Goal: Task Accomplishment & Management: Manage account settings

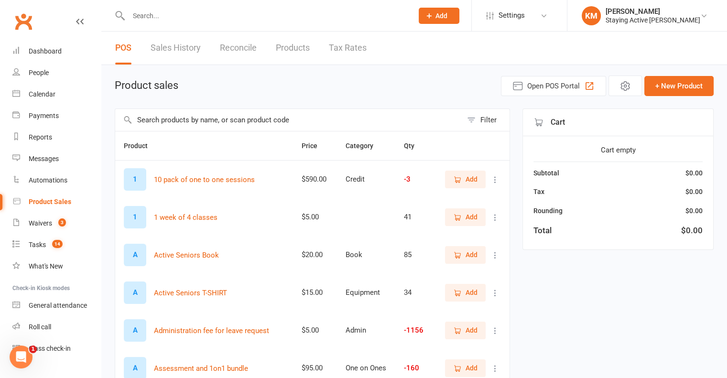
click at [200, 124] on input "text" at bounding box center [288, 120] width 347 height 22
type input "admin"
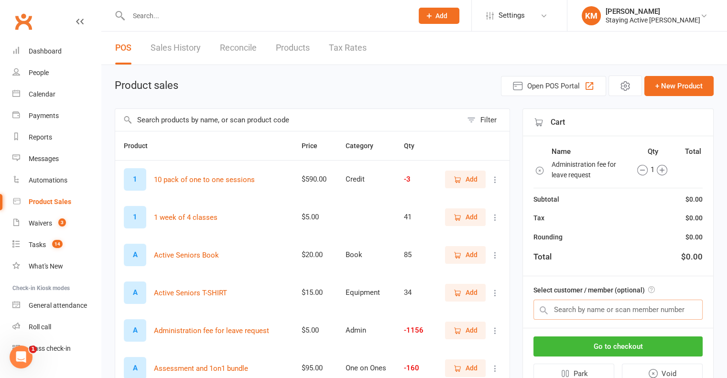
click at [631, 302] on input "text" at bounding box center [617, 310] width 169 height 20
paste input "[PERSON_NAME] [PERSON_NAME]"
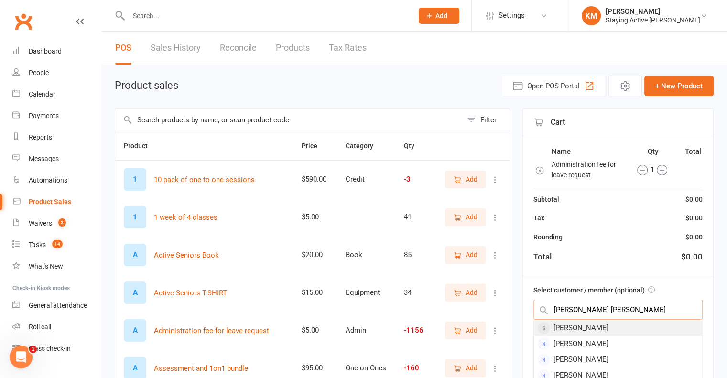
type input "Michael John Last"
click at [596, 329] on div "Michael Last" at bounding box center [618, 328] width 168 height 16
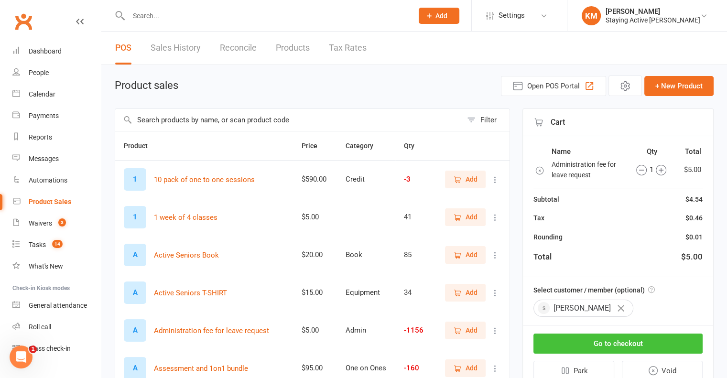
click at [594, 340] on button "Go to checkout" at bounding box center [617, 344] width 169 height 20
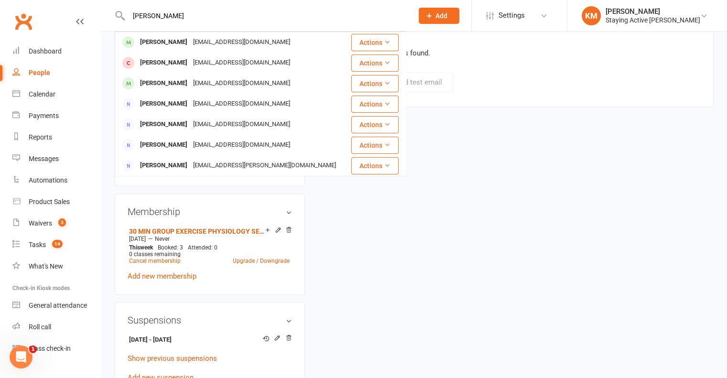
type input "[PERSON_NAME]"
click at [503, 270] on div "upload photo James [Ted] Orme Activated 18 September, 2024 Added 28 August, 202…" at bounding box center [414, 120] width 613 height 1394
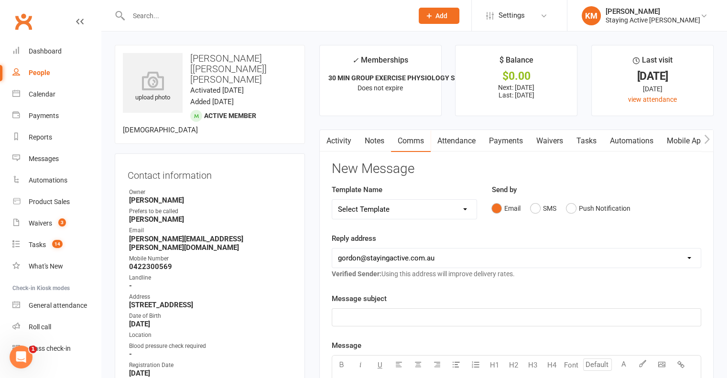
click at [331, 131] on button "button" at bounding box center [326, 141] width 12 height 22
click at [333, 145] on link "Activity" at bounding box center [339, 141] width 38 height 22
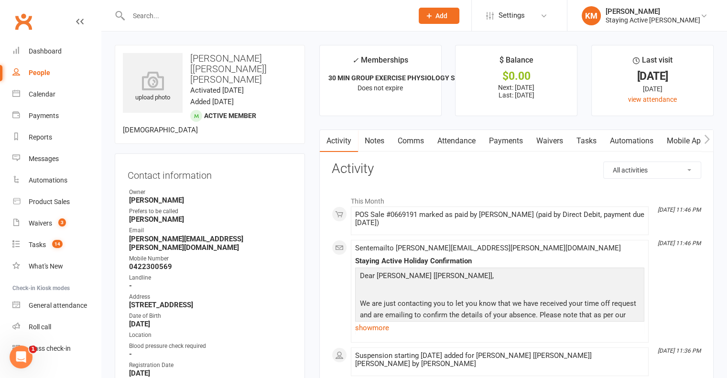
click at [248, 23] on div at bounding box center [261, 15] width 292 height 31
click at [247, 19] on input "text" at bounding box center [266, 15] width 281 height 13
paste input "Michael John Last"
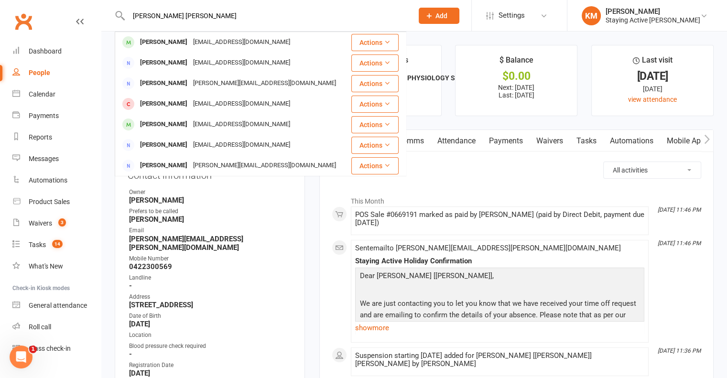
type input "Michael John Last"
click at [229, 40] on div "lastfam@ozemail.com.au" at bounding box center [241, 42] width 103 height 14
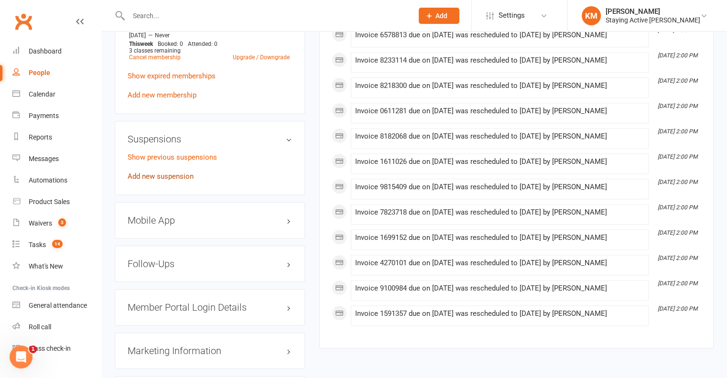
scroll to position [813, 0]
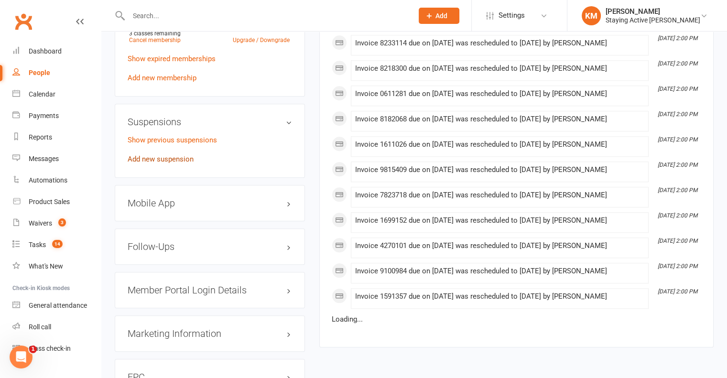
click at [160, 163] on link "Add new suspension" at bounding box center [161, 159] width 66 height 9
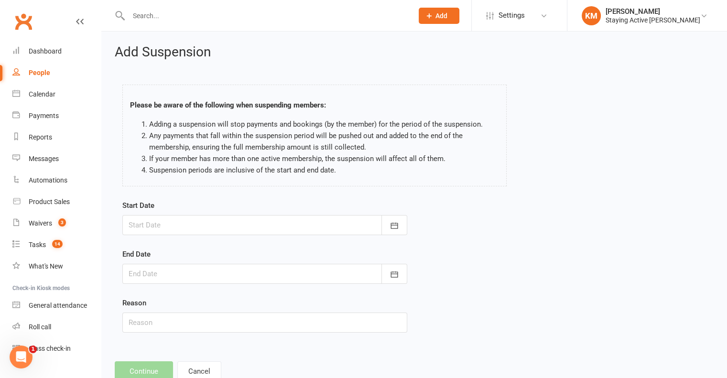
click at [195, 216] on div at bounding box center [264, 225] width 285 height 20
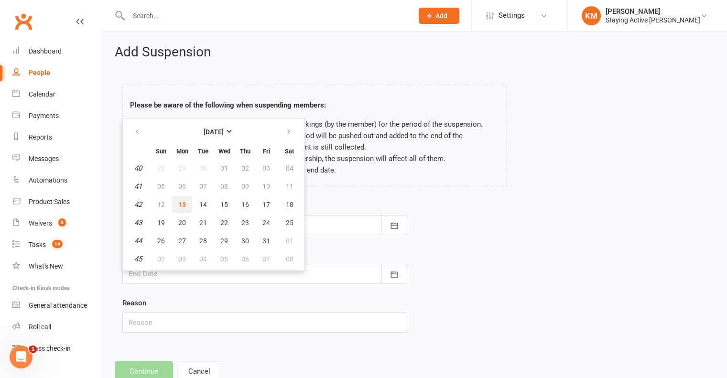
click at [186, 204] on button "13" at bounding box center [182, 204] width 20 height 17
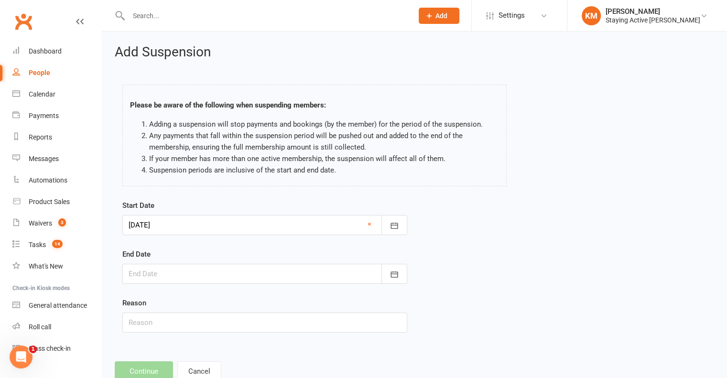
click at [180, 218] on div at bounding box center [264, 225] width 285 height 20
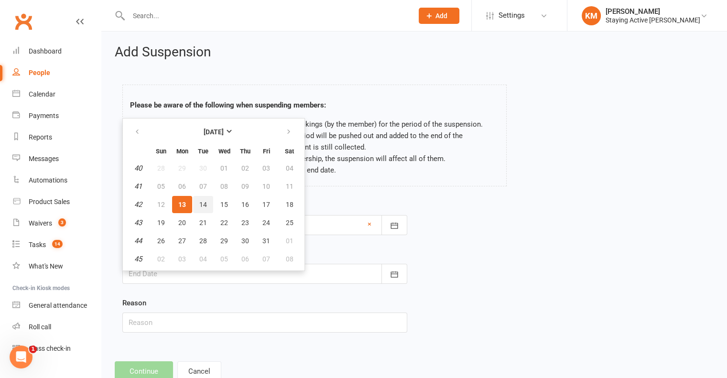
click at [202, 196] on button "14" at bounding box center [203, 204] width 20 height 17
type input "14 Oct 2025"
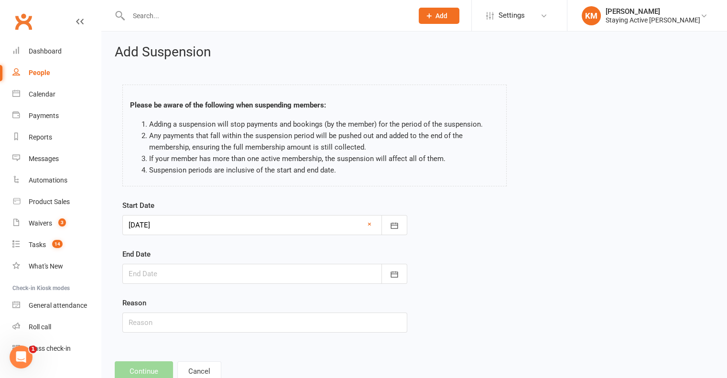
click at [194, 261] on div "End Date October 2025 Sun Mon Tue Wed Thu Fri Sat 40 28 29 30 01 02 03 04 41 05…" at bounding box center [264, 266] width 285 height 35
click at [193, 277] on div at bounding box center [264, 274] width 285 height 20
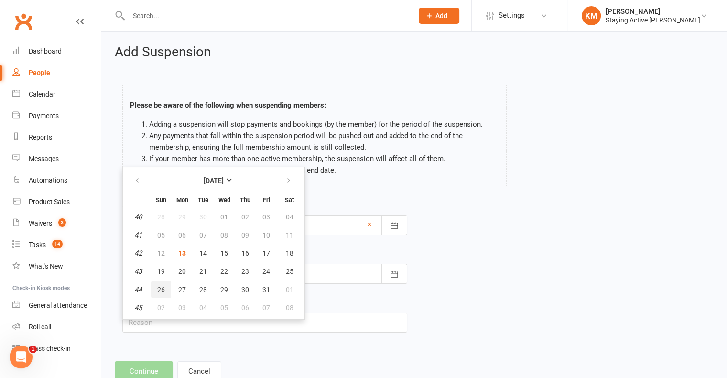
click at [162, 293] on button "26" at bounding box center [161, 289] width 20 height 17
type input "26 Oct 2025"
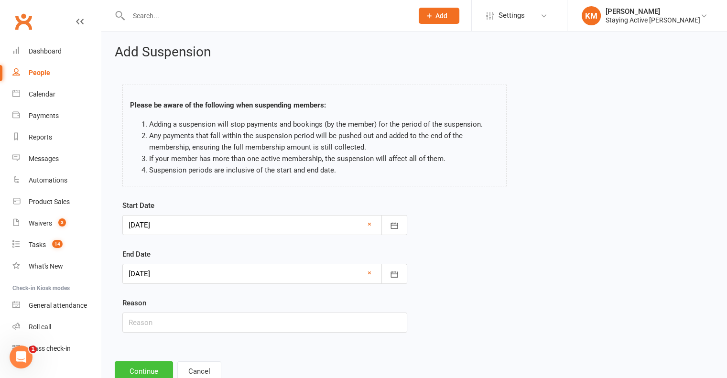
click at [138, 365] on button "Continue" at bounding box center [144, 371] width 58 height 20
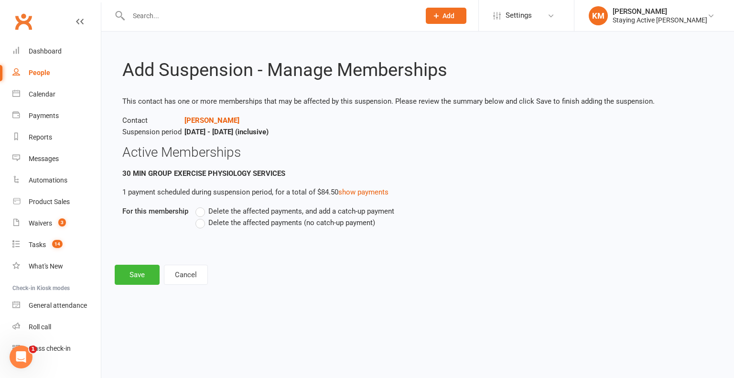
click at [215, 225] on span "Delete the affected payments (no catch-up payment)" at bounding box center [291, 222] width 167 height 10
click at [202, 217] on input "Delete the affected payments (no catch-up payment)" at bounding box center [199, 217] width 6 height 0
click at [143, 270] on button "Save" at bounding box center [137, 275] width 45 height 20
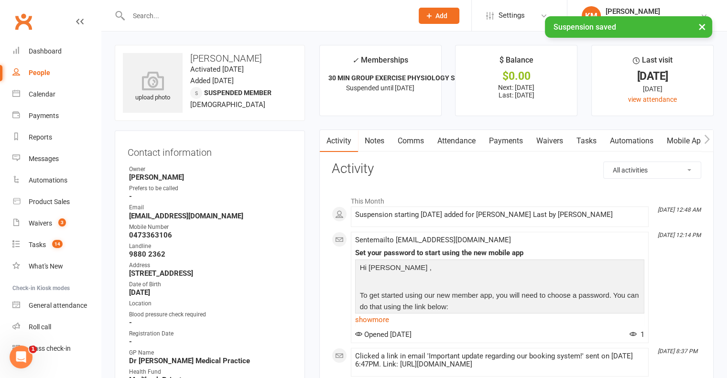
click at [421, 143] on link "Comms" at bounding box center [411, 141] width 40 height 22
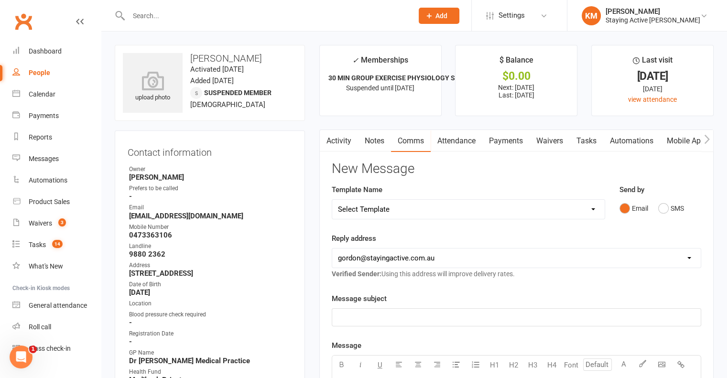
click at [361, 212] on select "Select Template [Email] 150 visits [Email] 6 month email [Email] 9:30am Zoom Cl…" at bounding box center [468, 209] width 272 height 19
select select "12"
click at [332, 200] on select "Select Template [Email] 150 visits [Email] 6 month email [Email] 9:30am Zoom Cl…" at bounding box center [468, 209] width 272 height 19
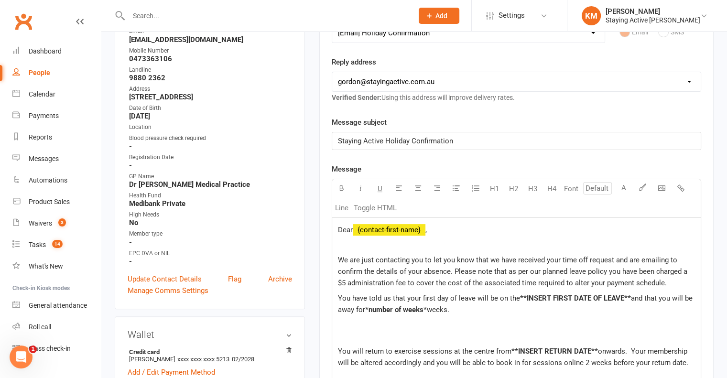
scroll to position [191, 0]
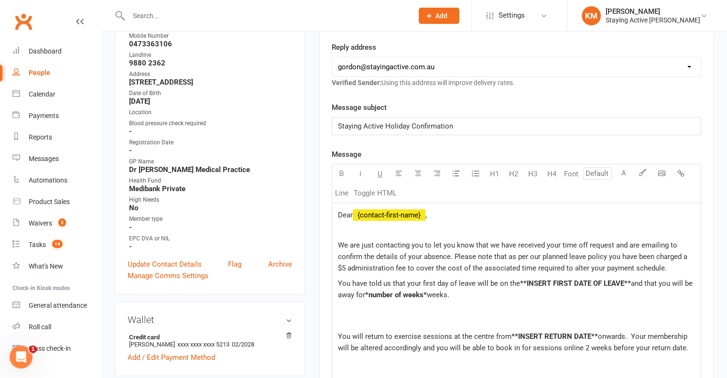
click at [353, 211] on span "Dear" at bounding box center [345, 215] width 15 height 9
drag, startPoint x: 427, startPoint y: 293, endPoint x: 366, endPoint y: 294, distance: 61.2
click at [366, 294] on span "*number of weeks*" at bounding box center [396, 295] width 62 height 9
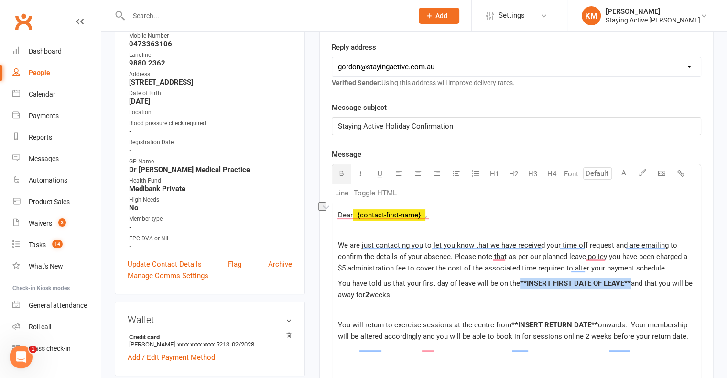
drag, startPoint x: 631, startPoint y: 279, endPoint x: 520, endPoint y: 284, distance: 110.6
click at [520, 284] on p "You have told us that your first day of leave will be on the **INSERT FIRST DAT…" at bounding box center [516, 289] width 357 height 23
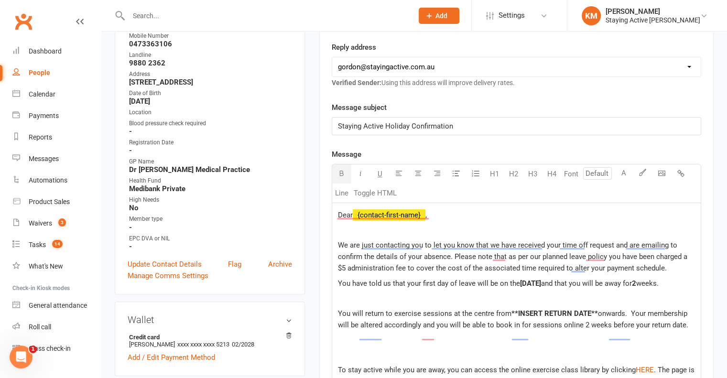
click at [593, 318] on span "**INSERT RETURN DATE**" at bounding box center [555, 313] width 87 height 9
drag, startPoint x: 597, startPoint y: 321, endPoint x: 510, endPoint y: 320, distance: 87.0
click at [510, 320] on p "You will return to exercise sessions at the centre from **INSERT RETURN DATE** …" at bounding box center [516, 319] width 357 height 23
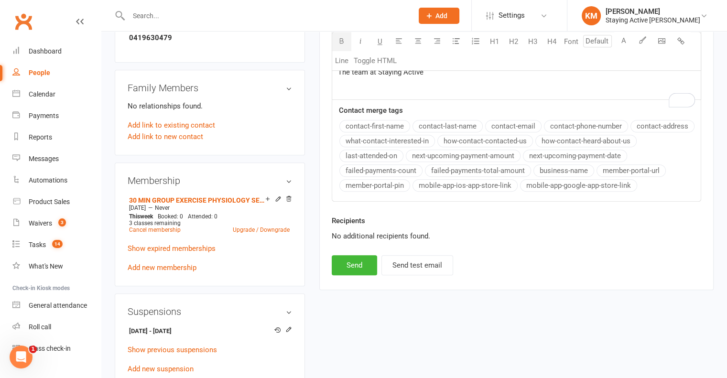
scroll to position [621, 0]
click at [360, 275] on button "Send" at bounding box center [354, 265] width 45 height 20
select select
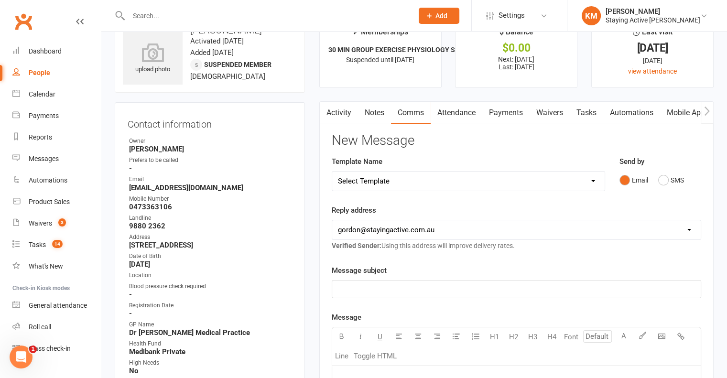
scroll to position [0, 0]
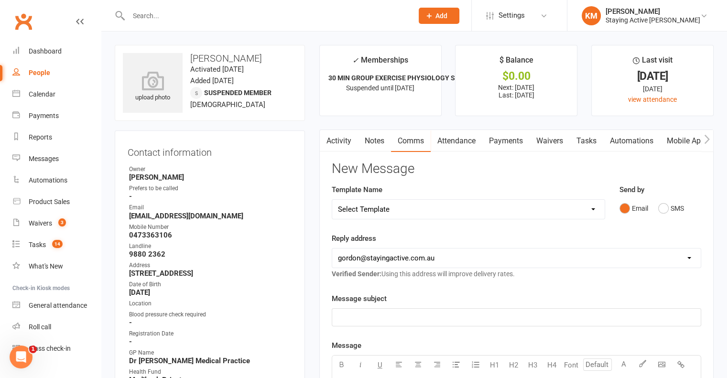
click at [497, 137] on link "Payments" at bounding box center [505, 141] width 47 height 22
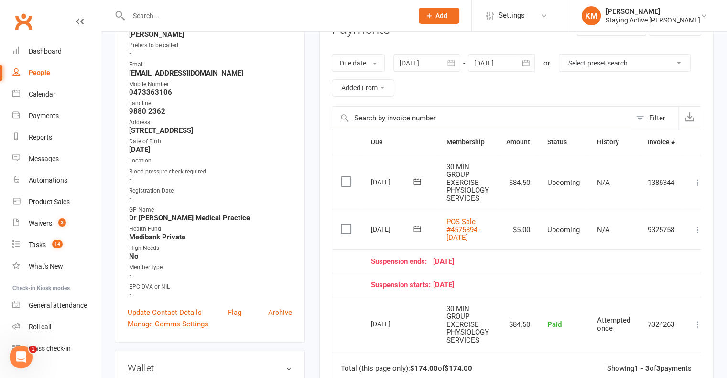
scroll to position [143, 0]
click at [696, 239] on td "Mark as Paid (Cash) Mark as Paid (POS) Mark as Paid (Other) Skip Change amount …" at bounding box center [698, 229] width 29 height 40
click at [701, 235] on button at bounding box center [697, 229] width 11 height 11
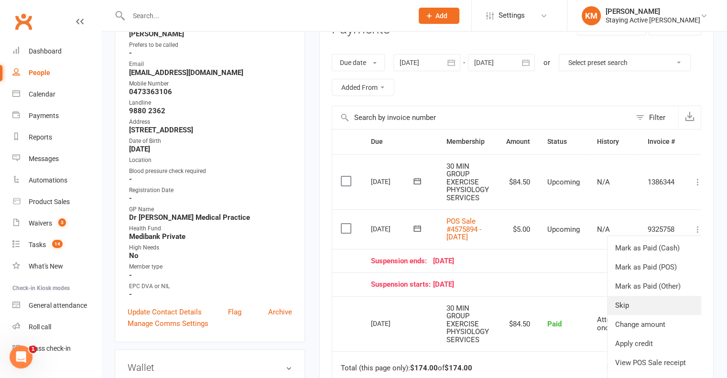
click at [656, 313] on link "Skip" at bounding box center [656, 305] width 96 height 19
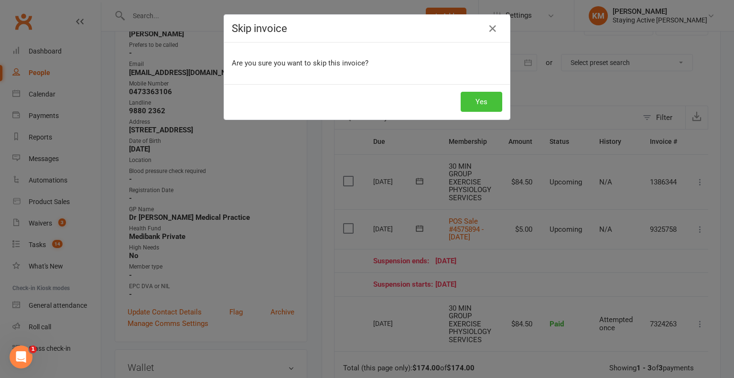
click at [472, 101] on button "Yes" at bounding box center [482, 102] width 42 height 20
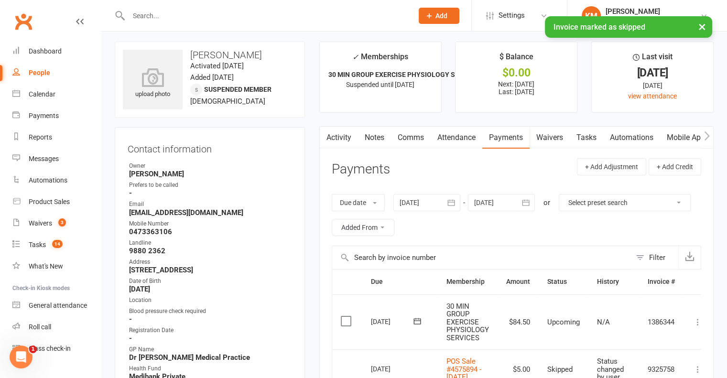
scroll to position [0, 0]
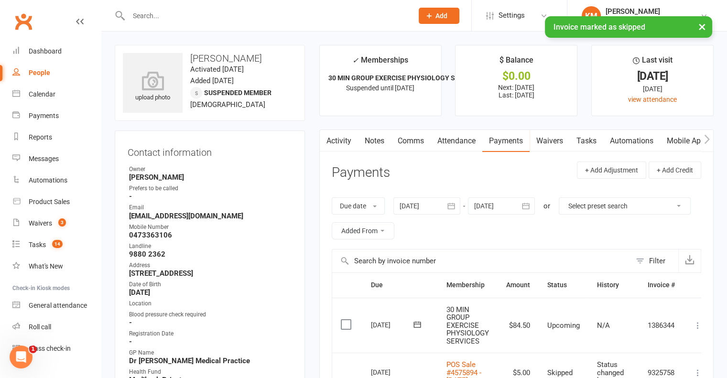
click at [361, 135] on link "Notes" at bounding box center [374, 141] width 33 height 22
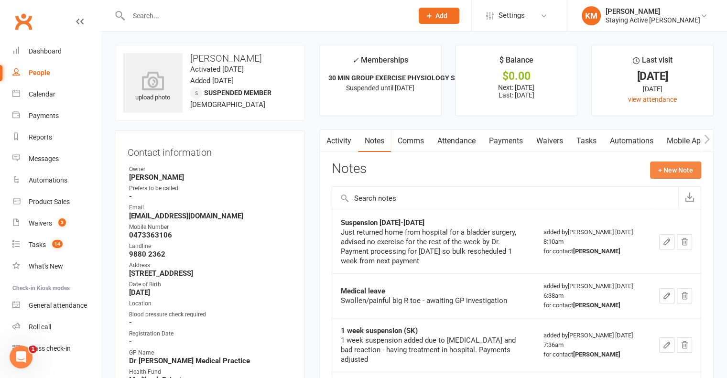
click at [669, 170] on button "+ New Note" at bounding box center [675, 170] width 51 height 17
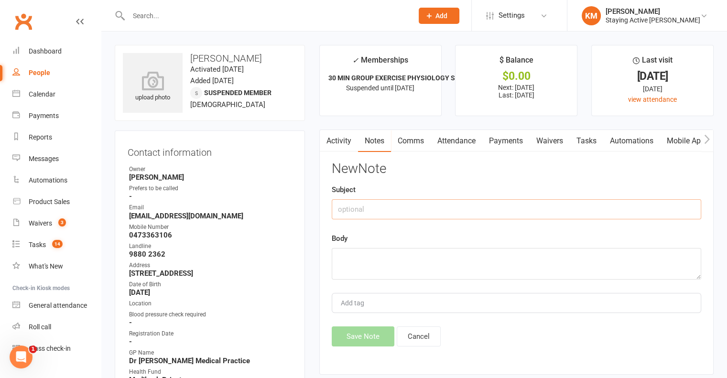
click at [423, 202] on input "text" at bounding box center [517, 209] width 370 height 20
type input "Suspension request"
paste textarea "Doctor's orders following an operation"
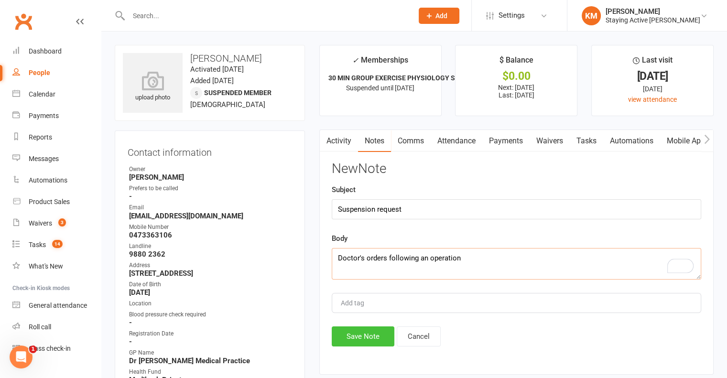
type textarea "Doctor's orders following an operation"
click at [370, 337] on button "Save Note" at bounding box center [363, 337] width 63 height 20
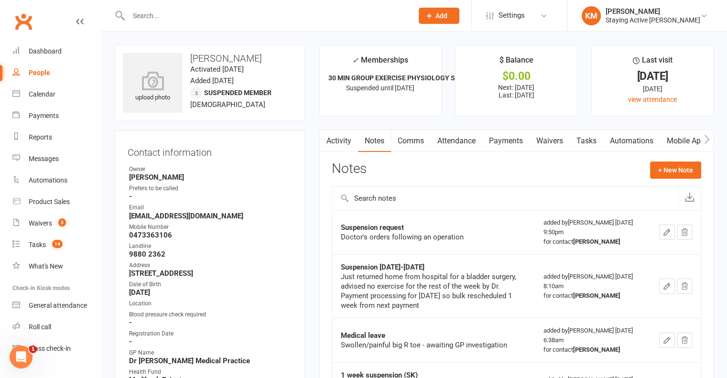
click at [342, 145] on link "Activity" at bounding box center [339, 141] width 38 height 22
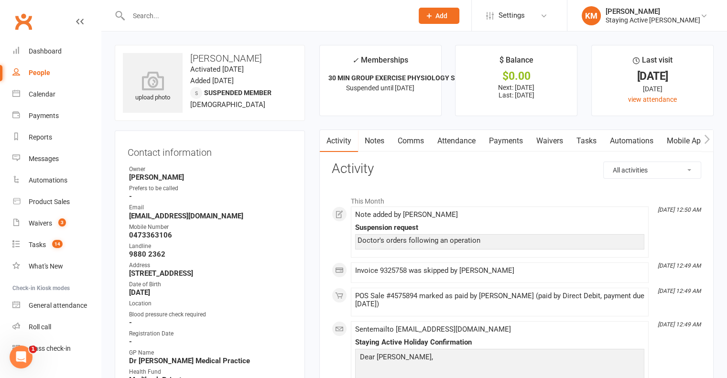
click at [196, 18] on input "text" at bounding box center [266, 15] width 281 height 13
paste input "Julie Foot"
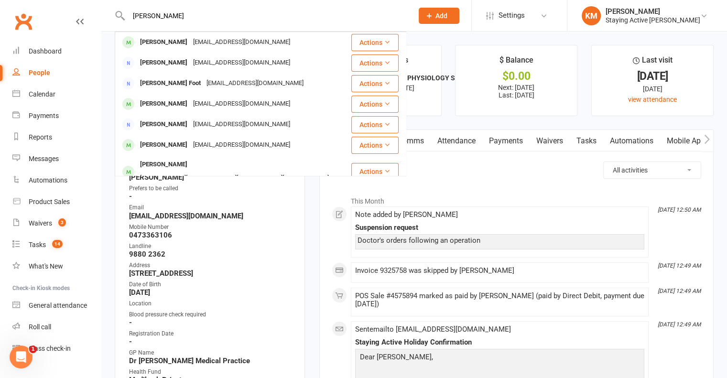
type input "Julie Foot"
click at [190, 40] on div "juliannefoot@gmail.com" at bounding box center [241, 42] width 103 height 14
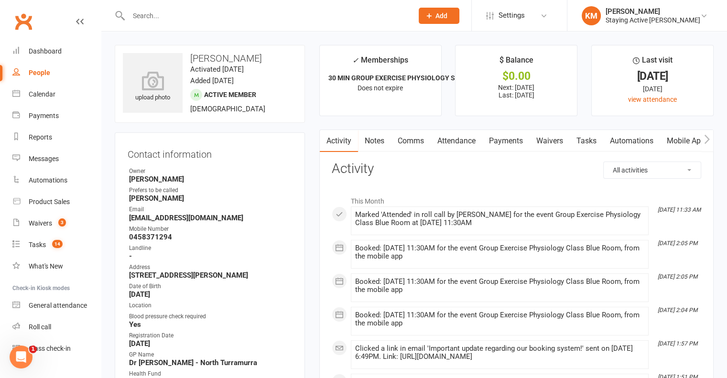
click at [533, 144] on link "Waivers" at bounding box center [550, 141] width 40 height 22
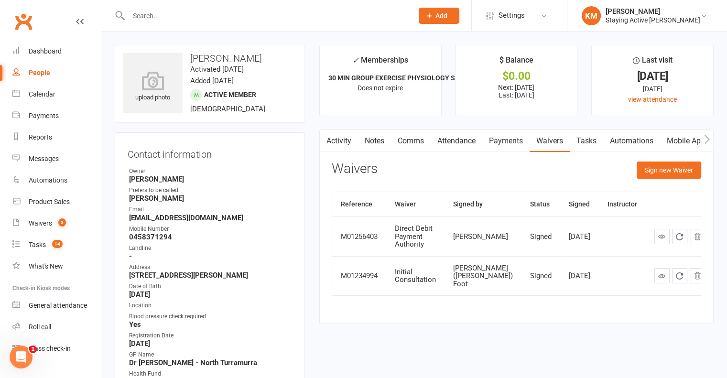
click at [508, 128] on main "✓ Memberships 30 MIN GROUP EXERCISE PHYSIOLOGY SERVICES ... Does not expire $ B…" at bounding box center [516, 189] width 409 height 289
click at [507, 135] on link "Payments" at bounding box center [505, 141] width 47 height 22
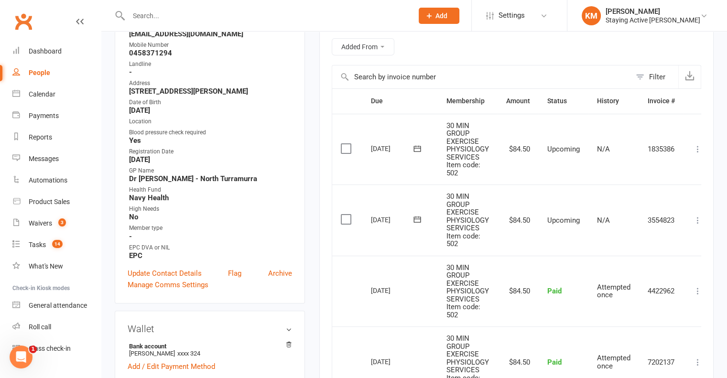
scroll to position [96, 0]
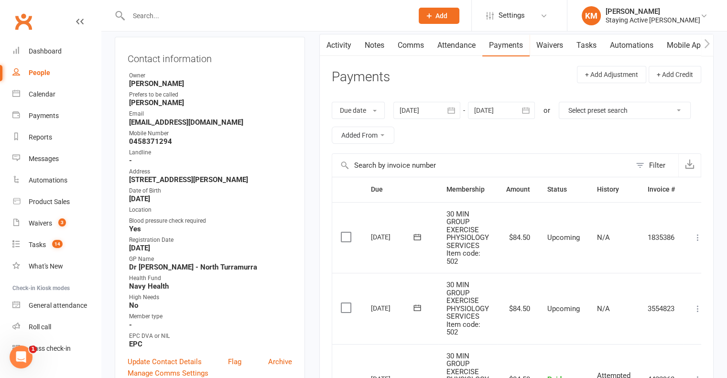
click at [501, 112] on div at bounding box center [501, 110] width 67 height 17
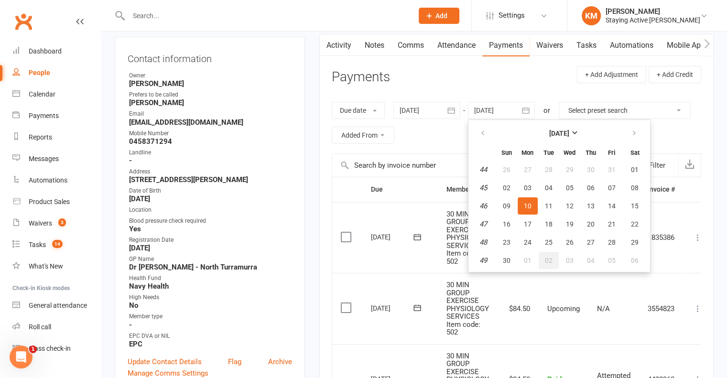
click at [547, 252] on button "02" at bounding box center [549, 260] width 20 height 17
type input "02 Dec 2025"
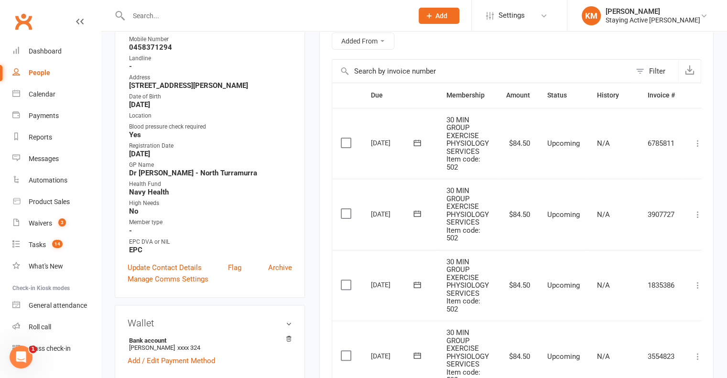
scroll to position [191, 0]
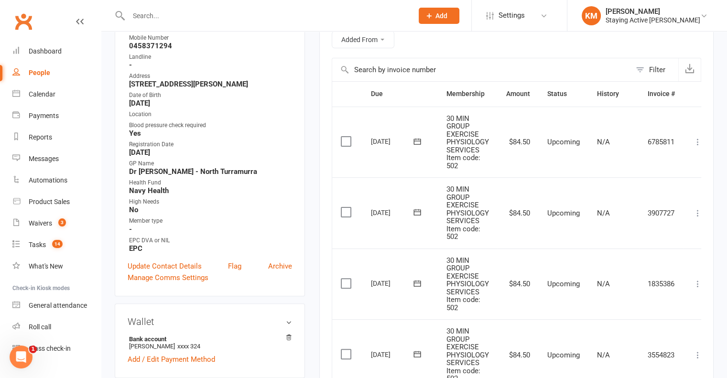
click at [694, 211] on icon at bounding box center [698, 213] width 10 height 10
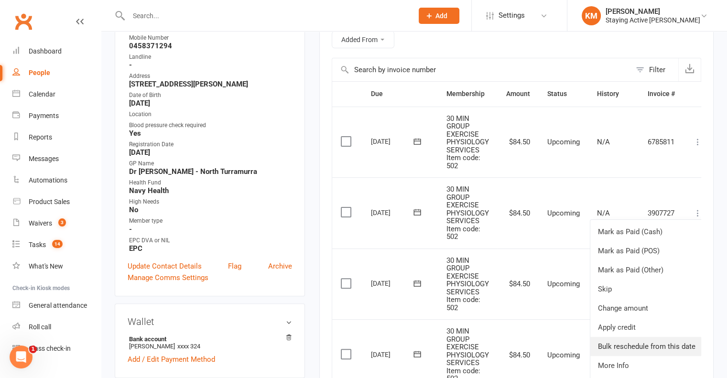
click at [640, 338] on link "Bulk reschedule from this date" at bounding box center [646, 346] width 113 height 19
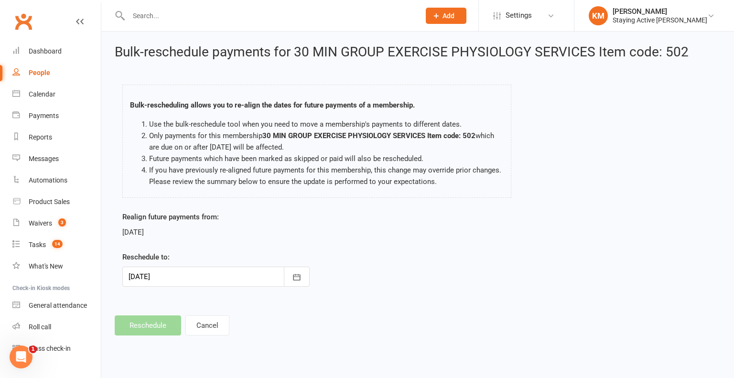
click at [209, 271] on div at bounding box center [215, 277] width 187 height 20
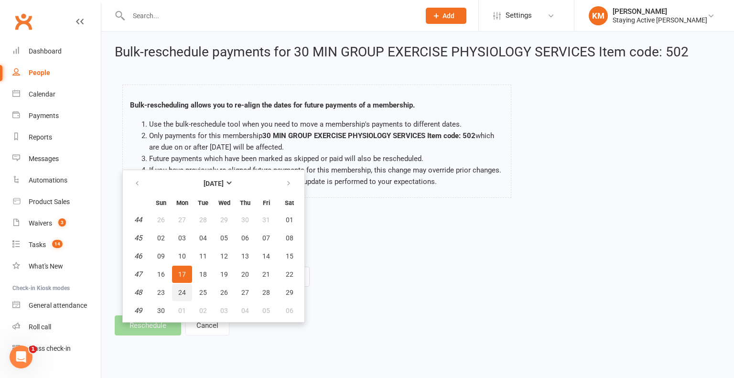
click at [179, 285] on button "24" at bounding box center [182, 292] width 20 height 17
type input "24 Nov 2025"
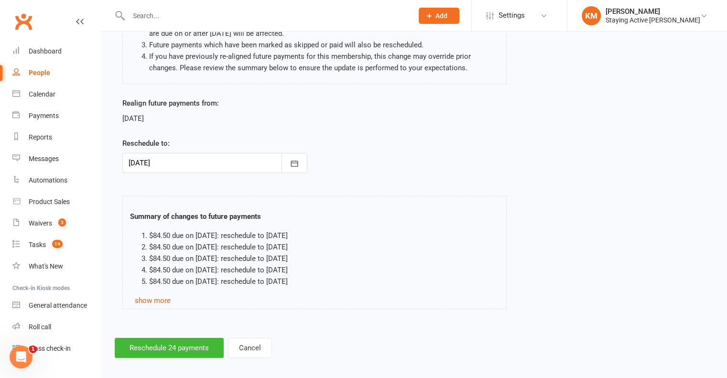
scroll to position [120, 0]
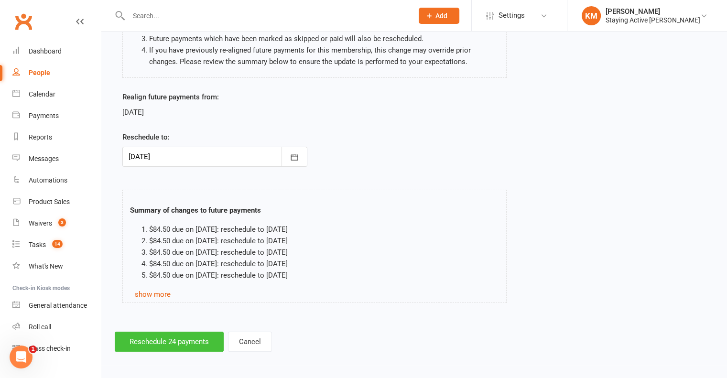
click at [188, 336] on button "Reschedule 24 payments" at bounding box center [169, 342] width 109 height 20
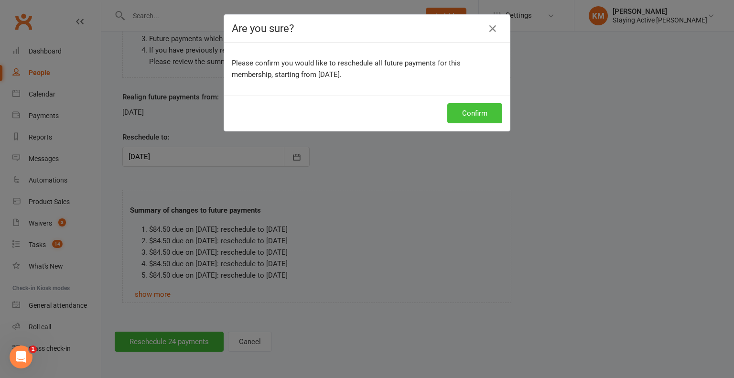
click at [447, 117] on button "Confirm" at bounding box center [474, 113] width 55 height 20
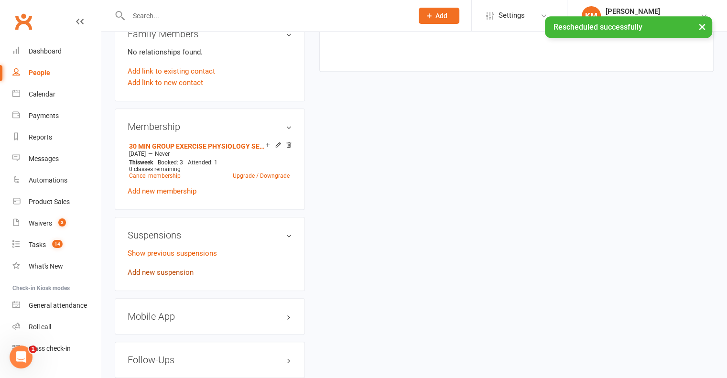
scroll to position [717, 0]
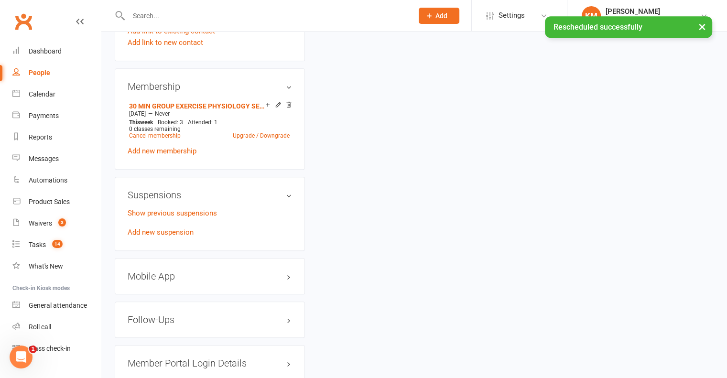
click at [157, 240] on div "Suspensions Show previous suspensions Add new suspension" at bounding box center [210, 214] width 190 height 74
click at [160, 236] on link "Add new suspension" at bounding box center [161, 232] width 66 height 9
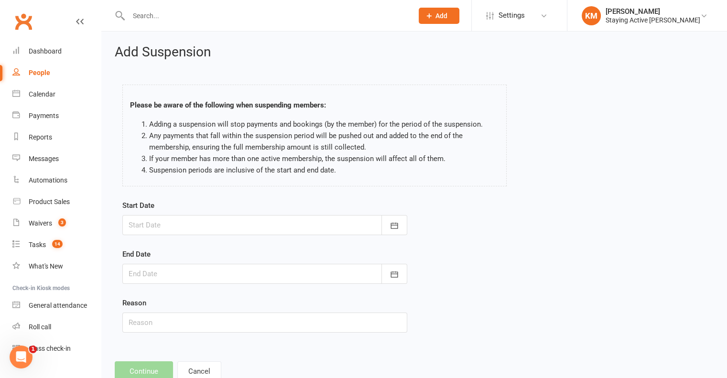
click at [169, 228] on div at bounding box center [264, 225] width 285 height 20
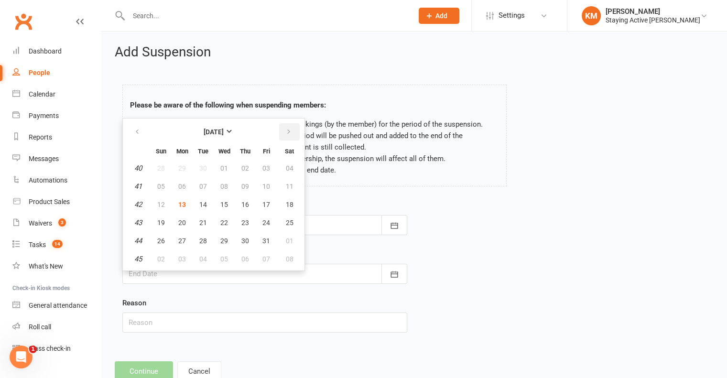
click at [292, 135] on button "button" at bounding box center [289, 131] width 21 height 17
click at [210, 206] on button "11" at bounding box center [203, 204] width 20 height 17
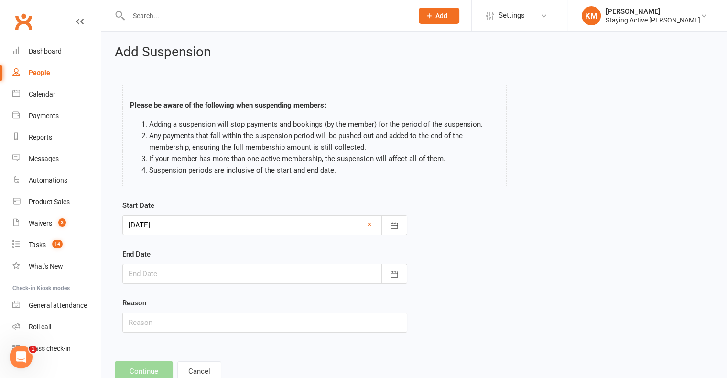
click at [198, 227] on div at bounding box center [264, 225] width 285 height 20
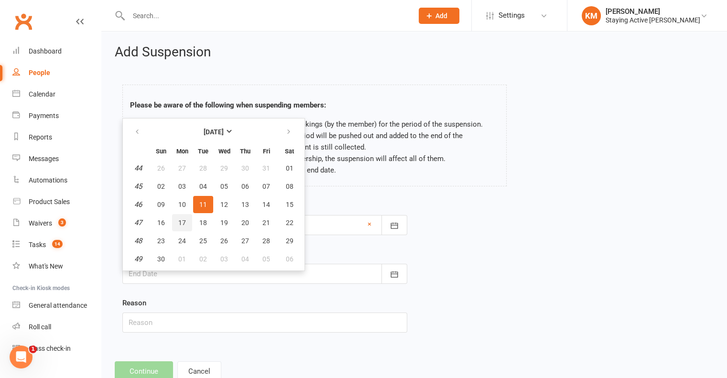
click at [179, 225] on span "17" at bounding box center [182, 223] width 8 height 8
type input "17 Nov 2025"
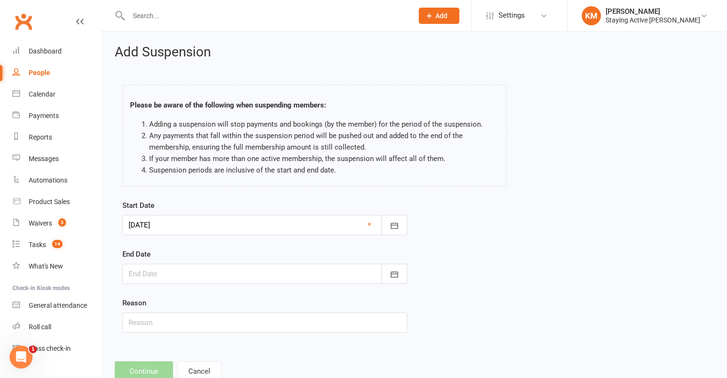
click at [164, 275] on div at bounding box center [264, 274] width 285 height 20
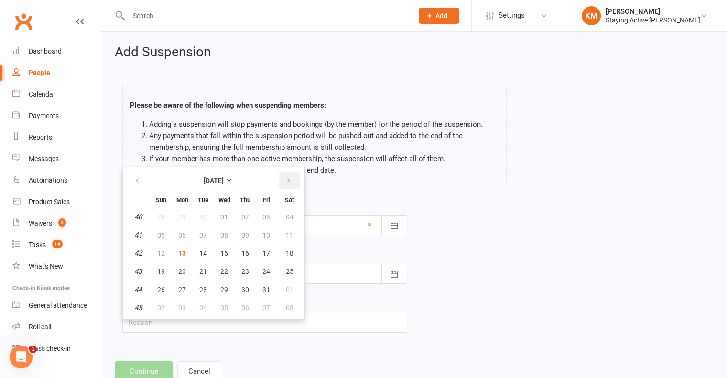
click at [285, 181] on icon "button" at bounding box center [288, 181] width 7 height 8
click at [158, 311] on button "30" at bounding box center [161, 307] width 20 height 17
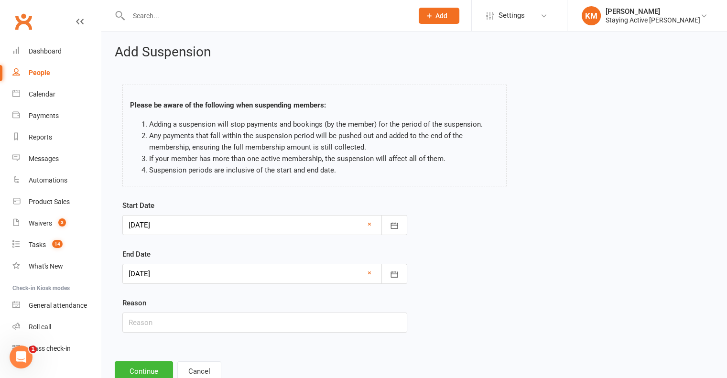
click at [152, 287] on form "Start Date 17 Nov 2025 November 2025 Sun Mon Tue Wed Thu Fri Sat 44 26 27 28 29…" at bounding box center [264, 266] width 285 height 133
click at [154, 280] on div at bounding box center [264, 274] width 285 height 20
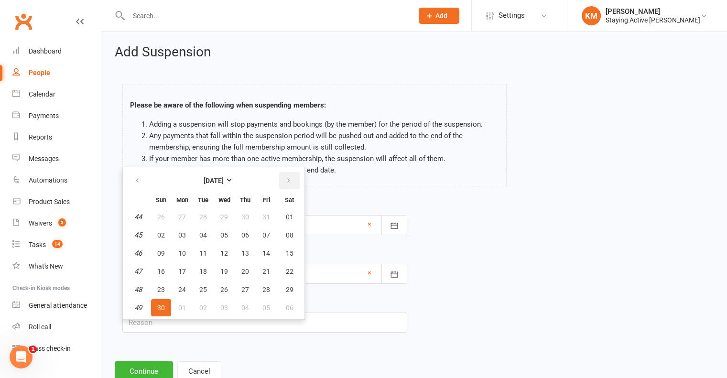
click at [279, 180] on button "button" at bounding box center [289, 180] width 21 height 17
click at [168, 230] on button "07" at bounding box center [161, 235] width 20 height 17
type input "07 Dec 2025"
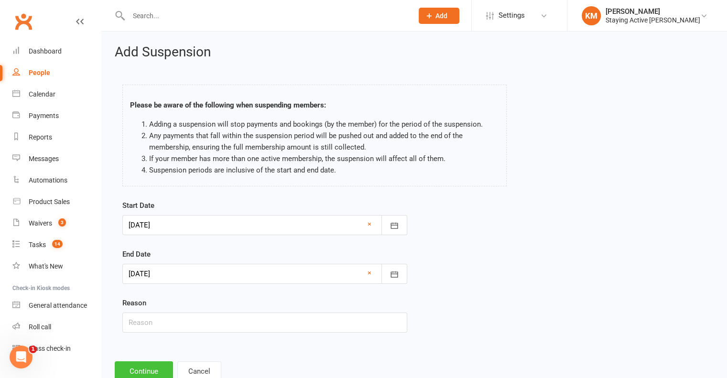
click at [141, 368] on button "Continue" at bounding box center [144, 371] width 58 height 20
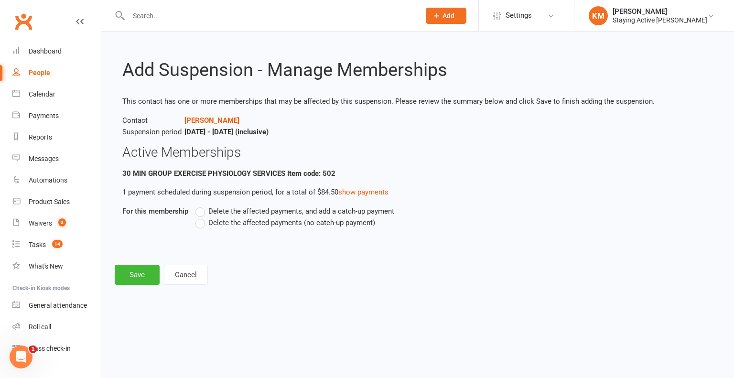
click at [246, 228] on label "Delete the affected payments (no catch-up payment)" at bounding box center [286, 222] width 180 height 11
click at [202, 217] on input "Delete the affected payments (no catch-up payment)" at bounding box center [199, 217] width 6 height 0
click at [122, 273] on button "Save" at bounding box center [137, 275] width 45 height 20
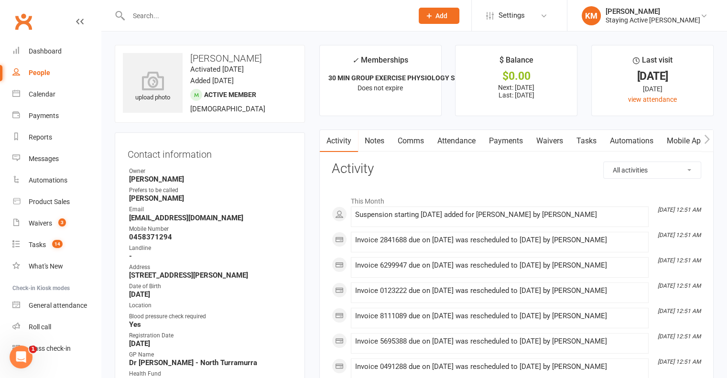
click at [397, 145] on link "Comms" at bounding box center [411, 141] width 40 height 22
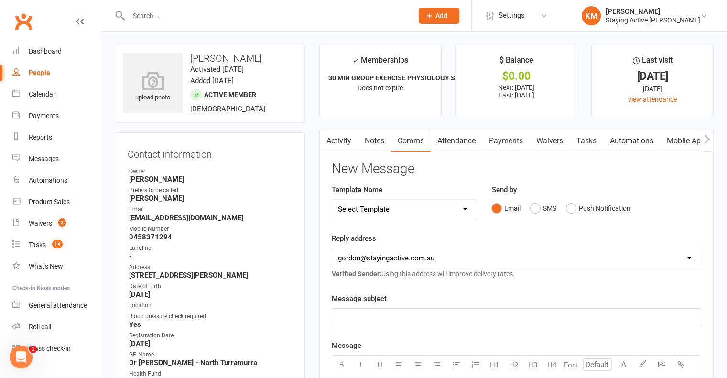
click at [438, 206] on select "Select Template [Email] 150 visits [Email] 6 month email [Email] 9:30am Zoom Cl…" at bounding box center [404, 209] width 145 height 19
click at [403, 220] on div "Template Name Select Template [Email] 150 visits [Email] 6 month email [Email] …" at bounding box center [405, 208] width 160 height 49
click at [415, 210] on select "Select Template [Email] 150 visits [Email] 6 month email [Email] 9:30am Zoom Cl…" at bounding box center [404, 209] width 145 height 19
select select "12"
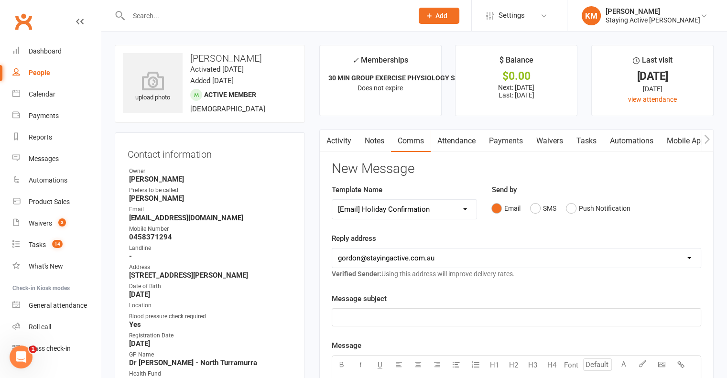
click at [332, 200] on select "Select Template [Email] 150 visits [Email] 6 month email [Email] 9:30am Zoom Cl…" at bounding box center [404, 209] width 145 height 19
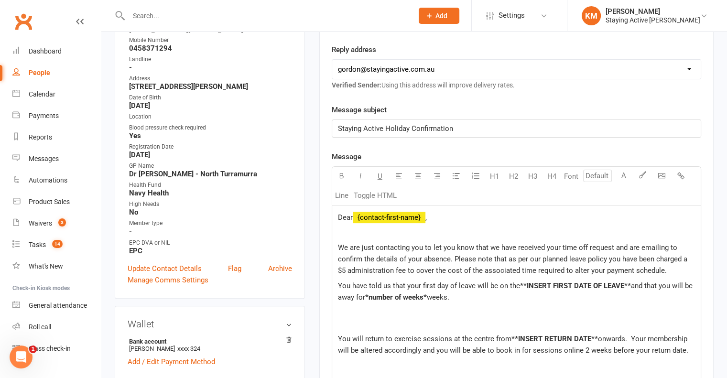
scroll to position [191, 0]
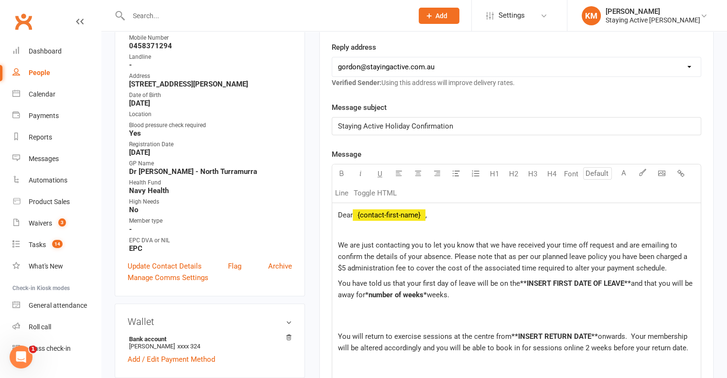
click at [351, 212] on span "Dear" at bounding box center [345, 215] width 15 height 9
click at [350, 214] on span "Dear" at bounding box center [345, 215] width 15 height 9
click at [352, 214] on span "Dear" at bounding box center [345, 215] width 15 height 9
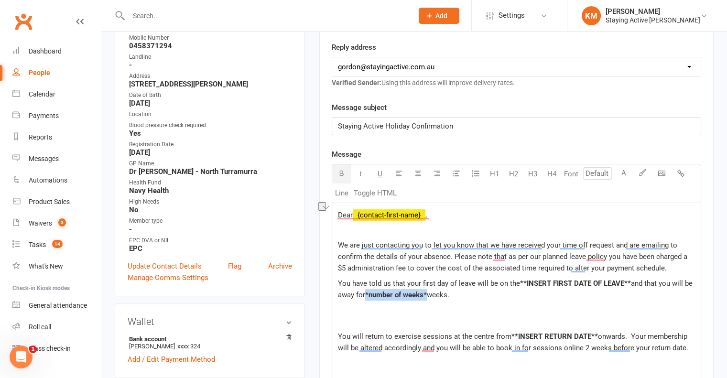
drag, startPoint x: 429, startPoint y: 290, endPoint x: 368, endPoint y: 292, distance: 61.2
click at [368, 292] on p "You have told us that your first day of leave will be on the **INSERT FIRST DAT…" at bounding box center [516, 295] width 357 height 34
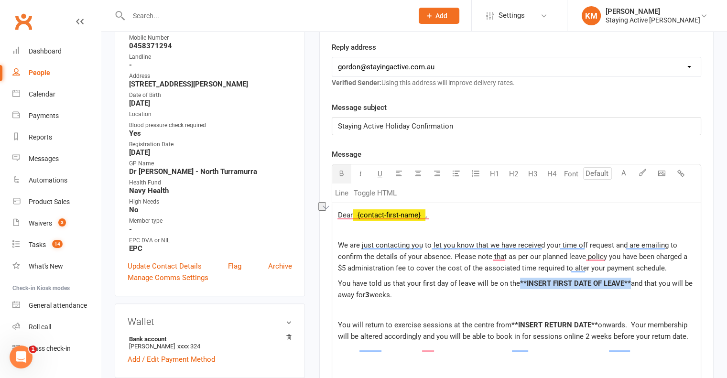
drag, startPoint x: 630, startPoint y: 279, endPoint x: 519, endPoint y: 280, distance: 110.9
click at [519, 280] on p "You have told us that your first day of leave will be on the **INSERT FIRST DAT…" at bounding box center [516, 289] width 357 height 23
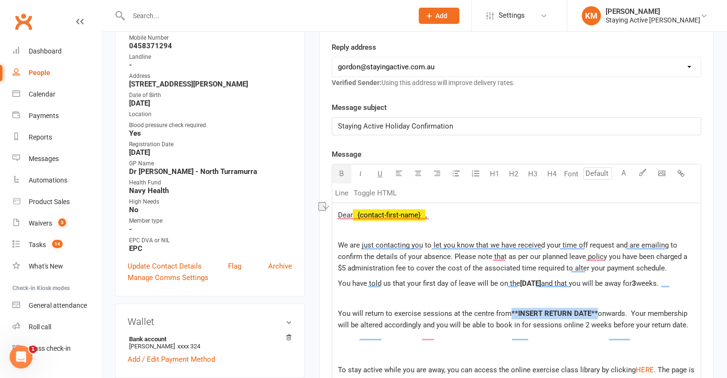
drag, startPoint x: 595, startPoint y: 319, endPoint x: 510, endPoint y: 318, distance: 85.1
click at [510, 318] on p "You will return to exercise sessions at the centre from **INSERT RETURN DATE** …" at bounding box center [516, 319] width 357 height 23
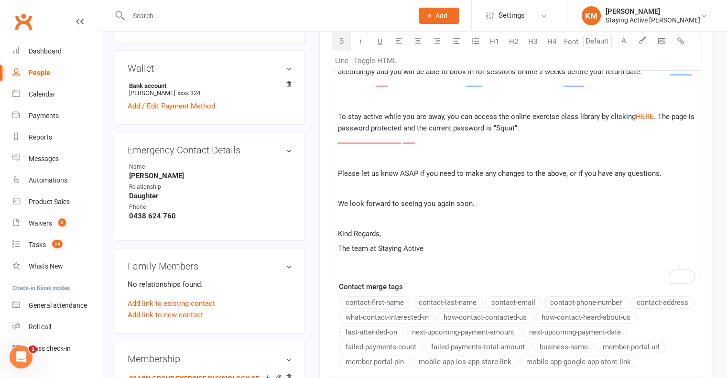
scroll to position [574, 0]
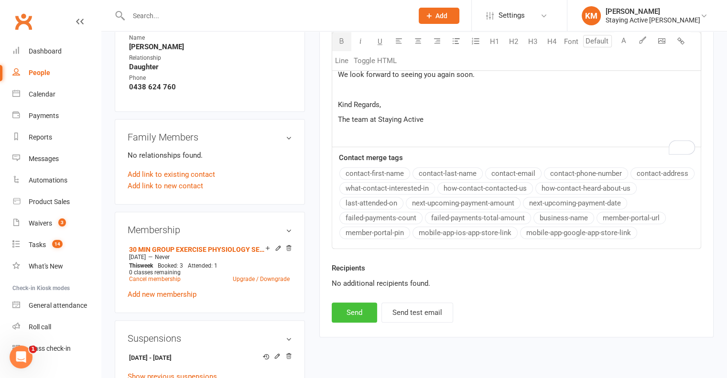
click at [342, 316] on button "Send" at bounding box center [354, 313] width 45 height 20
select select
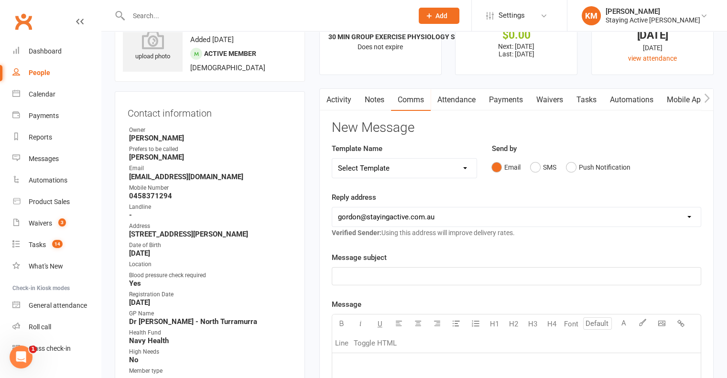
scroll to position [0, 0]
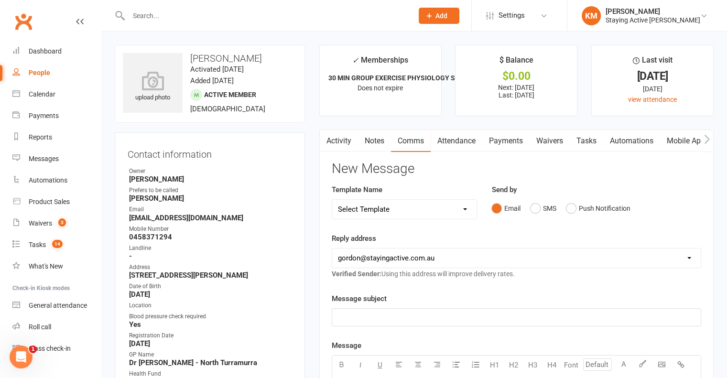
click at [339, 131] on link "Activity" at bounding box center [339, 141] width 38 height 22
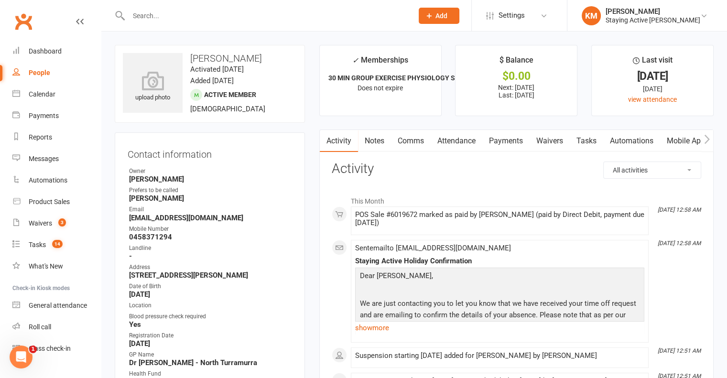
click at [231, 9] on input "text" at bounding box center [266, 15] width 281 height 13
paste input "Anne o'Donnell"
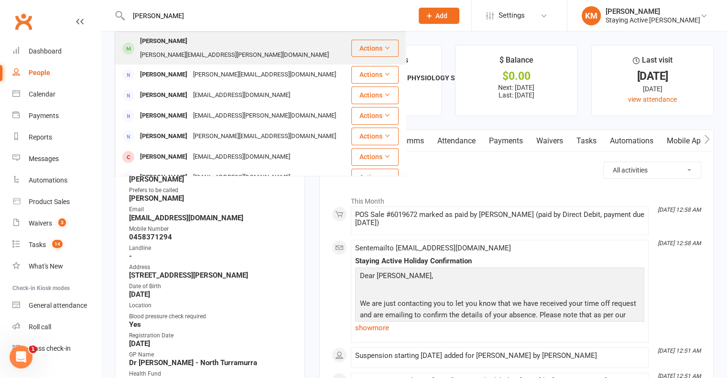
type input "Anne o'Donnell"
click at [199, 48] on div "anne.odonnell@live.com.au" at bounding box center [234, 55] width 195 height 14
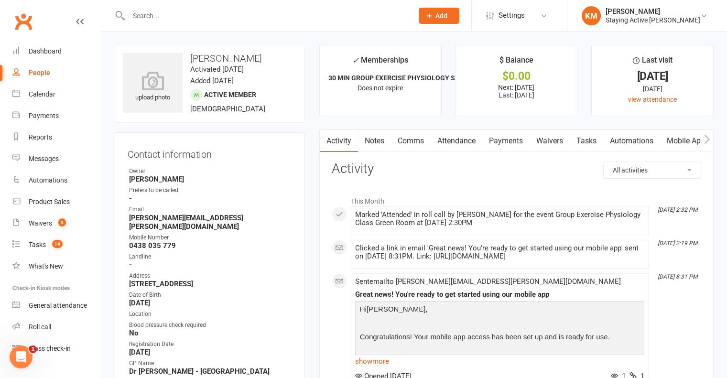
click at [514, 142] on link "Payments" at bounding box center [505, 141] width 47 height 22
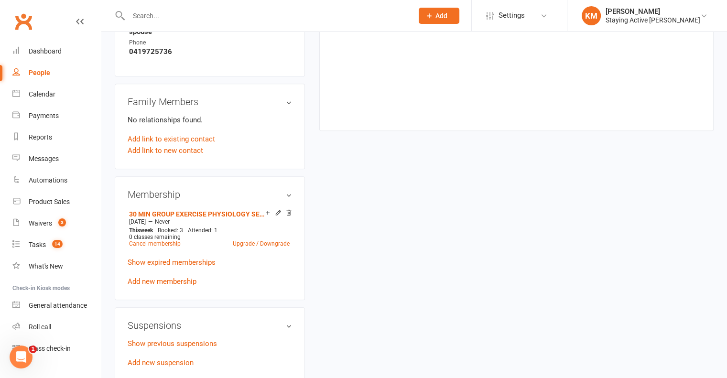
scroll to position [772, 0]
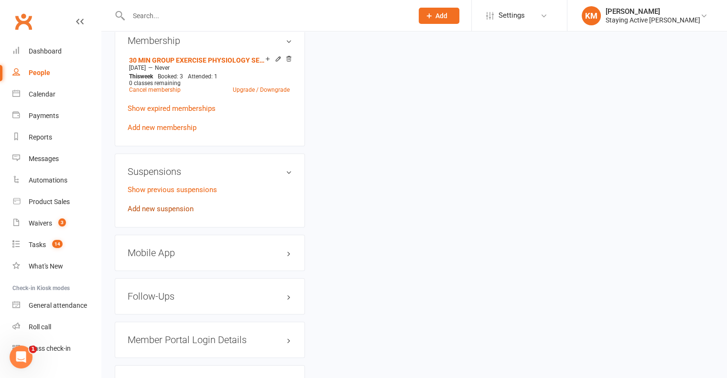
click at [152, 206] on link "Add new suspension" at bounding box center [161, 209] width 66 height 9
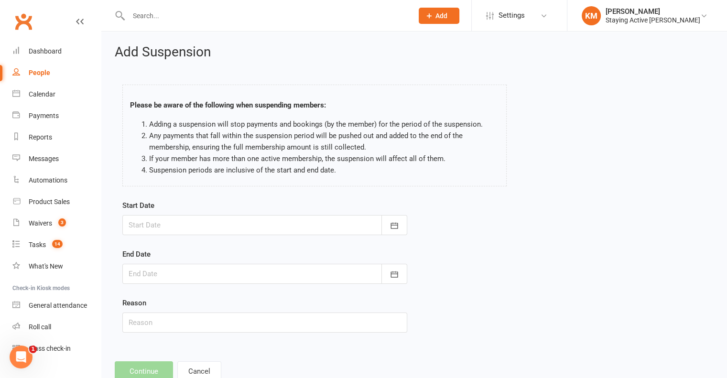
click at [156, 212] on div "Start Date October 2025 Sun Mon Tue Wed Thu Fri Sat 40 28 29 30 01 02 03 04 41 …" at bounding box center [264, 217] width 285 height 35
click at [157, 220] on div at bounding box center [264, 225] width 285 height 20
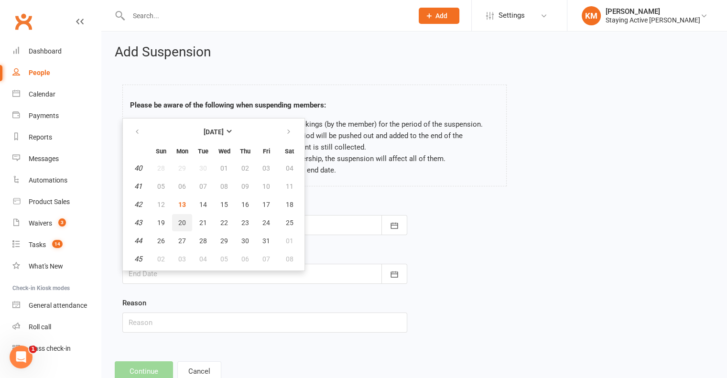
click at [178, 220] on span "20" at bounding box center [182, 223] width 8 height 8
type input "20 Oct 2025"
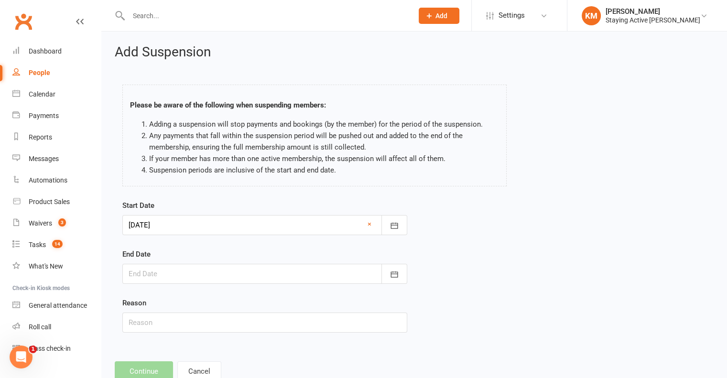
click at [170, 275] on div at bounding box center [264, 274] width 285 height 20
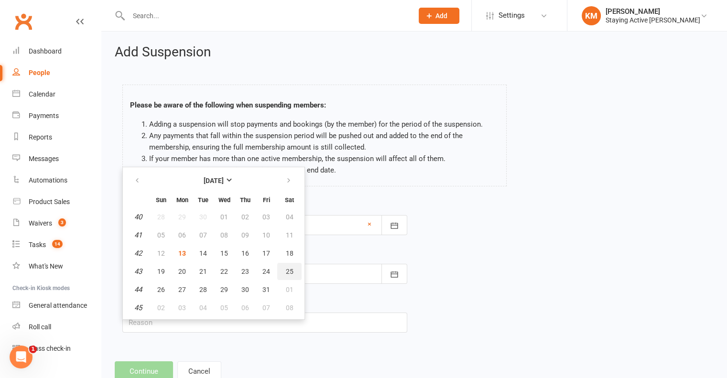
click at [277, 270] on button "25" at bounding box center [289, 271] width 24 height 17
type input "25 Oct 2025"
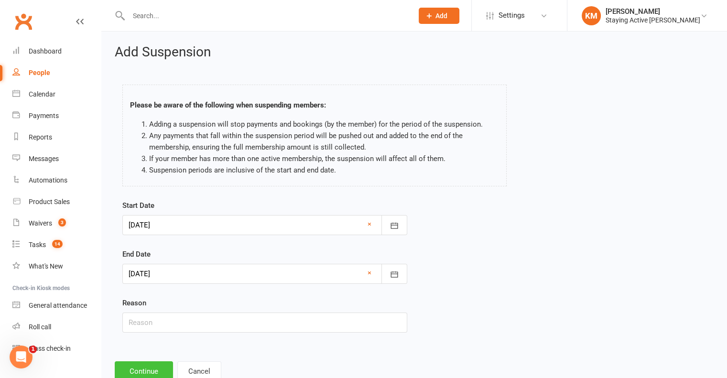
click at [146, 370] on button "Continue" at bounding box center [144, 371] width 58 height 20
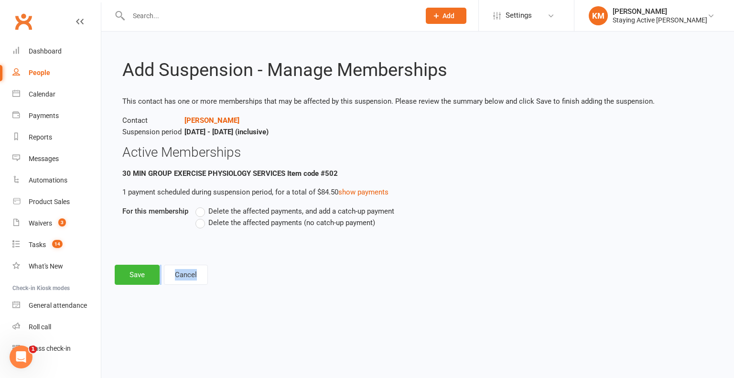
drag, startPoint x: 146, startPoint y: 370, endPoint x: 251, endPoint y: 278, distance: 139.2
click at [251, 278] on html "Prospect Member Non-attending contact Class / event Appointment Task Membership…" at bounding box center [367, 156] width 734 height 312
click at [205, 226] on label "Delete the affected payments (no catch-up payment)" at bounding box center [286, 222] width 180 height 11
click at [202, 217] on input "Delete the affected payments (no catch-up payment)" at bounding box center [199, 217] width 6 height 0
click at [141, 269] on button "Save" at bounding box center [137, 275] width 45 height 20
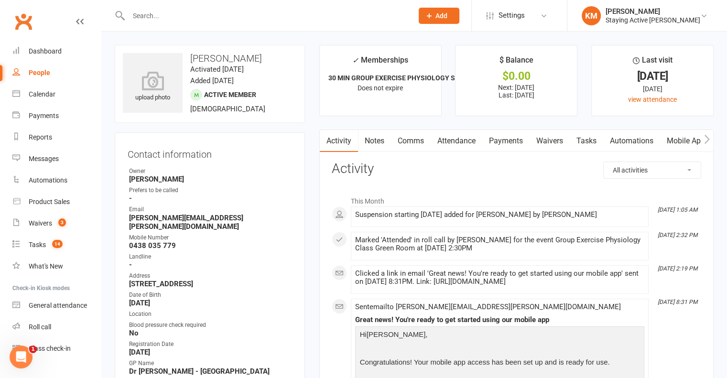
click at [507, 140] on link "Payments" at bounding box center [505, 141] width 47 height 22
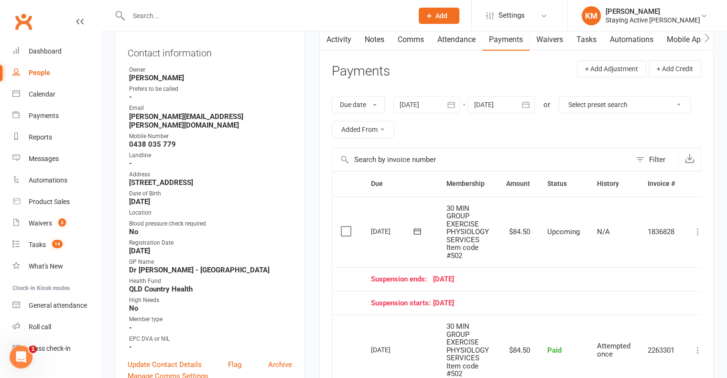
scroll to position [101, 0]
click at [701, 234] on div "Activity Notes Comms Attendance Payments Waivers Tasks Automations Mobile App A…" at bounding box center [516, 325] width 394 height 595
click at [697, 229] on icon at bounding box center [698, 232] width 10 height 10
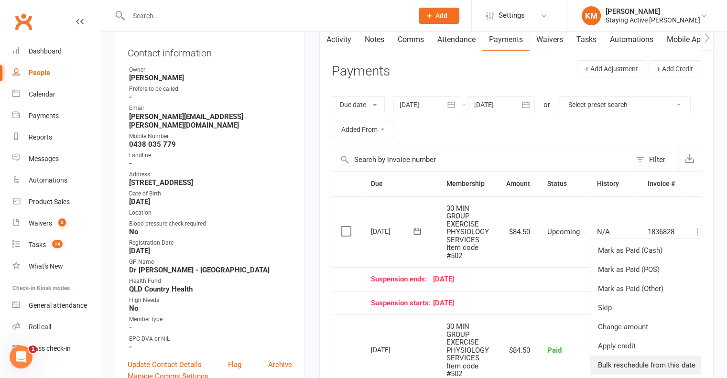
click at [671, 357] on link "Bulk reschedule from this date" at bounding box center [646, 365] width 113 height 19
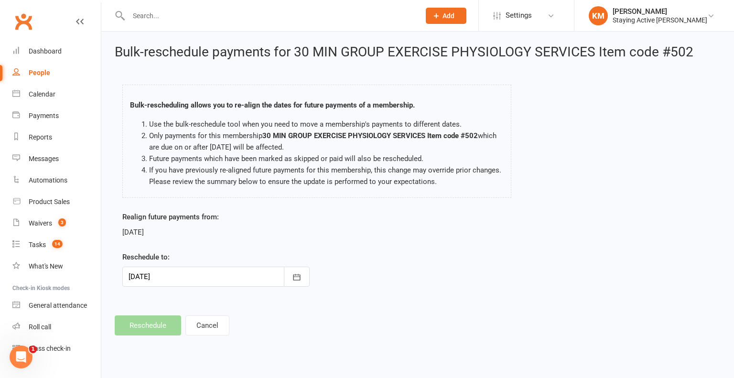
click at [275, 280] on div at bounding box center [215, 277] width 187 height 20
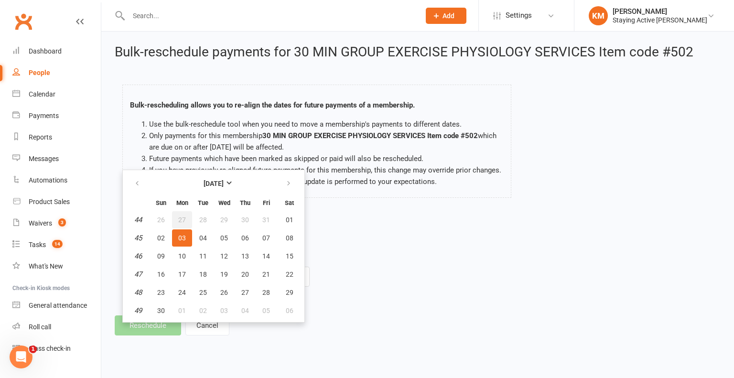
click at [177, 223] on button "27" at bounding box center [182, 219] width 20 height 17
type input "27 Oct 2025"
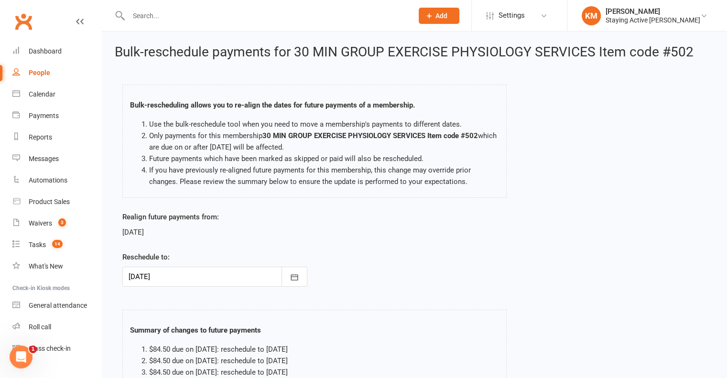
click at [189, 277] on div at bounding box center [214, 277] width 185 height 20
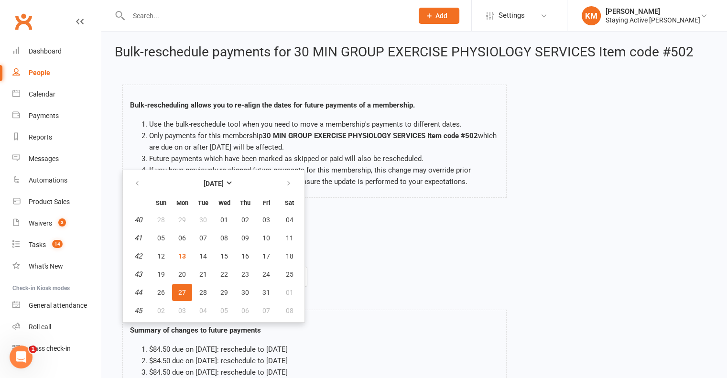
click at [361, 293] on div "Realign future payments from: 03 Nov 2025 Reschedule to: 27 Oct 2025 October 20…" at bounding box center [414, 255] width 598 height 89
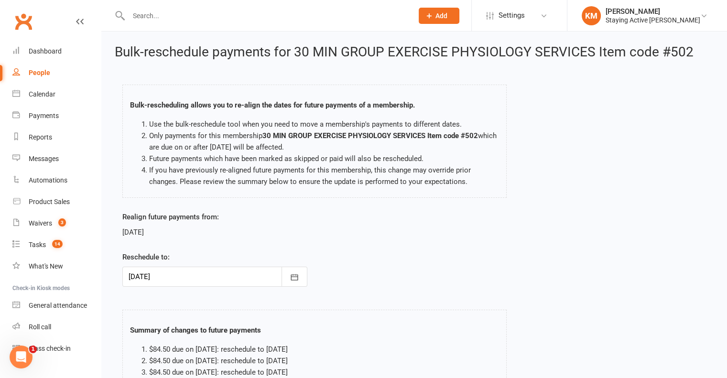
scroll to position [120, 0]
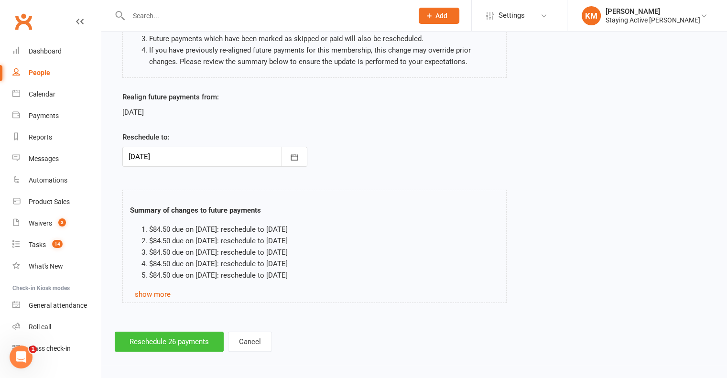
click at [176, 339] on button "Reschedule 26 payments" at bounding box center [169, 342] width 109 height 20
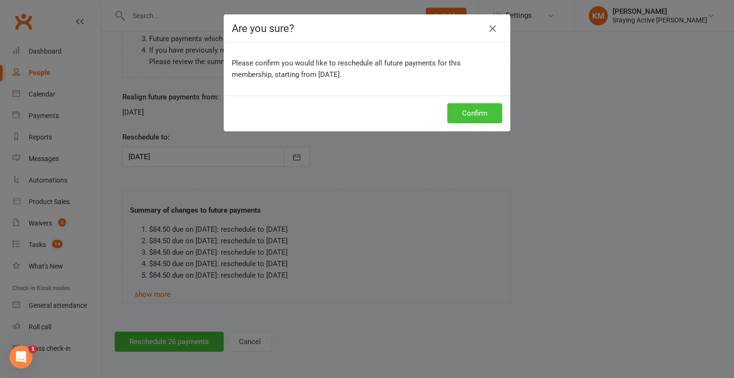
click at [481, 111] on button "Confirm" at bounding box center [474, 113] width 55 height 20
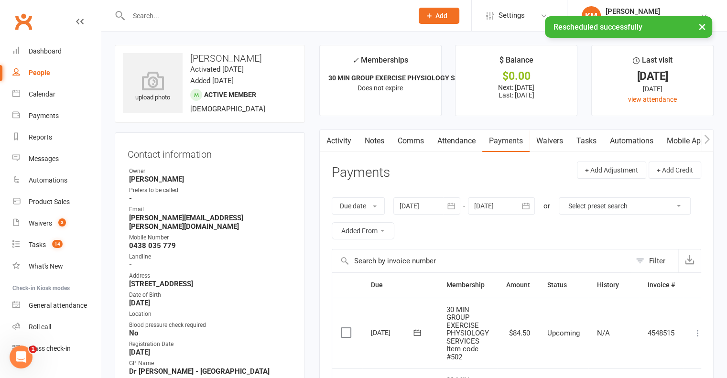
click at [403, 143] on link "Comms" at bounding box center [411, 141] width 40 height 22
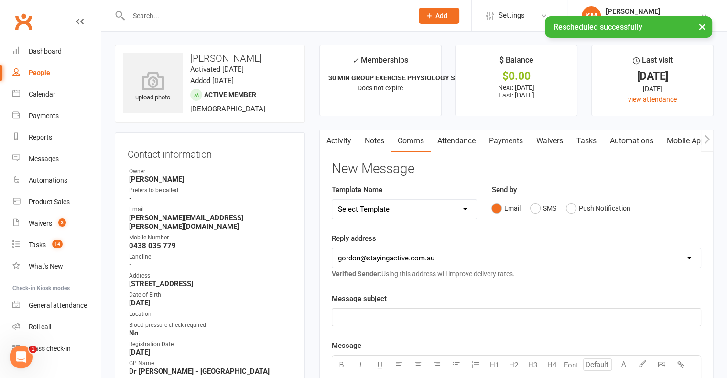
click at [423, 214] on select "Select Template [Email] 150 visits [Email] 6 month email [Email] 9:30am Zoom Cl…" at bounding box center [404, 209] width 145 height 19
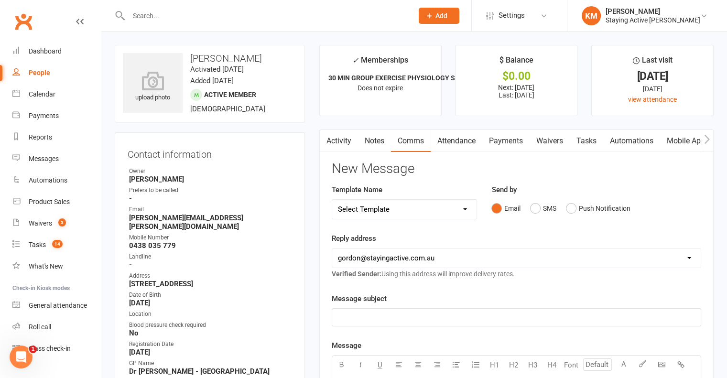
select select "12"
click at [332, 200] on select "Select Template [Email] 150 visits [Email] 6 month email [Email] 9:30am Zoom Cl…" at bounding box center [404, 209] width 145 height 19
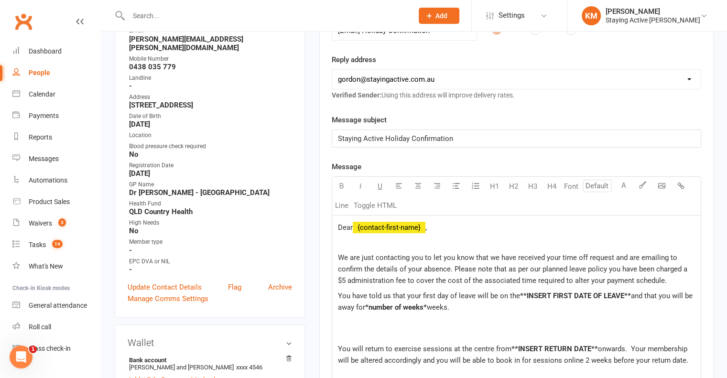
scroll to position [187, 0]
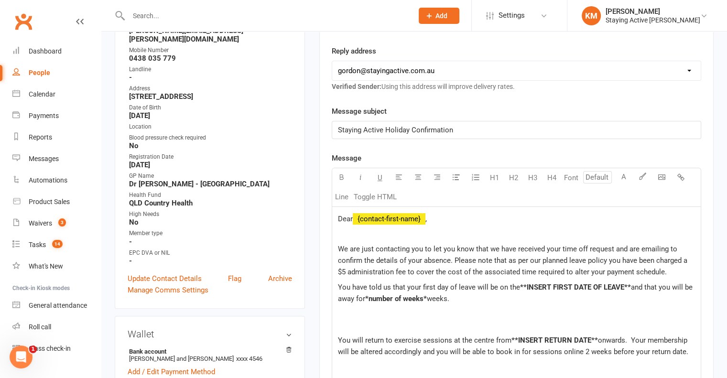
click at [352, 218] on span "Dear" at bounding box center [345, 219] width 15 height 9
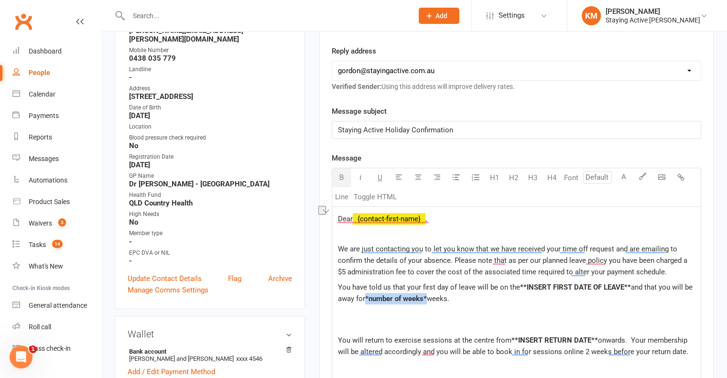
drag, startPoint x: 366, startPoint y: 295, endPoint x: 429, endPoint y: 299, distance: 63.2
click at [429, 299] on p "You have told us that your first day of leave will be on the **INSERT FIRST DAT…" at bounding box center [516, 299] width 357 height 34
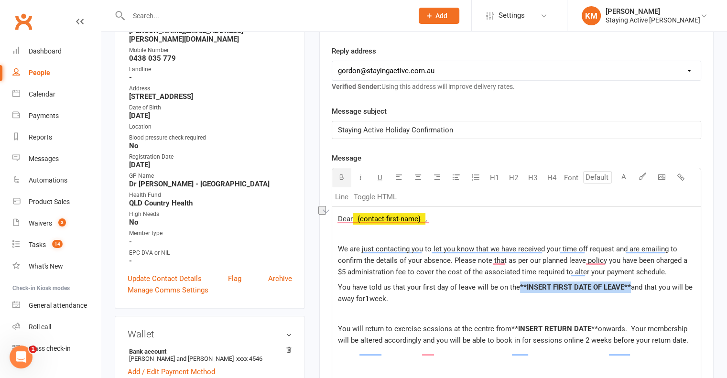
drag, startPoint x: 631, startPoint y: 284, endPoint x: 520, endPoint y: 284, distance: 110.9
click at [520, 284] on p "You have told us that your first day of leave will be on the **INSERT FIRST DAT…" at bounding box center [516, 293] width 357 height 23
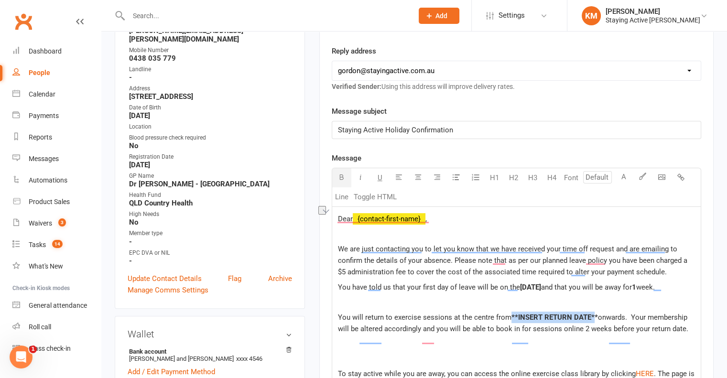
drag, startPoint x: 594, startPoint y: 327, endPoint x: 511, endPoint y: 325, distance: 82.7
click at [512, 322] on span "**INSERT RETURN DATE**" at bounding box center [555, 317] width 87 height 9
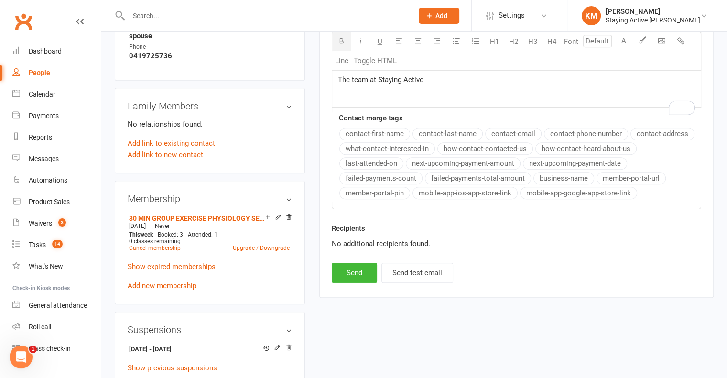
scroll to position [627, 0]
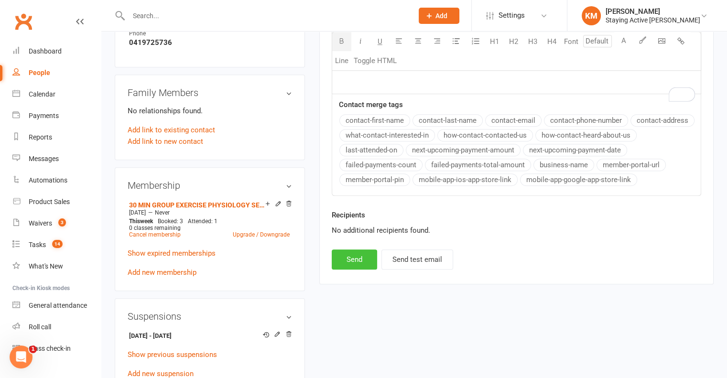
click at [344, 267] on button "Send" at bounding box center [354, 260] width 45 height 20
select select
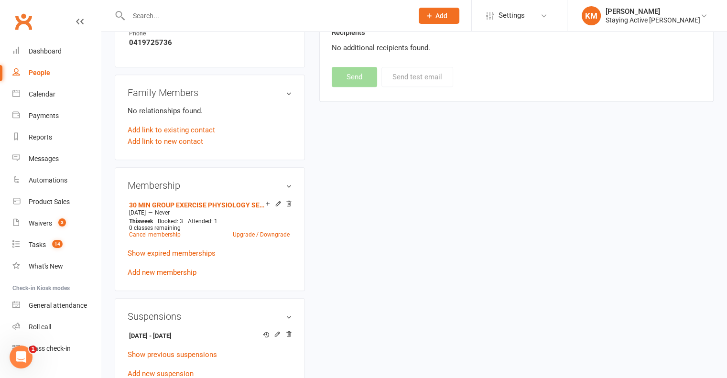
click at [224, 18] on input "text" at bounding box center [266, 15] width 281 height 13
paste input "Margaret Chang"
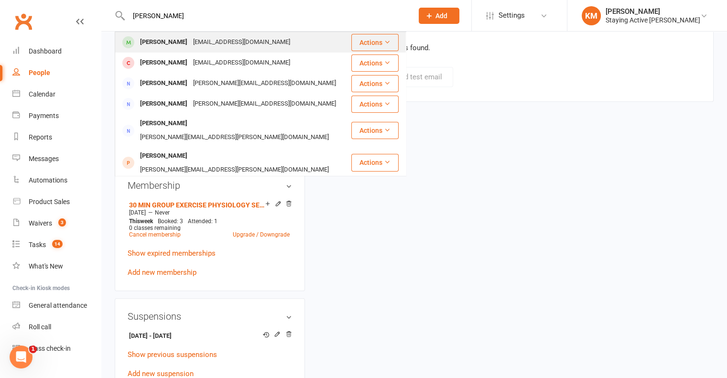
type input "Margaret Chang"
click at [224, 36] on div "jafffa@exemail.com.au" at bounding box center [241, 42] width 103 height 14
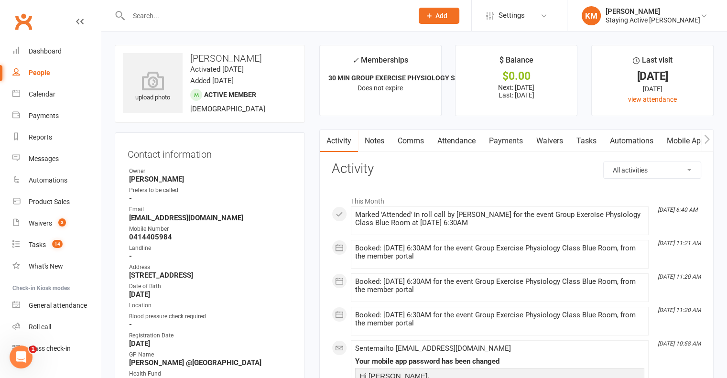
click at [501, 142] on link "Payments" at bounding box center [505, 141] width 47 height 22
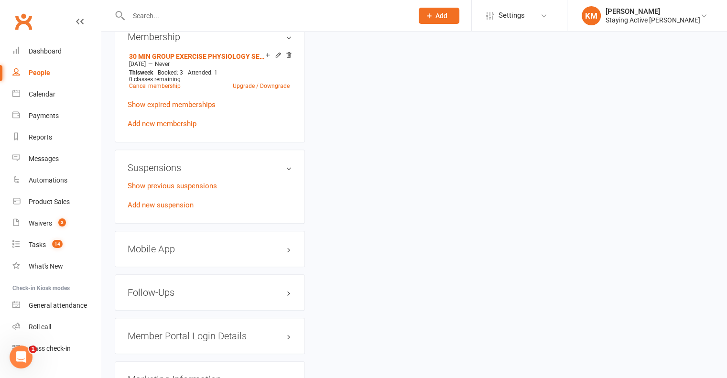
scroll to position [769, 0]
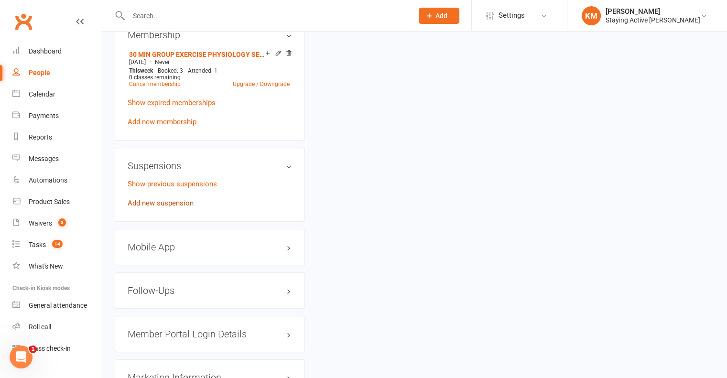
click at [184, 207] on link "Add new suspension" at bounding box center [161, 203] width 66 height 9
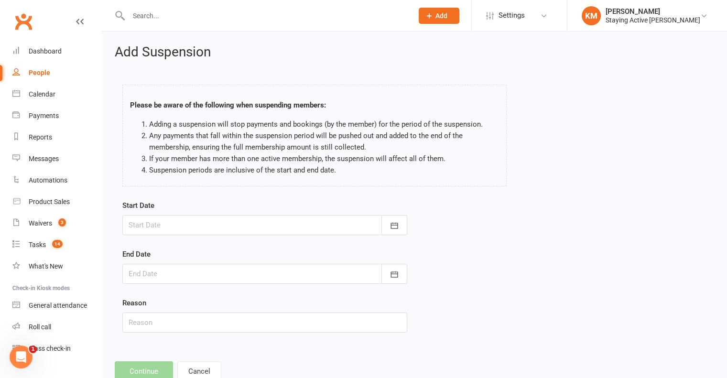
click at [184, 217] on div at bounding box center [264, 225] width 285 height 20
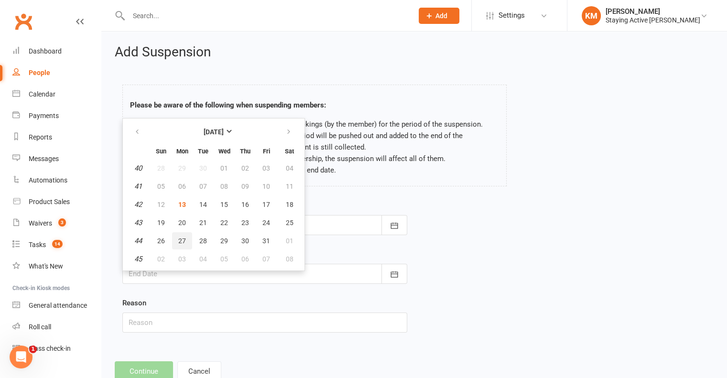
click at [183, 244] on button "27" at bounding box center [182, 240] width 20 height 17
type input "27 Oct 2025"
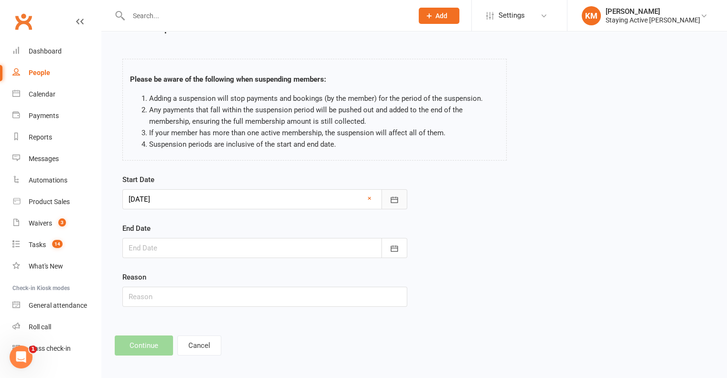
scroll to position [29, 0]
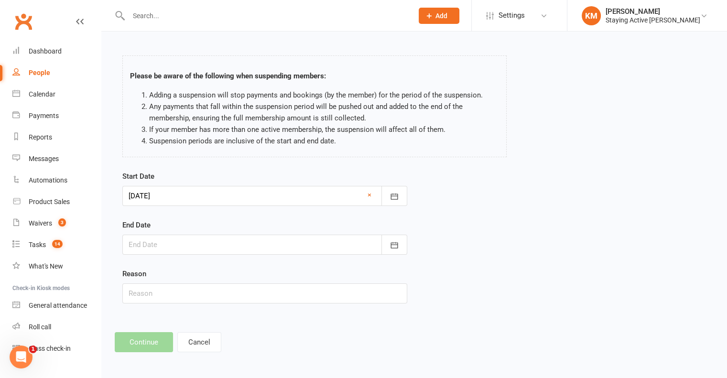
click at [183, 244] on div at bounding box center [264, 245] width 285 height 20
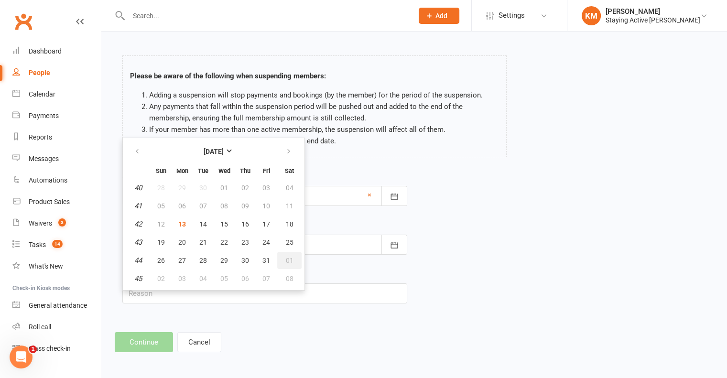
click at [286, 261] on span "01" at bounding box center [290, 261] width 8 height 8
type input "01 Nov 2025"
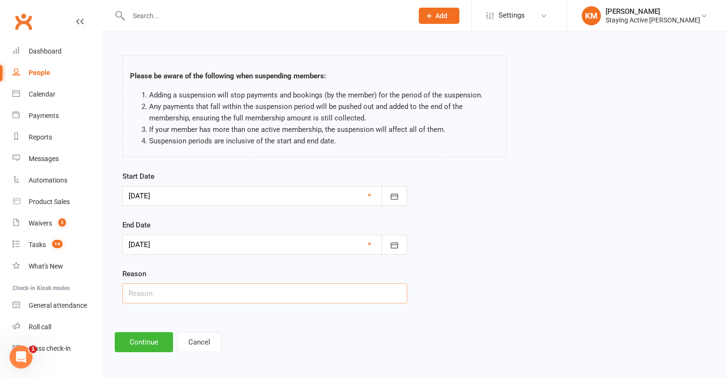
click at [281, 300] on input "text" at bounding box center [264, 293] width 285 height 20
click at [140, 338] on button "Continue" at bounding box center [144, 342] width 58 height 20
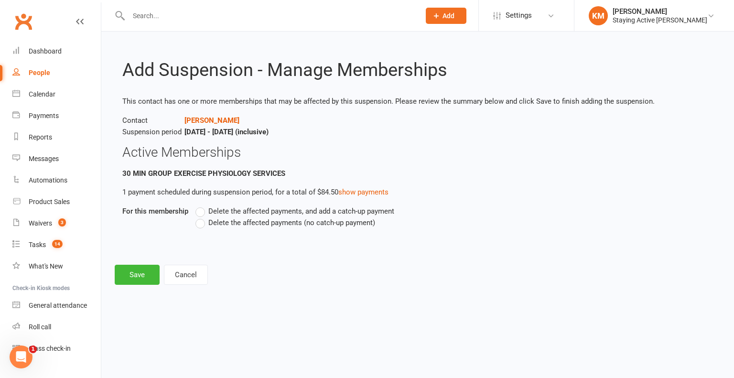
click at [217, 228] on label "Delete the affected payments (no catch-up payment)" at bounding box center [286, 222] width 180 height 11
click at [202, 217] on input "Delete the affected payments (no catch-up payment)" at bounding box center [199, 217] width 6 height 0
click at [131, 274] on button "Save" at bounding box center [137, 275] width 45 height 20
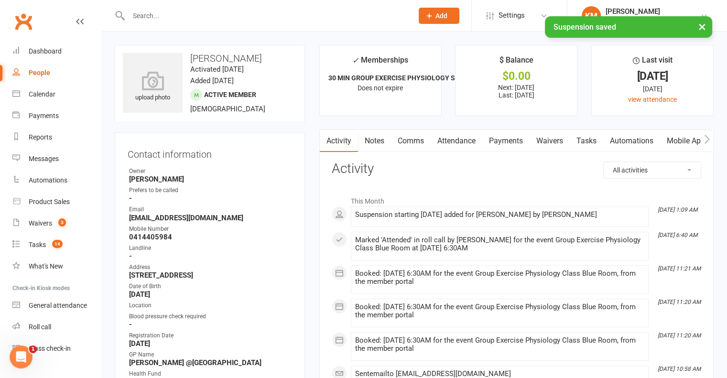
click at [509, 134] on link "Payments" at bounding box center [505, 141] width 47 height 22
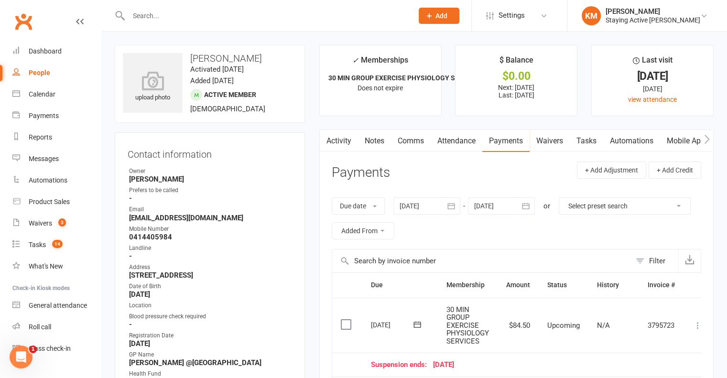
click at [336, 142] on link "Activity" at bounding box center [339, 141] width 38 height 22
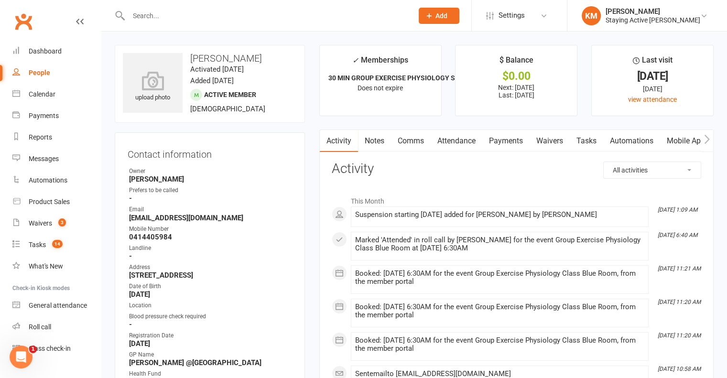
click at [498, 140] on link "Payments" at bounding box center [505, 141] width 47 height 22
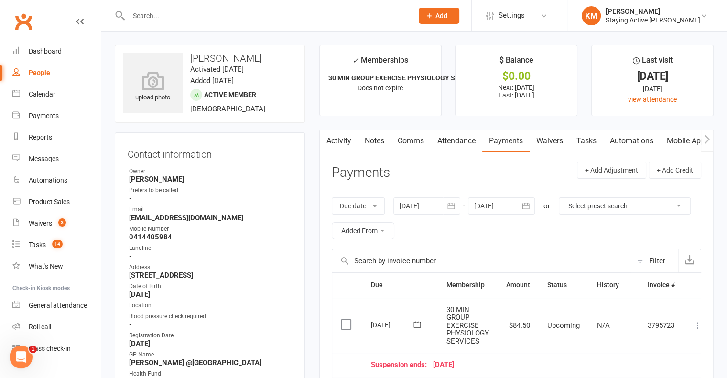
click at [700, 323] on icon at bounding box center [698, 326] width 10 height 10
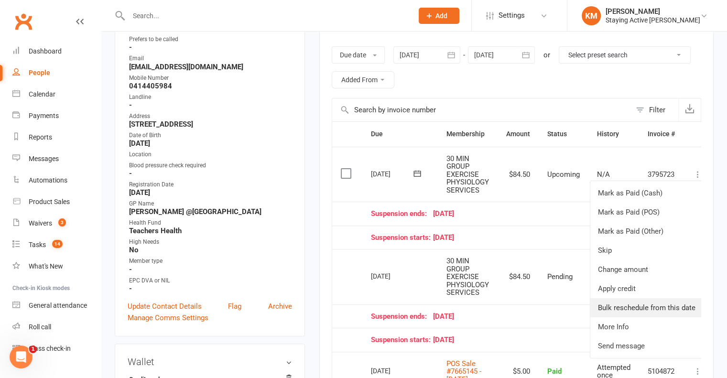
click at [657, 302] on link "Bulk reschedule from this date" at bounding box center [646, 307] width 113 height 19
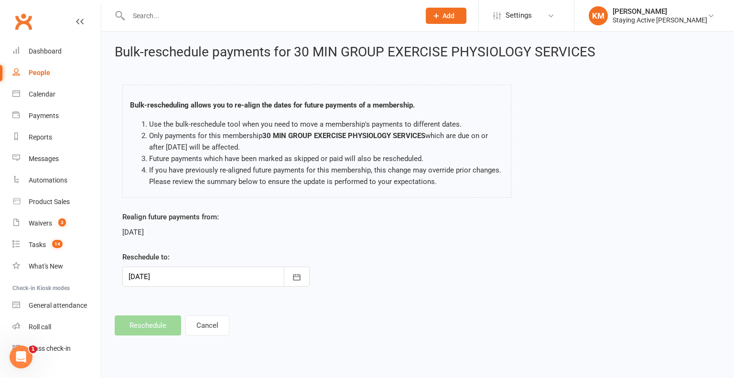
click at [210, 267] on div at bounding box center [215, 277] width 187 height 20
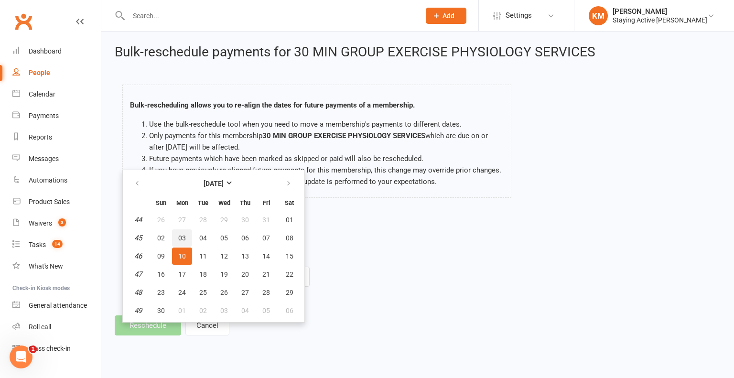
click at [187, 238] on button "03" at bounding box center [182, 237] width 20 height 17
type input "03 Nov 2025"
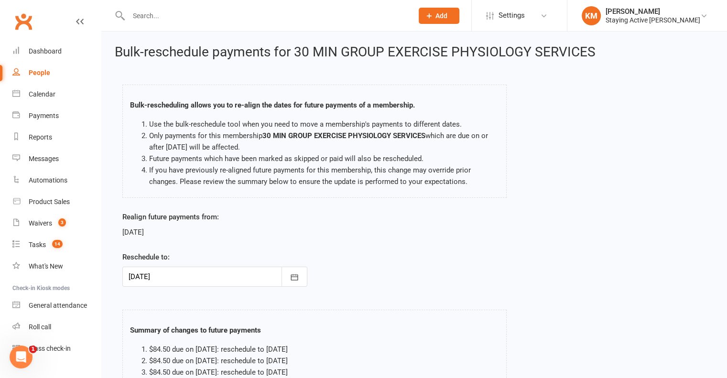
scroll to position [120, 0]
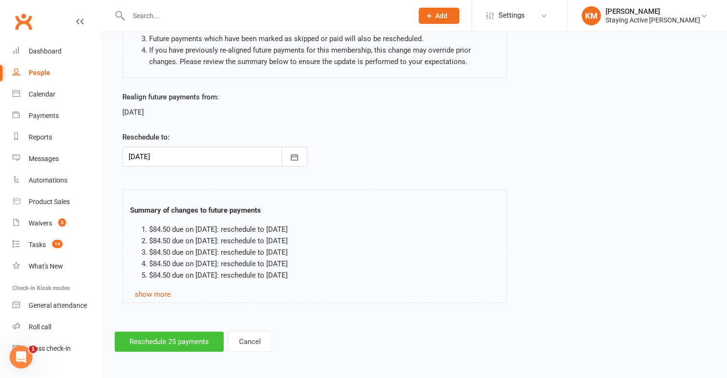
click at [149, 348] on button "Reschedule 25 payments" at bounding box center [169, 342] width 109 height 20
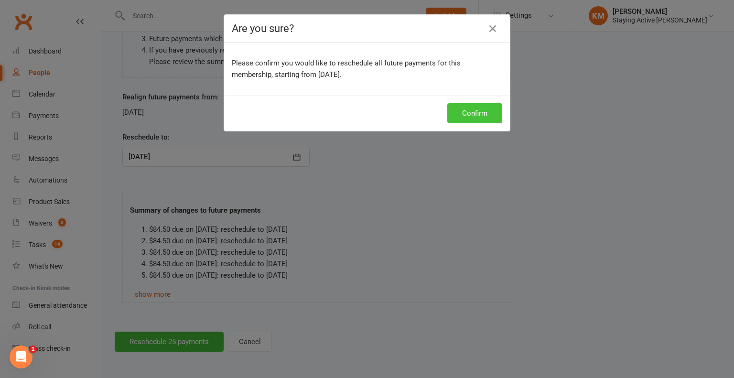
click at [449, 109] on button "Confirm" at bounding box center [474, 113] width 55 height 20
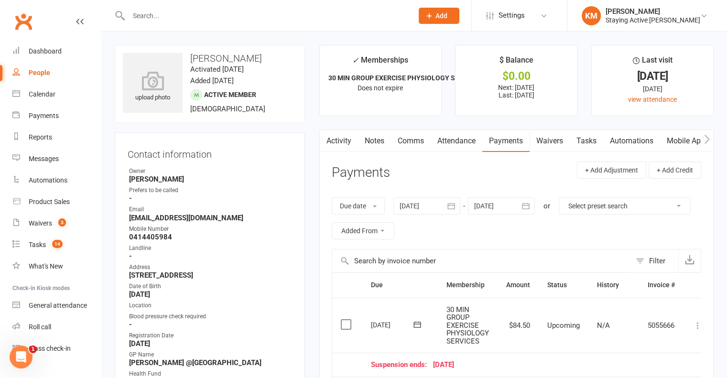
click at [399, 140] on link "Comms" at bounding box center [411, 141] width 40 height 22
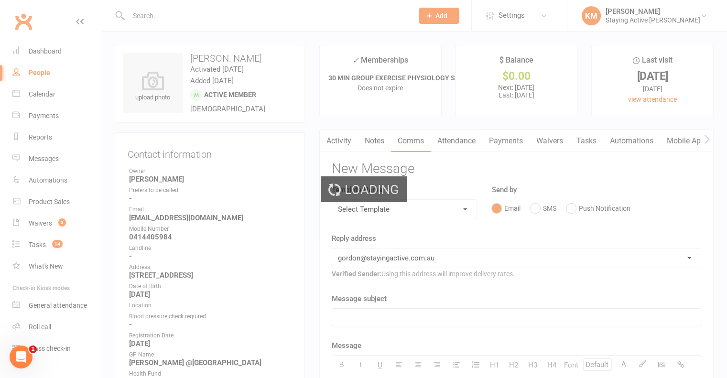
click at [401, 214] on div "Loading" at bounding box center [363, 189] width 727 height 378
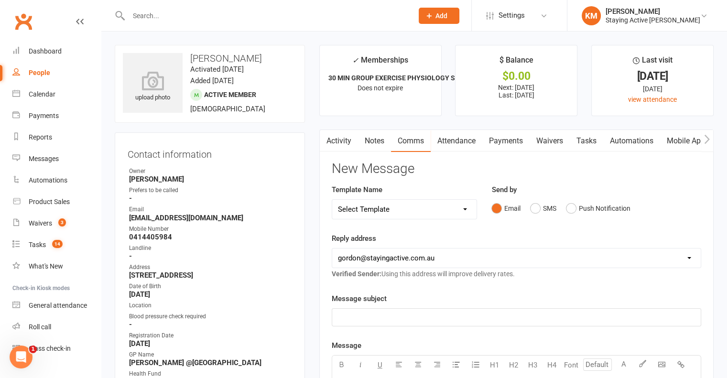
click at [401, 214] on select "Select Template [Email] 150 visits [Email] 6 month email [Email] 9:30am Zoom Cl…" at bounding box center [404, 209] width 145 height 19
select select "12"
click at [332, 200] on select "Select Template [Email] 150 visits [Email] 6 month email [Email] 9:30am Zoom Cl…" at bounding box center [404, 209] width 145 height 19
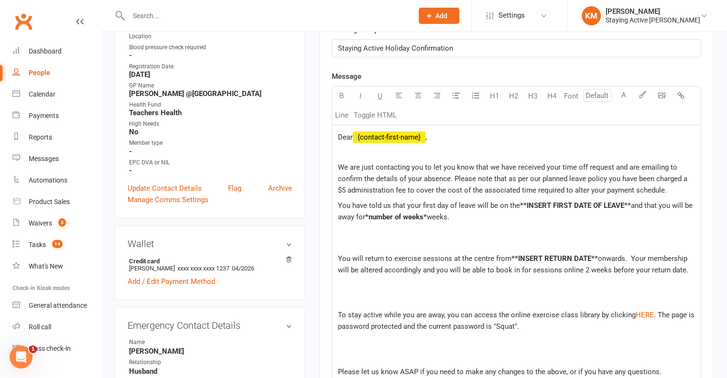
scroll to position [269, 0]
click at [351, 138] on span "Dear" at bounding box center [345, 137] width 15 height 9
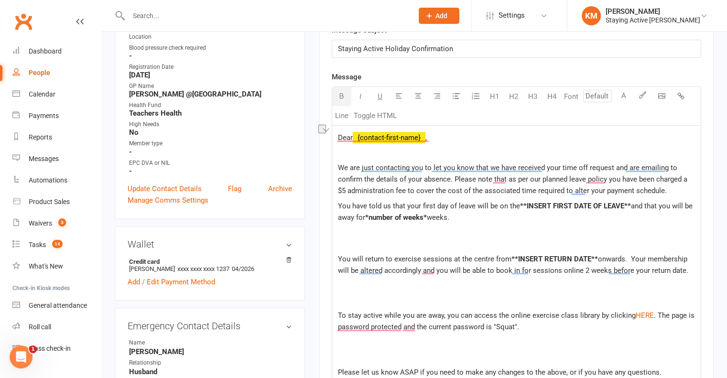
drag, startPoint x: 428, startPoint y: 214, endPoint x: 365, endPoint y: 214, distance: 63.1
click at [365, 214] on p "You have told us that your first day of leave will be on the **INSERT FIRST DAT…" at bounding box center [516, 217] width 357 height 34
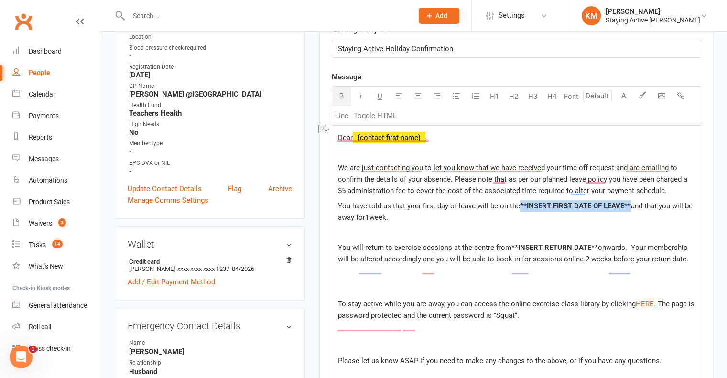
drag, startPoint x: 630, startPoint y: 204, endPoint x: 520, endPoint y: 210, distance: 109.6
click at [520, 210] on p "You have told us that your first day of leave will be on the **INSERT FIRST DAT…" at bounding box center [516, 211] width 357 height 23
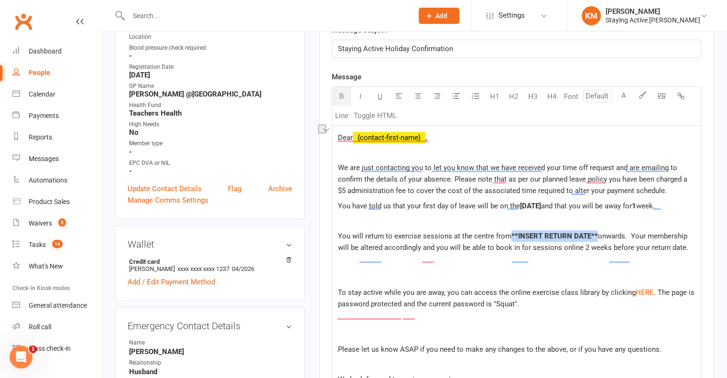
drag, startPoint x: 595, startPoint y: 245, endPoint x: 511, endPoint y: 247, distance: 84.6
click at [511, 247] on p "You will return to exercise sessions at the centre from **INSERT RETURN DATE** …" at bounding box center [516, 241] width 357 height 23
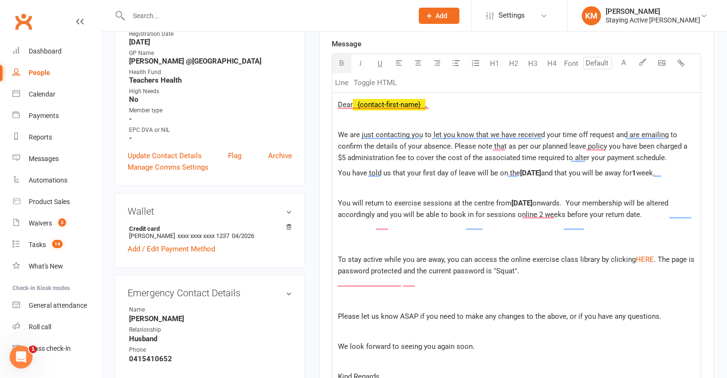
scroll to position [300, 0]
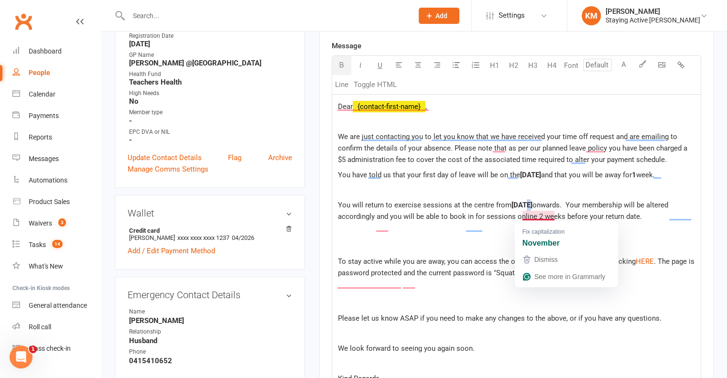
click at [523, 209] on span "3rd november" at bounding box center [522, 205] width 21 height 9
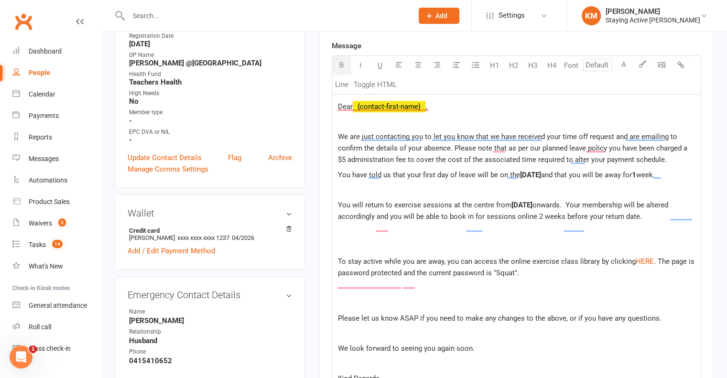
scroll to position [602, 0]
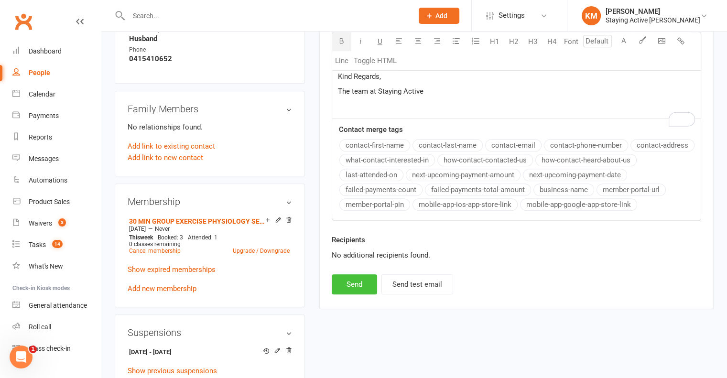
click at [346, 292] on button "Send" at bounding box center [354, 284] width 45 height 20
select select
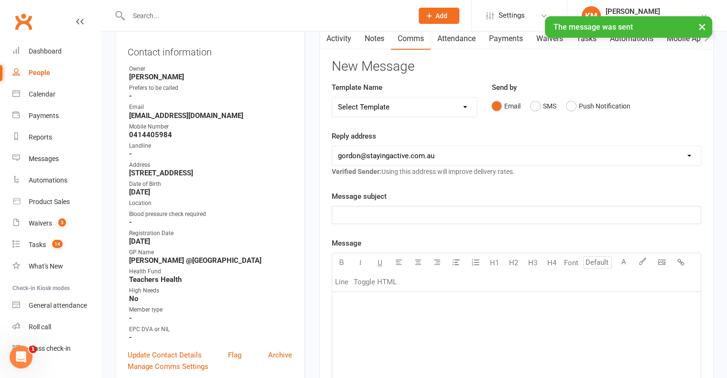
scroll to position [0, 0]
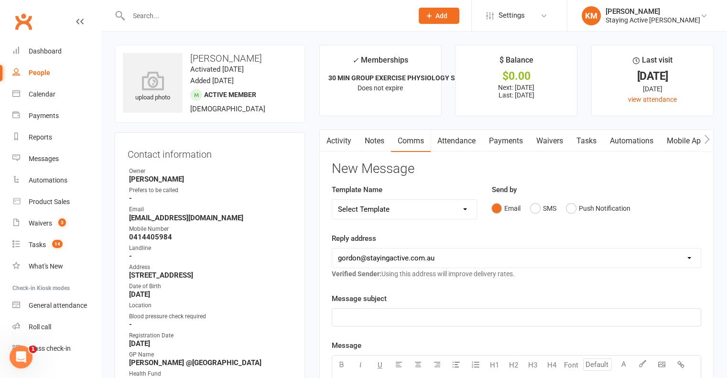
click at [379, 147] on link "Notes" at bounding box center [374, 141] width 33 height 22
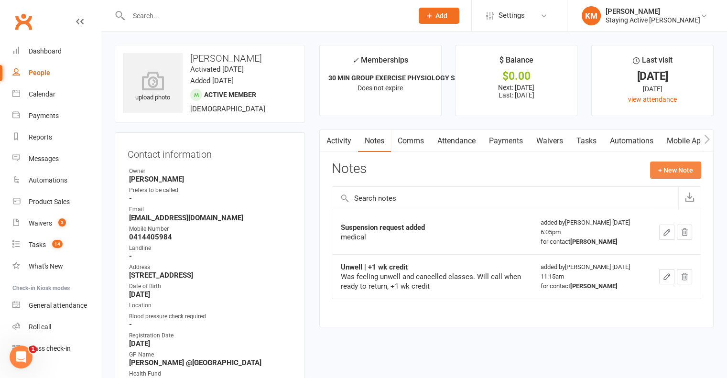
click at [676, 169] on button "+ New Note" at bounding box center [675, 170] width 51 height 17
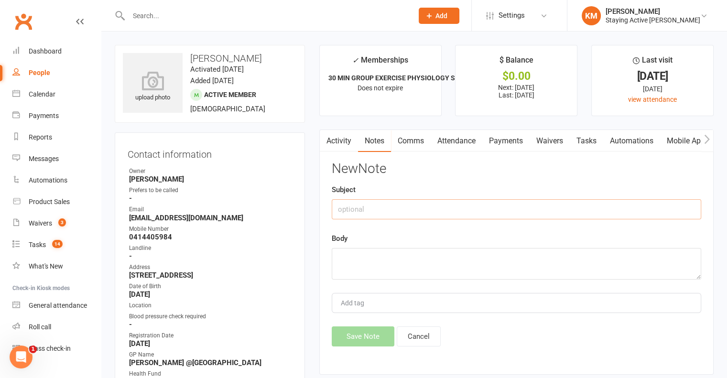
click at [583, 215] on input "text" at bounding box center [517, 209] width 370 height 20
type input "Suspension request"
type textarea "Minor surgery"
click at [366, 338] on button "Save Note" at bounding box center [363, 337] width 63 height 20
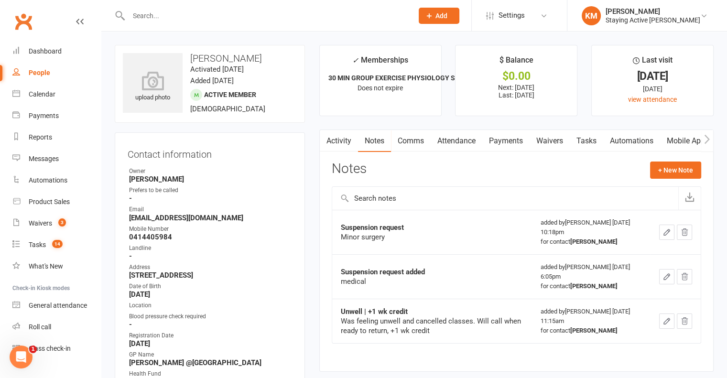
click at [219, 14] on input "text" at bounding box center [266, 15] width 281 height 13
paste input "Heather McKellar"
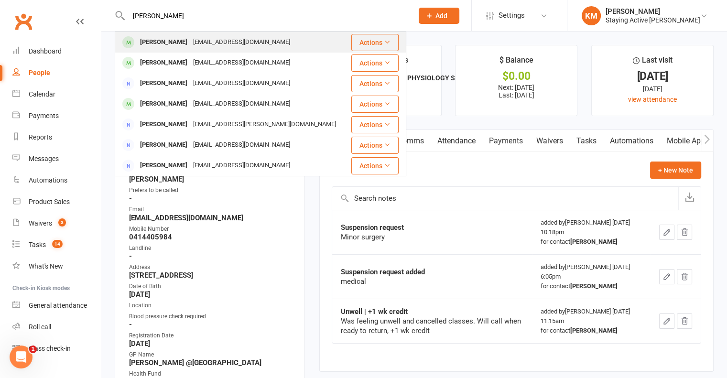
type input "Heather McKellar"
click at [200, 38] on div "heathermmckellar@gmail.com" at bounding box center [241, 42] width 103 height 14
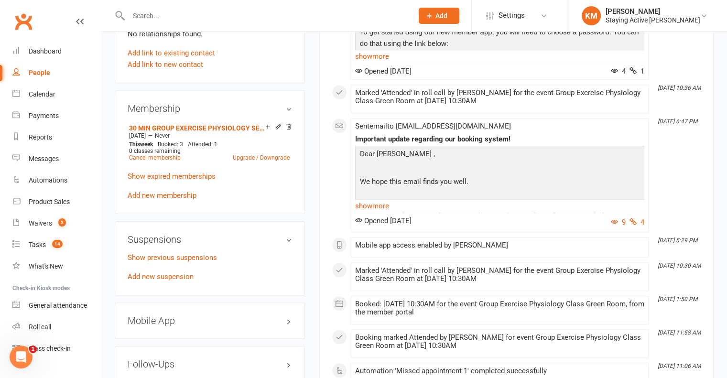
scroll to position [705, 0]
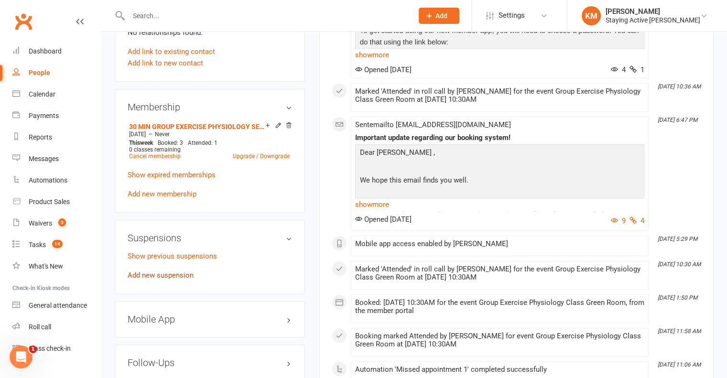
click at [151, 279] on link "Add new suspension" at bounding box center [161, 275] width 66 height 9
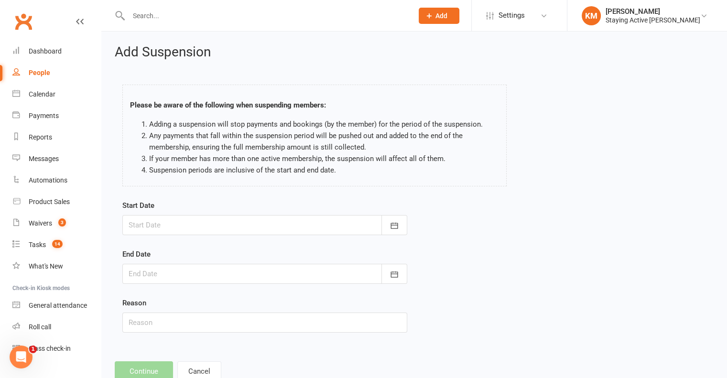
click at [252, 221] on div at bounding box center [264, 225] width 285 height 20
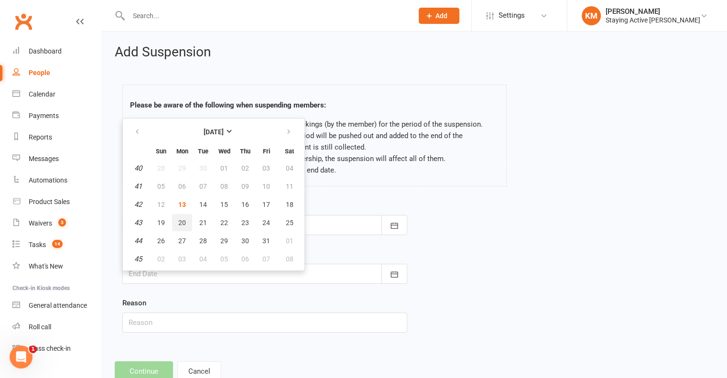
click at [188, 221] on button "20" at bounding box center [182, 222] width 20 height 17
type input "20 Oct 2025"
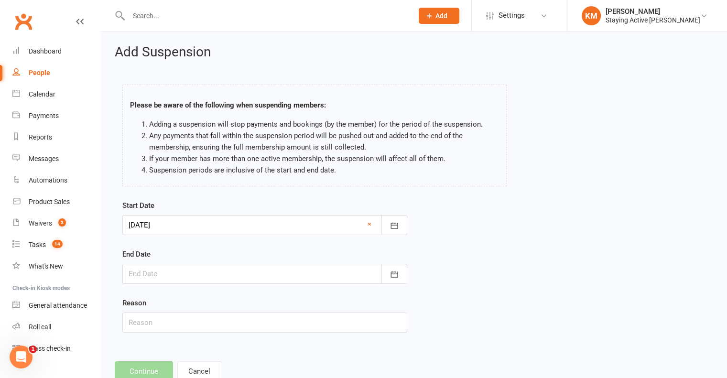
click at [191, 277] on div at bounding box center [264, 274] width 285 height 20
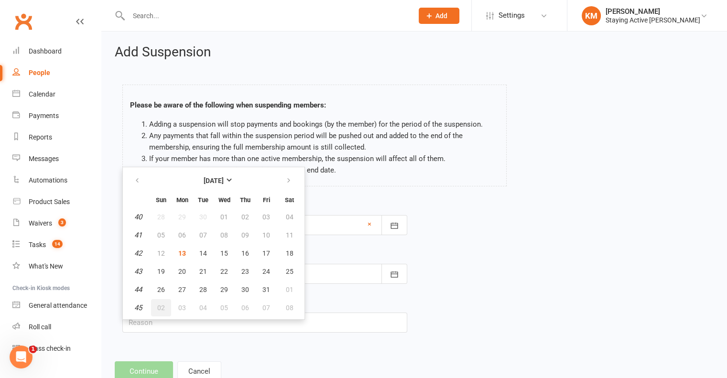
click at [163, 302] on button "02" at bounding box center [161, 307] width 20 height 17
type input "02 Nov 2025"
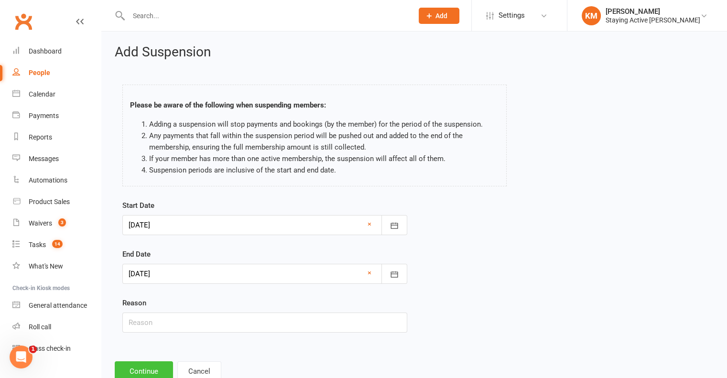
click at [133, 369] on button "Continue" at bounding box center [144, 371] width 58 height 20
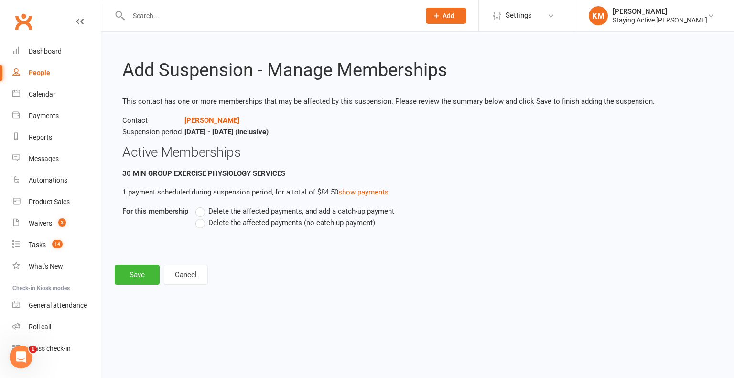
click at [239, 222] on span "Delete the affected payments (no catch-up payment)" at bounding box center [291, 222] width 167 height 10
click at [202, 217] on input "Delete the affected payments (no catch-up payment)" at bounding box center [199, 217] width 6 height 0
click at [126, 275] on button "Save" at bounding box center [137, 275] width 45 height 20
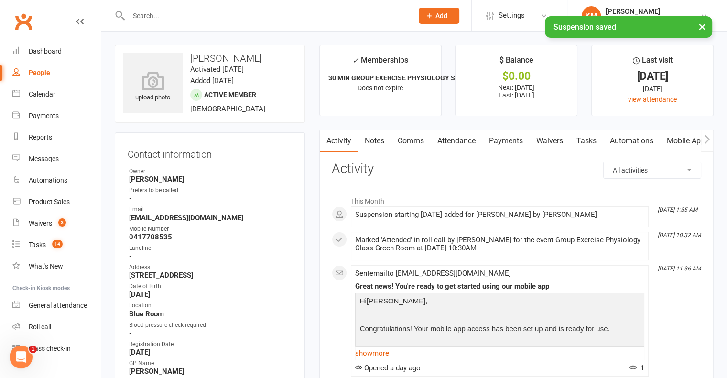
click at [523, 139] on link "Payments" at bounding box center [505, 141] width 47 height 22
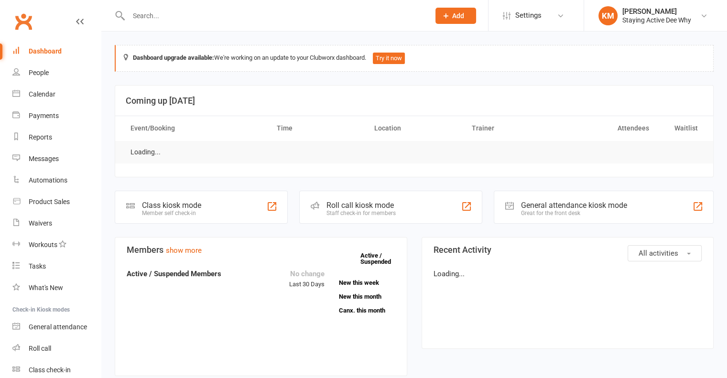
click at [264, 15] on input "text" at bounding box center [274, 15] width 297 height 13
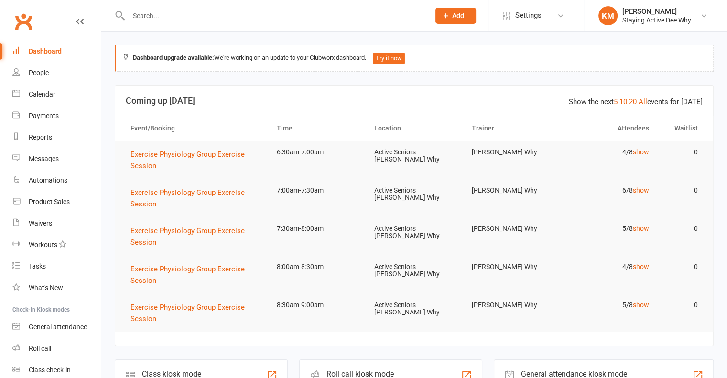
paste input "[PERSON_NAME]"
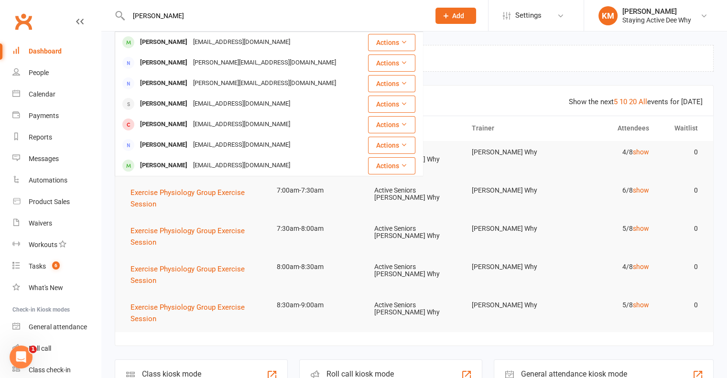
type input "[PERSON_NAME]"
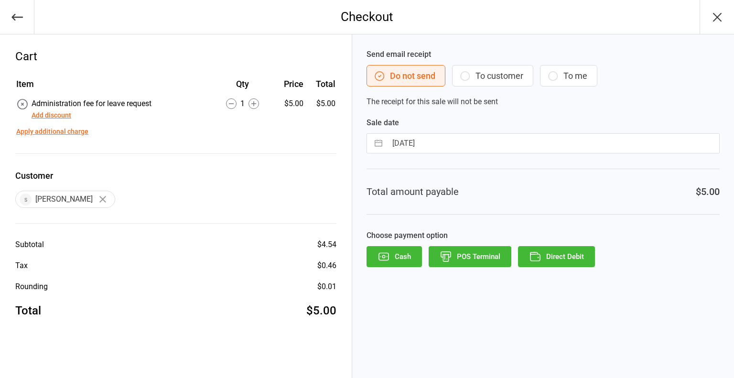
click at [570, 263] on button "Direct Debit" at bounding box center [556, 256] width 77 height 21
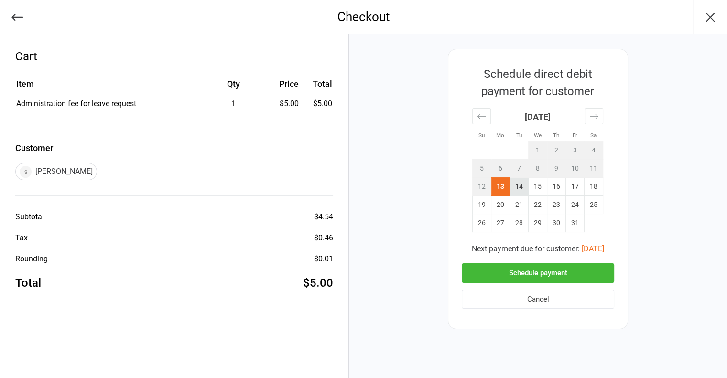
click at [522, 186] on td "14" at bounding box center [519, 187] width 19 height 18
click at [539, 186] on td "15" at bounding box center [538, 187] width 19 height 18
click at [495, 274] on button "Schedule payment" at bounding box center [538, 273] width 152 height 20
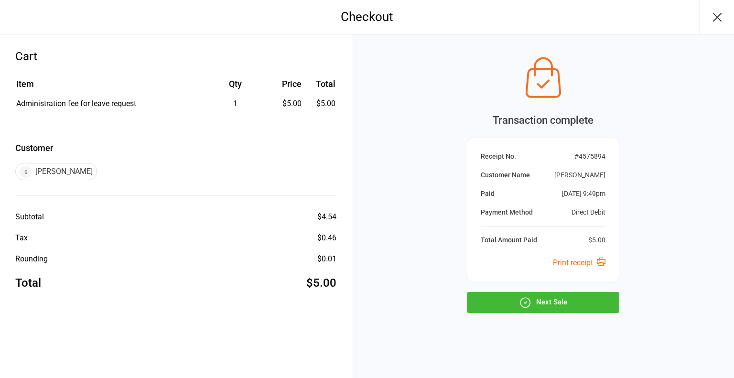
click at [520, 307] on icon "button" at bounding box center [525, 302] width 12 height 12
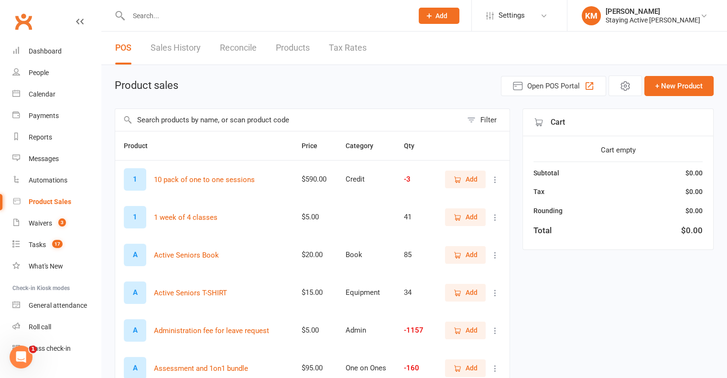
click at [280, 127] on input "text" at bounding box center [288, 120] width 347 height 22
type input "admin"
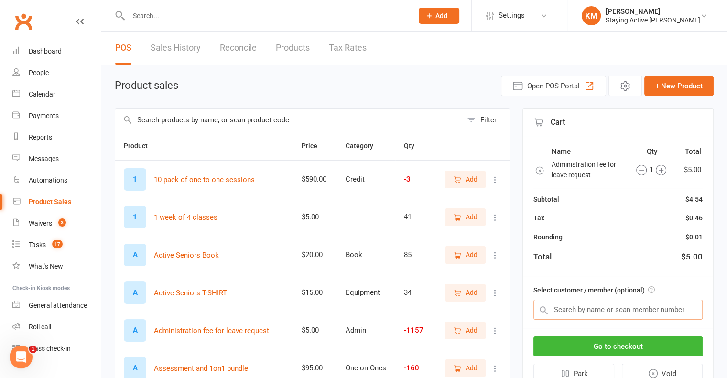
click at [573, 312] on input "text" at bounding box center [617, 310] width 169 height 20
paste input "[PERSON_NAME]"
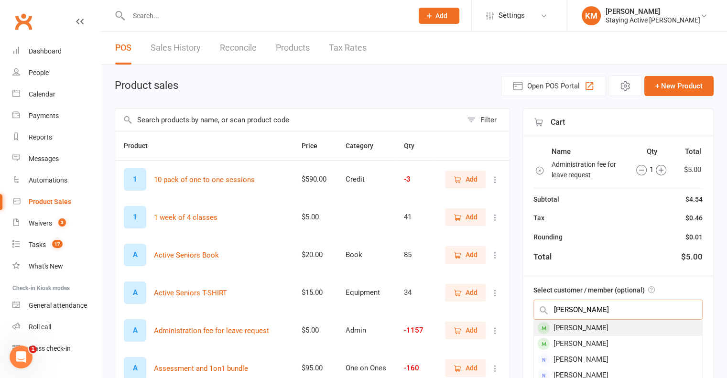
type input "Julie Foot"
click at [574, 324] on div "[PERSON_NAME]" at bounding box center [618, 328] width 168 height 16
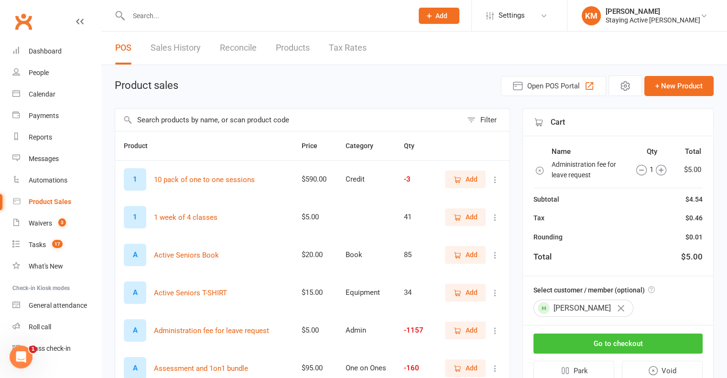
click at [572, 344] on button "Go to checkout" at bounding box center [617, 344] width 169 height 20
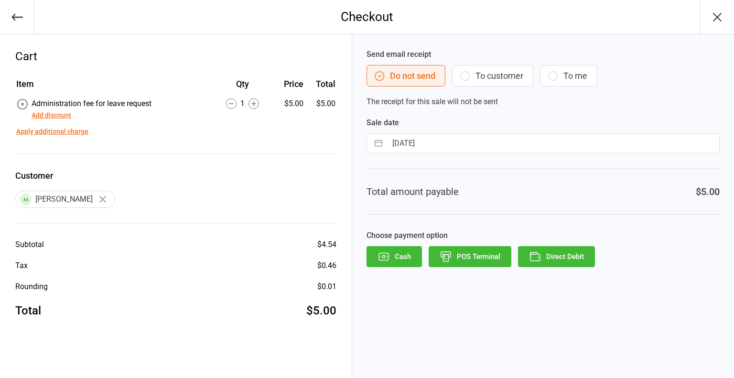
click at [554, 246] on button "Direct Debit" at bounding box center [556, 256] width 77 height 21
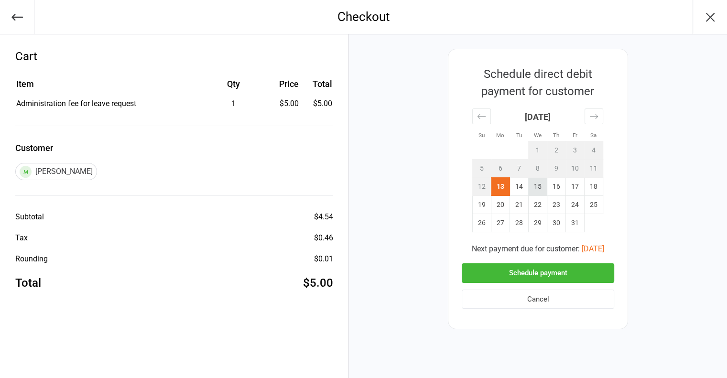
click at [541, 183] on td "15" at bounding box center [538, 187] width 19 height 18
click at [544, 271] on button "Schedule payment" at bounding box center [538, 273] width 152 height 20
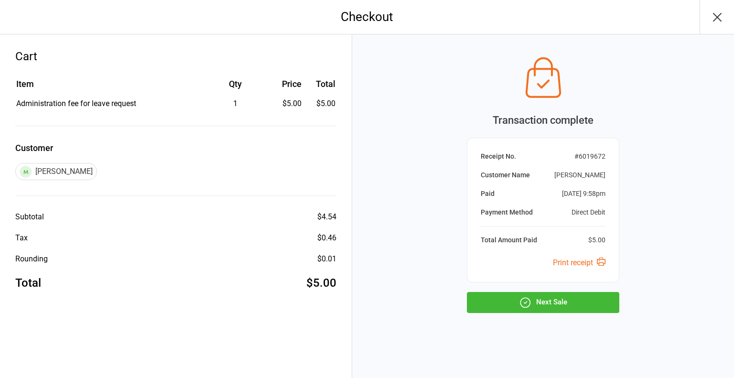
click at [564, 301] on button "Next Sale" at bounding box center [543, 302] width 152 height 21
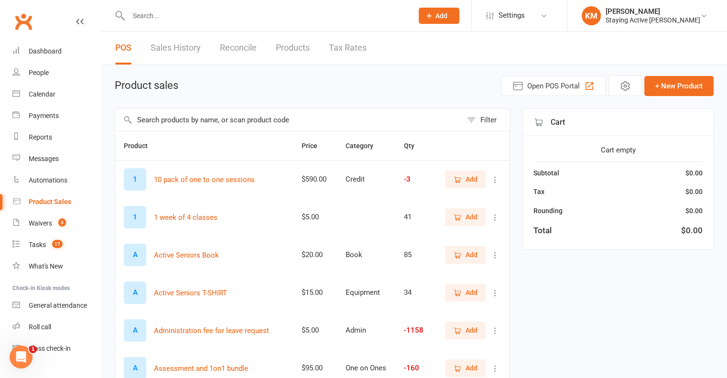
click at [205, 118] on input "text" at bounding box center [288, 120] width 347 height 22
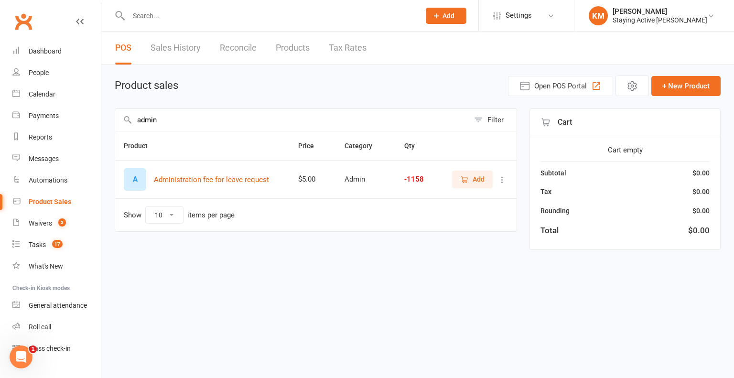
type input "admin"
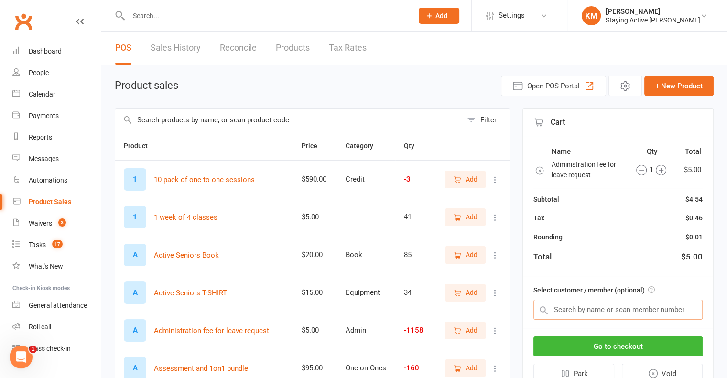
click at [576, 311] on input "text" at bounding box center [617, 310] width 169 height 20
paste input "Anne o'Donnell"
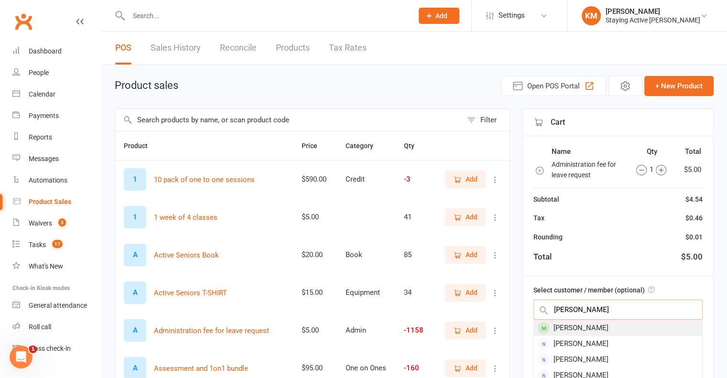
type input "Anne o'Donnell"
click at [576, 321] on div "[PERSON_NAME]" at bounding box center [618, 328] width 168 height 16
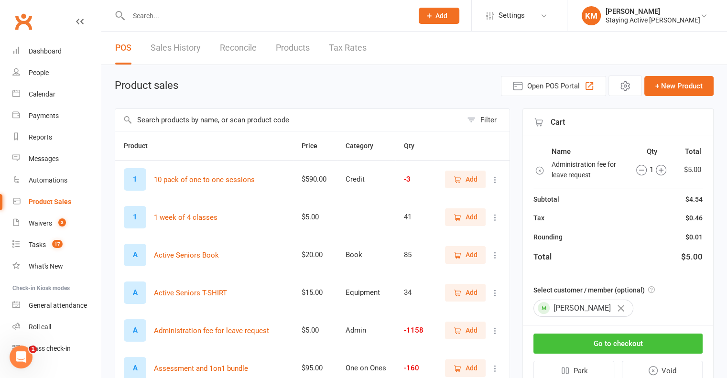
click at [581, 348] on button "Go to checkout" at bounding box center [617, 344] width 169 height 20
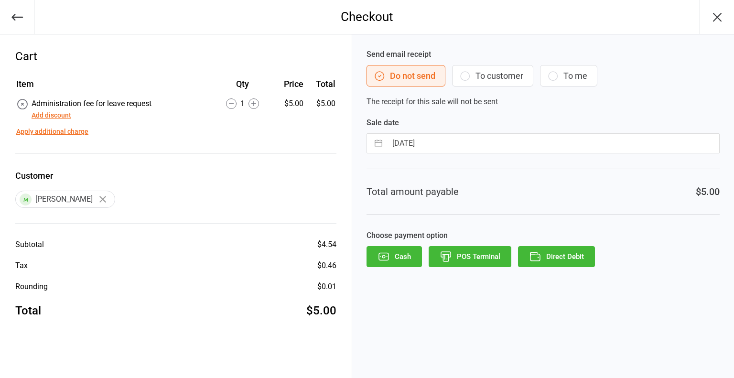
click at [556, 263] on button "Direct Debit" at bounding box center [556, 256] width 77 height 21
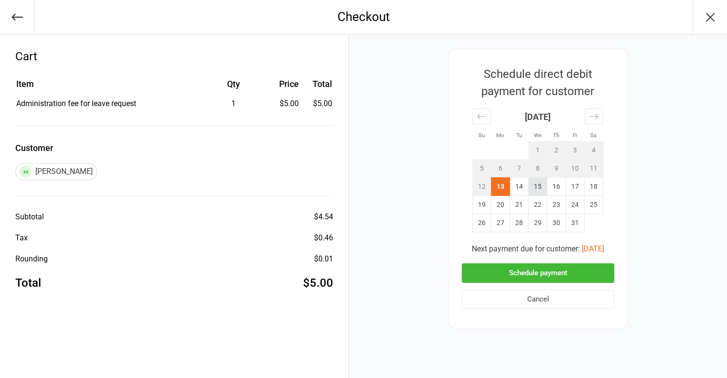
click at [534, 183] on td "15" at bounding box center [538, 187] width 19 height 18
click at [540, 275] on button "Schedule payment" at bounding box center [538, 273] width 152 height 20
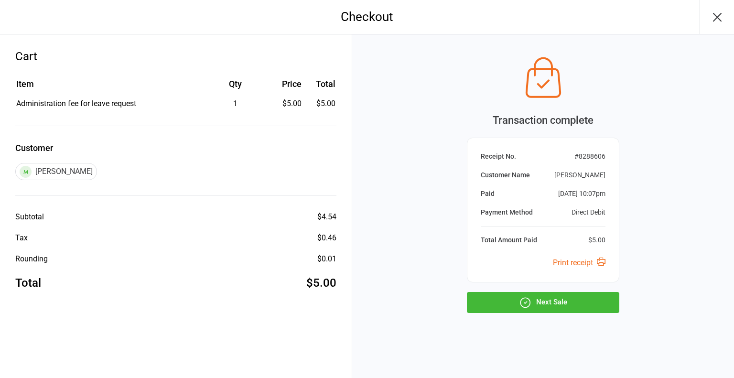
click at [545, 295] on button "Next Sale" at bounding box center [543, 302] width 152 height 21
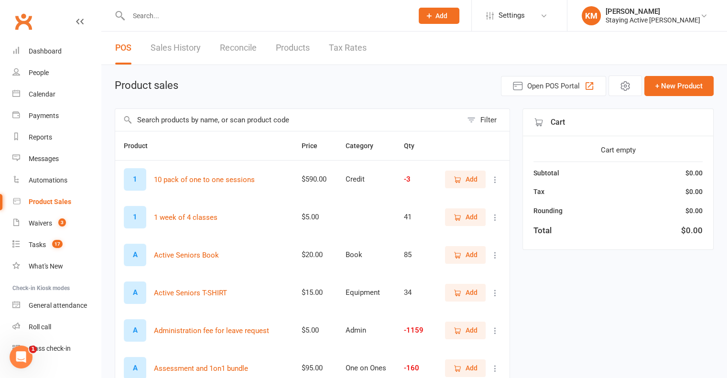
click at [228, 118] on input "text" at bounding box center [288, 120] width 347 height 22
type input "admin"
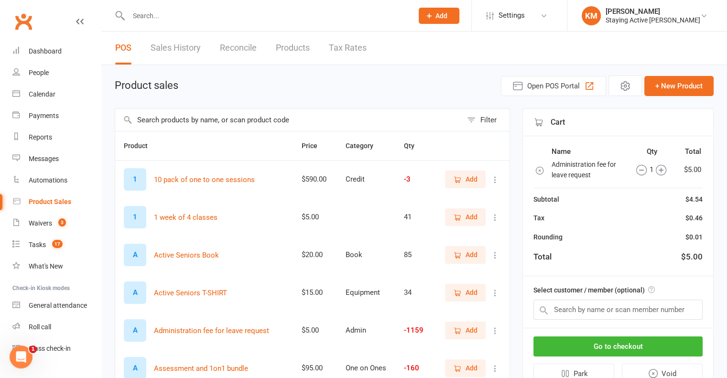
click at [566, 297] on div "Select customer / member (optional)" at bounding box center [618, 302] width 190 height 52
click at [567, 302] on input "text" at bounding box center [617, 310] width 169 height 20
paste input "[PERSON_NAME]"
type input "[PERSON_NAME]"
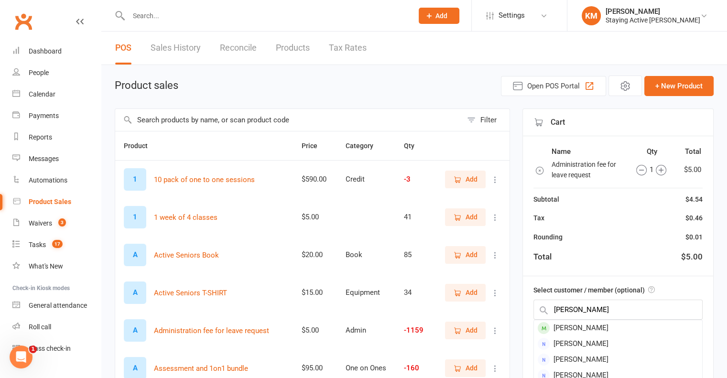
click at [573, 321] on div "[PERSON_NAME]" at bounding box center [618, 328] width 168 height 16
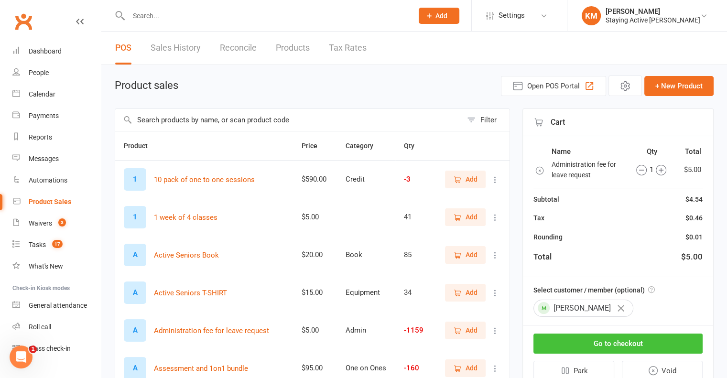
click at [574, 335] on button "Go to checkout" at bounding box center [617, 344] width 169 height 20
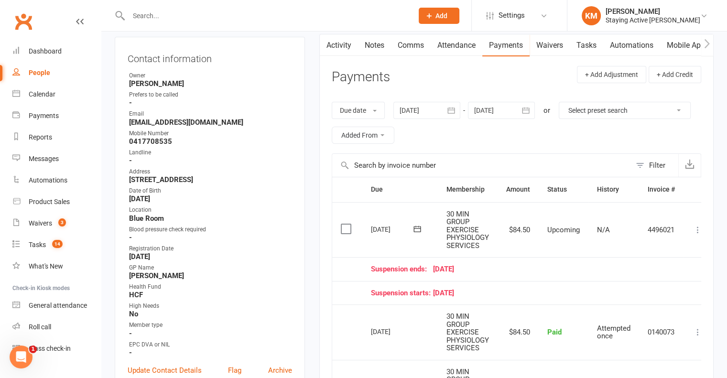
click at [704, 225] on div "Activity Notes Comms Attendance Payments Waivers Tasks Automations Mobile App A…" at bounding box center [516, 308] width 394 height 548
drag, startPoint x: 701, startPoint y: 227, endPoint x: 700, endPoint y: 234, distance: 6.8
click at [701, 228] on icon at bounding box center [698, 230] width 10 height 10
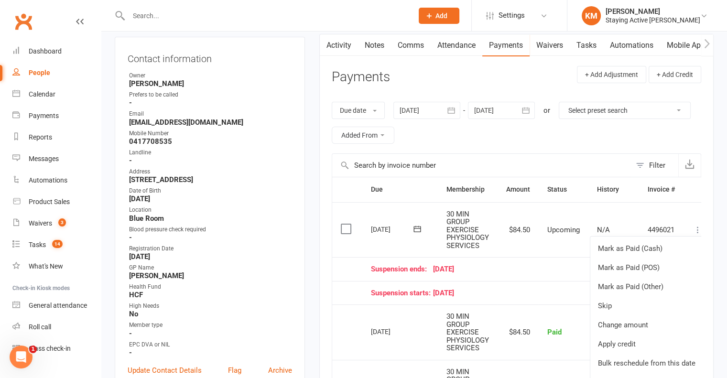
click at [300, 246] on div "Contact information Owner Shantelle King Prefers to be called - Email heathermm…" at bounding box center [210, 219] width 190 height 364
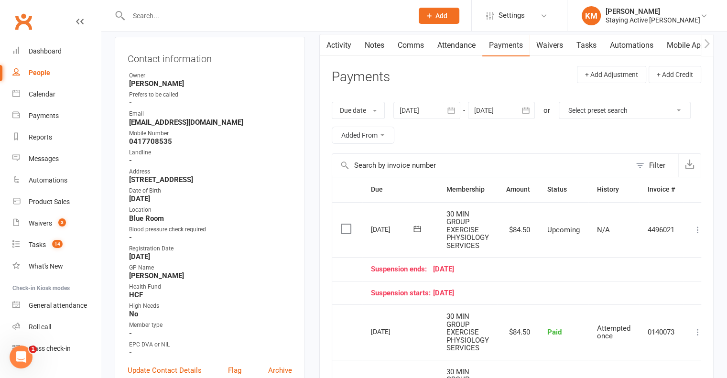
click at [415, 47] on link "Comms" at bounding box center [411, 45] width 40 height 22
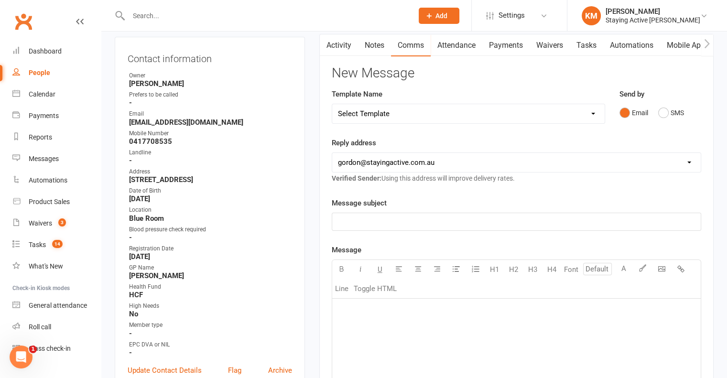
click at [370, 115] on select "Select Template [Email] 150 visits [Email] 6 month email [Email] 9:30am Zoom Cl…" at bounding box center [468, 113] width 272 height 19
select select "12"
click at [332, 104] on select "Select Template [Email] 150 visits [Email] 6 month email [Email] 9:30am Zoom Cl…" at bounding box center [468, 113] width 272 height 19
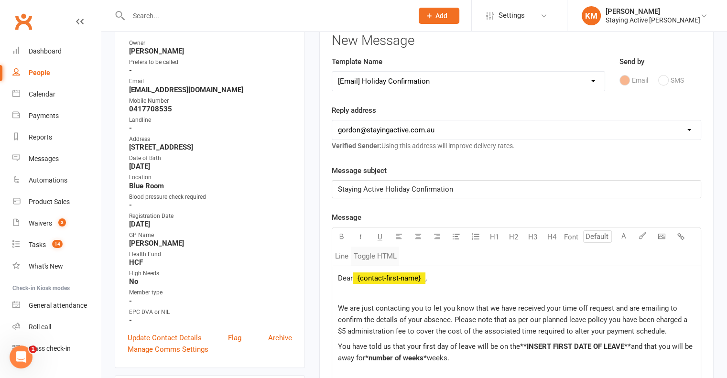
scroll to position [143, 0]
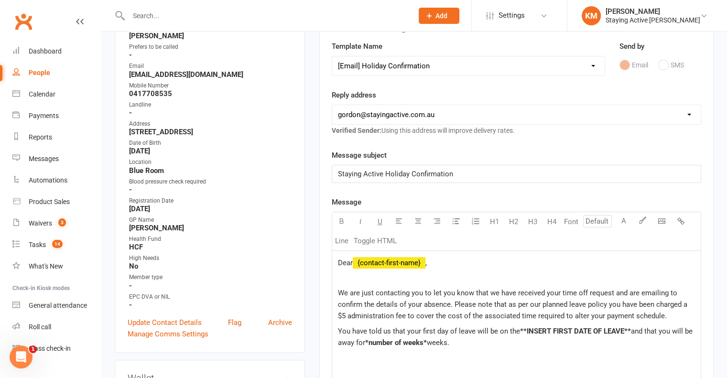
click at [352, 259] on span "Dear" at bounding box center [345, 263] width 15 height 9
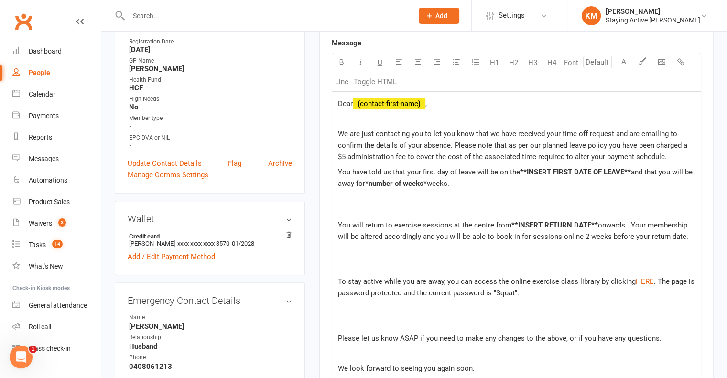
scroll to position [335, 0]
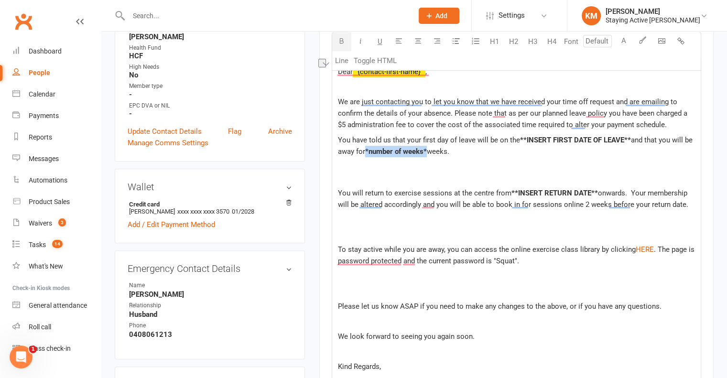
drag, startPoint x: 428, startPoint y: 150, endPoint x: 366, endPoint y: 148, distance: 62.2
click at [366, 148] on p "You have told us that your first day of leave will be on the **INSERT FIRST DAT…" at bounding box center [516, 151] width 357 height 34
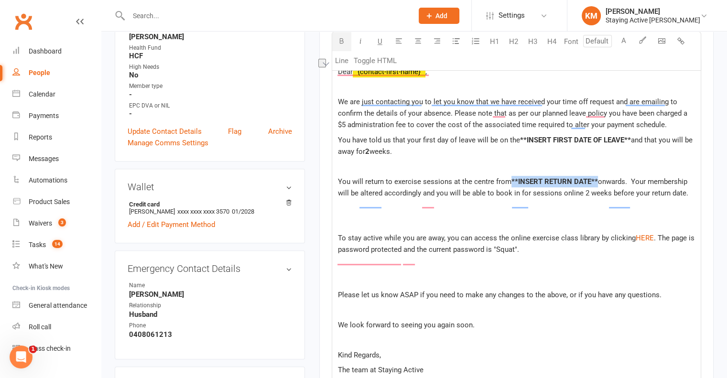
drag, startPoint x: 595, startPoint y: 191, endPoint x: 509, endPoint y: 188, distance: 85.6
click at [509, 188] on p "You will return to exercise sessions at the centre from **INSERT RETURN DATE** …" at bounding box center [516, 187] width 357 height 23
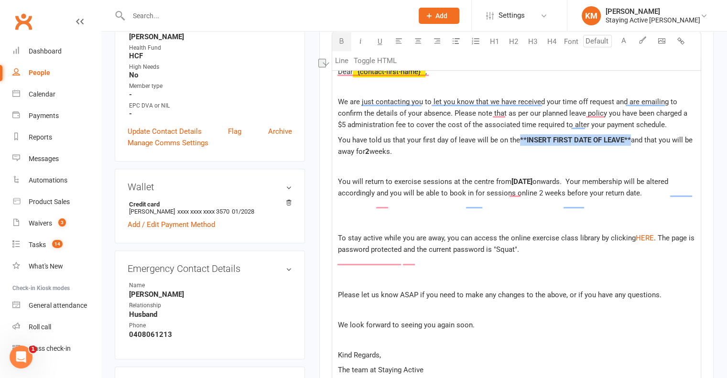
drag, startPoint x: 630, startPoint y: 137, endPoint x: 518, endPoint y: 135, distance: 111.9
click at [518, 135] on p "You have told us that your first day of leave will be on the **INSERT FIRST DAT…" at bounding box center [516, 145] width 357 height 23
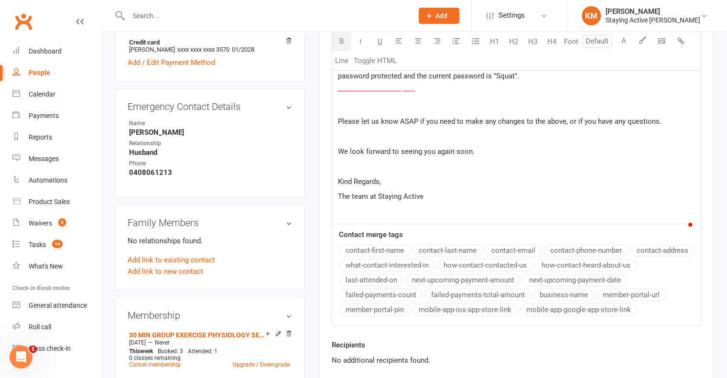
scroll to position [621, 0]
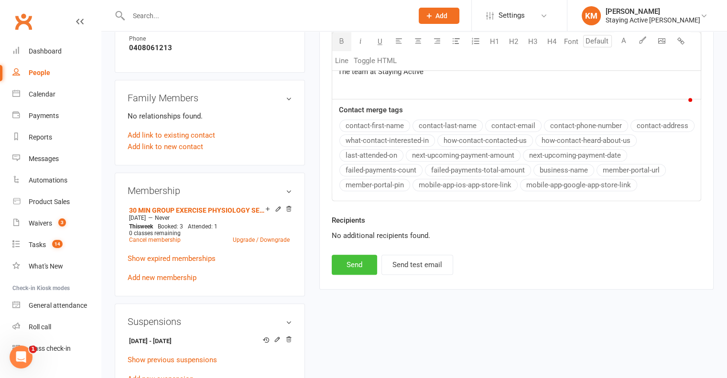
click at [355, 275] on button "Send" at bounding box center [354, 265] width 45 height 20
select select
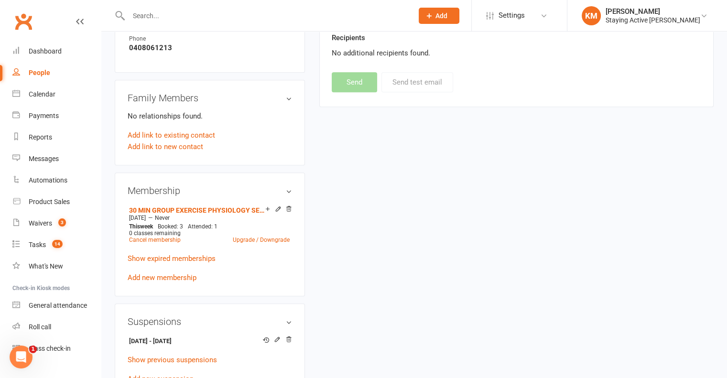
click at [235, 16] on input "text" at bounding box center [266, 15] width 281 height 13
paste input "Allan Bruce Strachan"
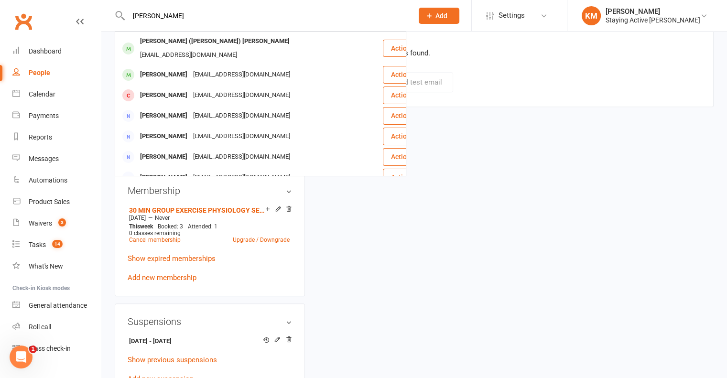
type input "Allan Bruce Strachan"
click at [212, 48] on div "strachanb19@gmail.com" at bounding box center [188, 55] width 103 height 14
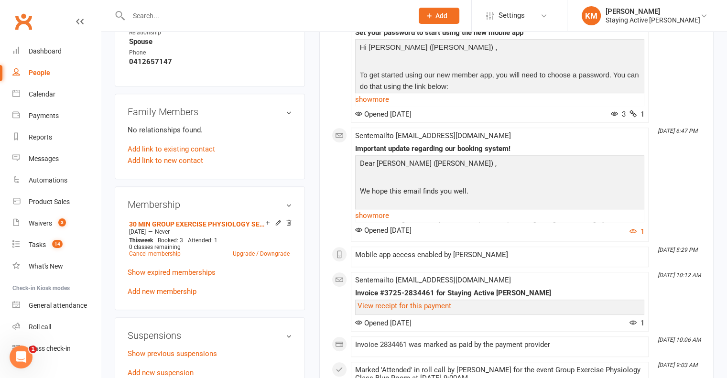
scroll to position [717, 0]
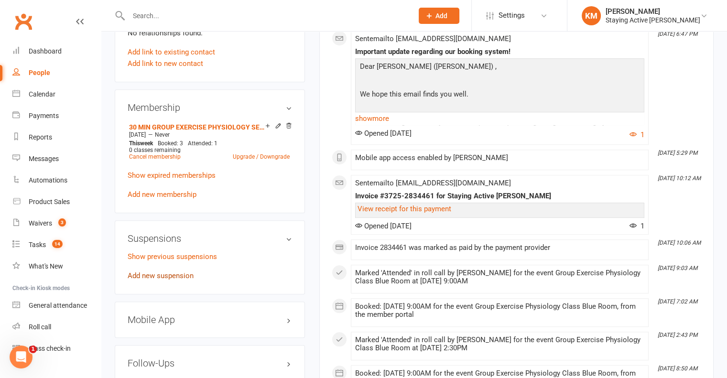
click at [187, 272] on link "Add new suspension" at bounding box center [161, 276] width 66 height 9
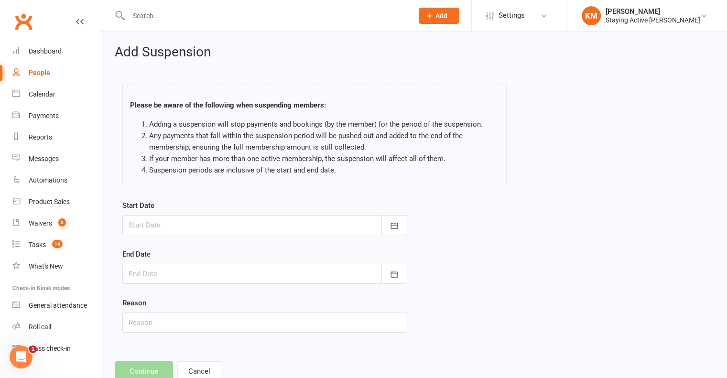
click at [189, 223] on div at bounding box center [264, 225] width 285 height 20
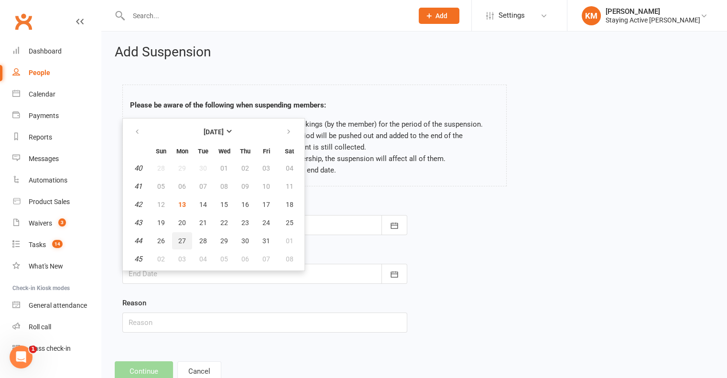
click at [189, 241] on button "27" at bounding box center [182, 240] width 20 height 17
type input "27 Oct 2025"
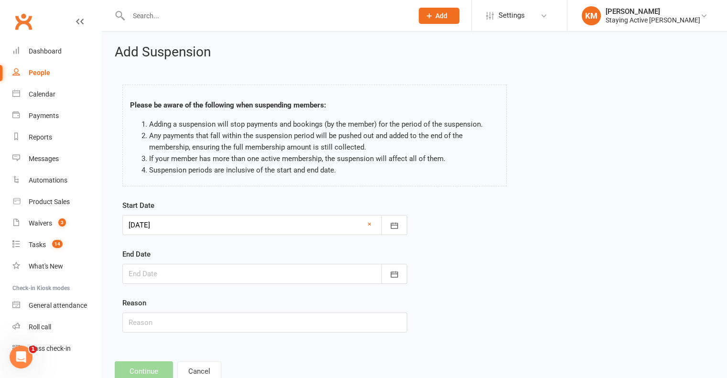
click at [160, 271] on div at bounding box center [264, 274] width 285 height 20
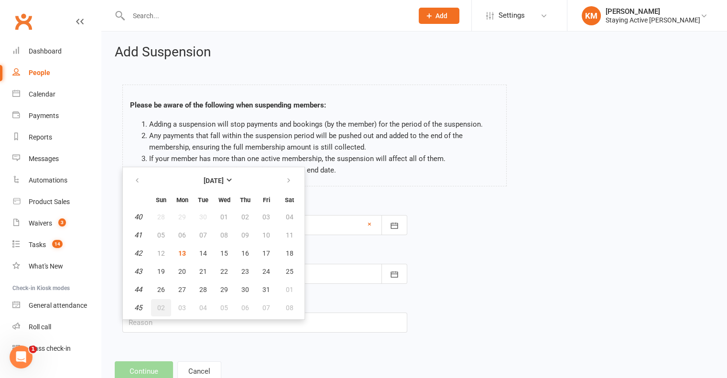
click at [154, 307] on button "02" at bounding box center [161, 307] width 20 height 17
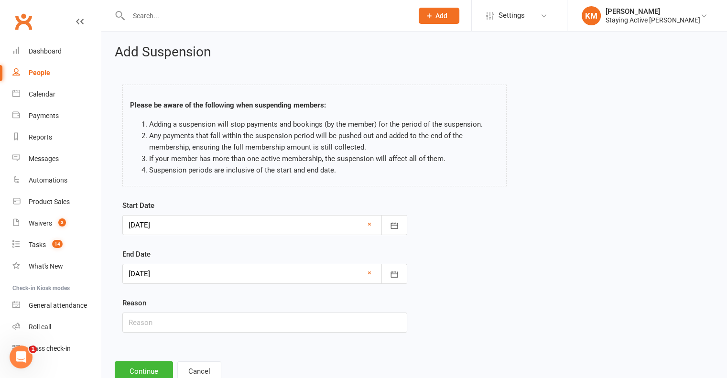
click at [163, 271] on div at bounding box center [264, 274] width 285 height 20
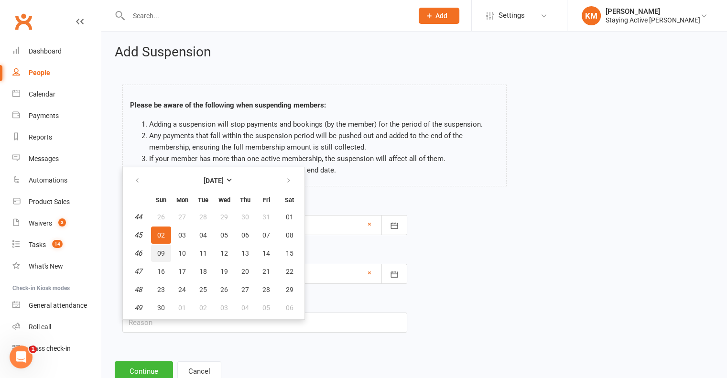
click at [163, 257] on button "09" at bounding box center [161, 253] width 20 height 17
type input "09 Nov 2025"
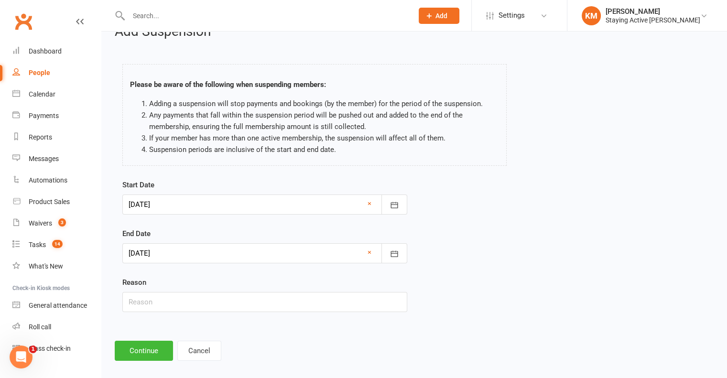
scroll to position [29, 0]
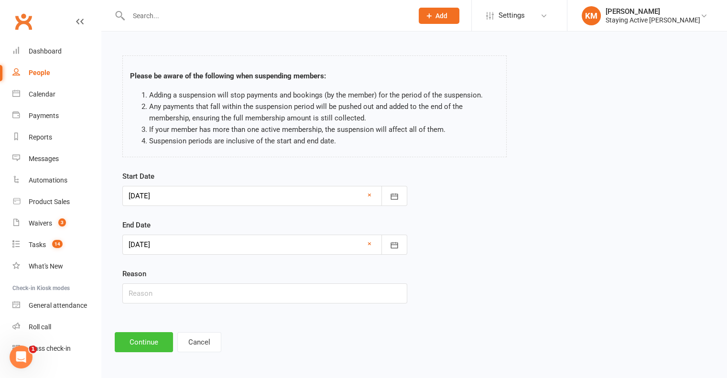
click at [151, 344] on button "Continue" at bounding box center [144, 342] width 58 height 20
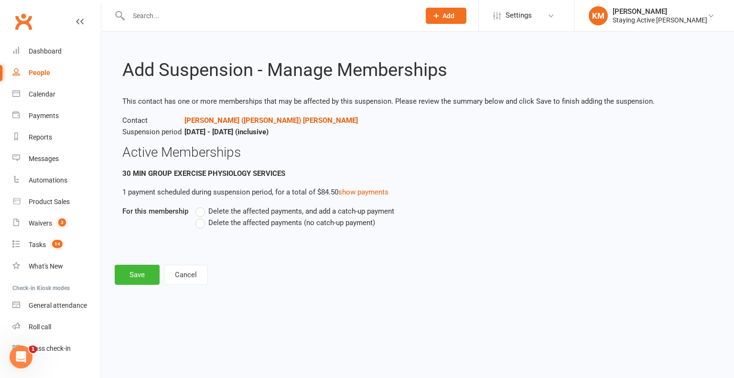
click at [207, 221] on label "Delete the affected payments (no catch-up payment)" at bounding box center [286, 222] width 180 height 11
click at [202, 217] on input "Delete the affected payments (no catch-up payment)" at bounding box center [199, 217] width 6 height 0
click at [132, 272] on button "Save" at bounding box center [137, 275] width 45 height 20
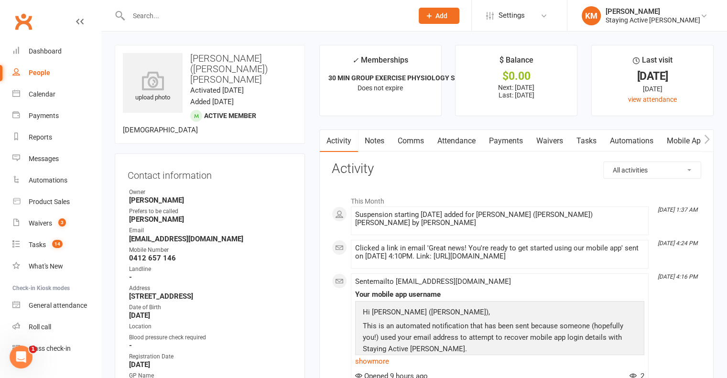
click at [507, 145] on link "Payments" at bounding box center [505, 141] width 47 height 22
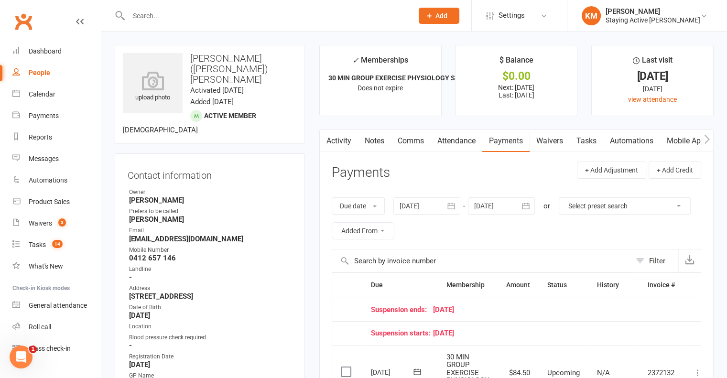
click at [419, 138] on link "Comms" at bounding box center [411, 141] width 40 height 22
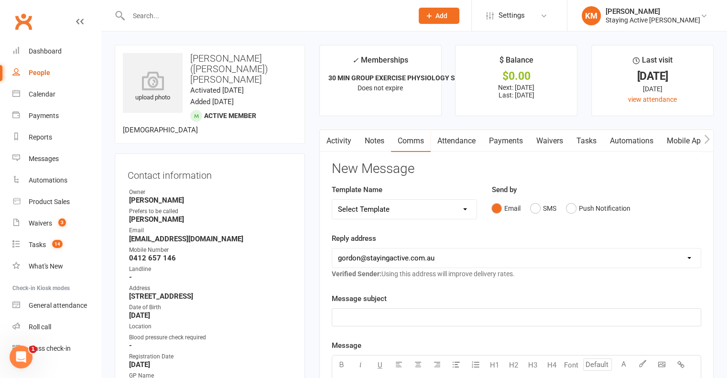
click at [341, 151] on link "Activity" at bounding box center [339, 141] width 38 height 22
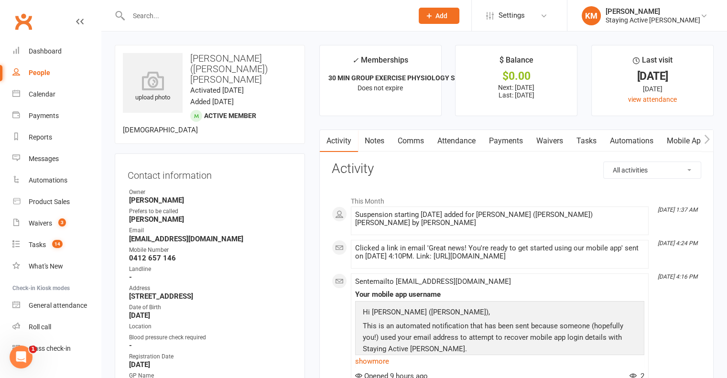
click at [422, 145] on link "Comms" at bounding box center [411, 141] width 40 height 22
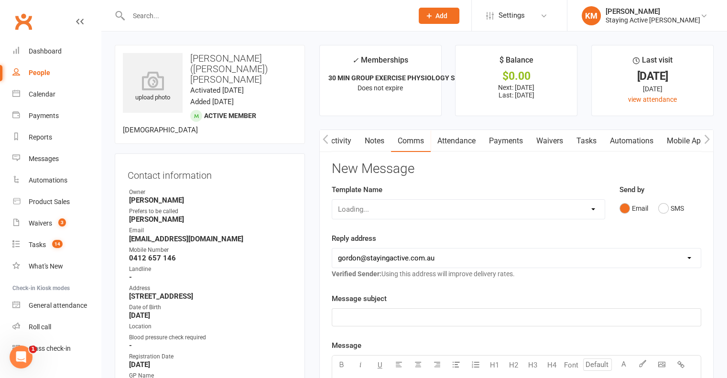
scroll to position [0, 0]
click at [403, 210] on select "Select Template [Email] 150 visits [Email] 6 month email [Email] 9:30am Zoom Cl…" at bounding box center [404, 209] width 145 height 19
click at [332, 200] on select "Select Template [Email] 150 visits [Email] 6 month email [Email] 9:30am Zoom Cl…" at bounding box center [404, 209] width 145 height 19
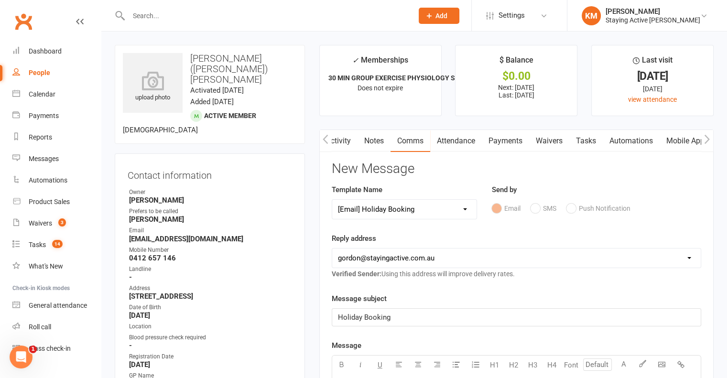
click at [388, 212] on select "Select Template [Email] 150 visits [Email] 6 month email [Email] 9:30am Zoom Cl…" at bounding box center [404, 209] width 145 height 19
select select "12"
click at [332, 200] on select "Select Template [Email] 150 visits [Email] 6 month email [Email] 9:30am Zoom Cl…" at bounding box center [404, 209] width 145 height 19
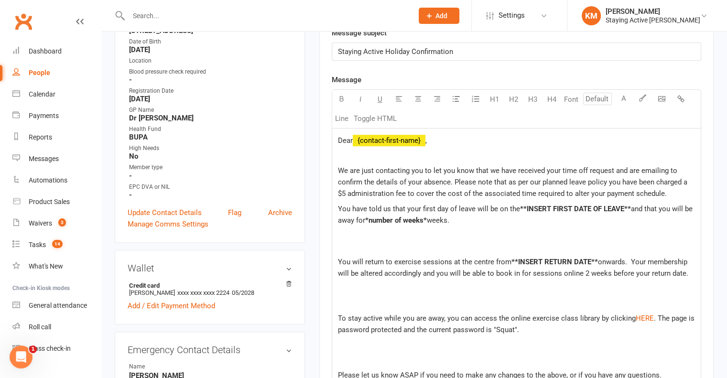
scroll to position [287, 0]
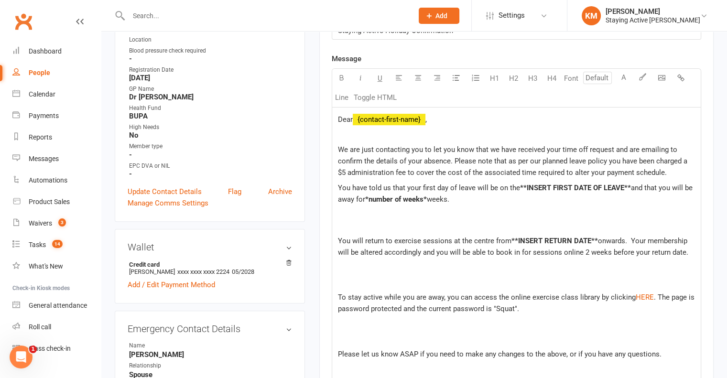
click at [351, 118] on span "Dear" at bounding box center [345, 119] width 15 height 9
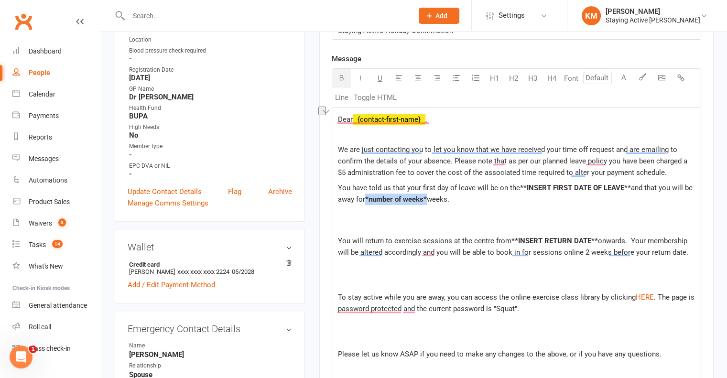
drag, startPoint x: 428, startPoint y: 194, endPoint x: 367, endPoint y: 196, distance: 60.7
click at [367, 196] on span "*number of weeks*" at bounding box center [396, 199] width 62 height 9
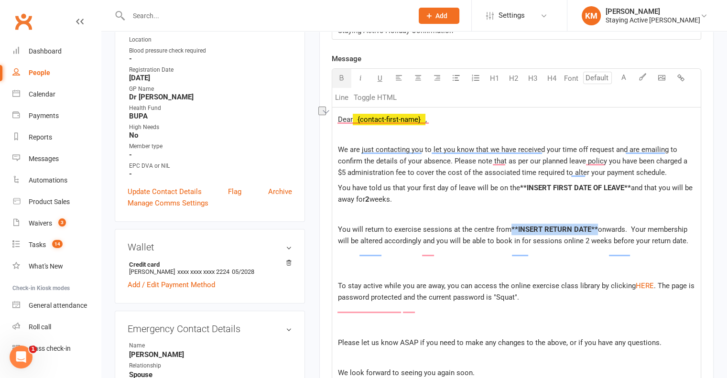
drag, startPoint x: 595, startPoint y: 240, endPoint x: 511, endPoint y: 236, distance: 84.7
click at [511, 236] on p "You will return to exercise sessions at the centre from **INSERT RETURN DATE** …" at bounding box center [516, 235] width 357 height 23
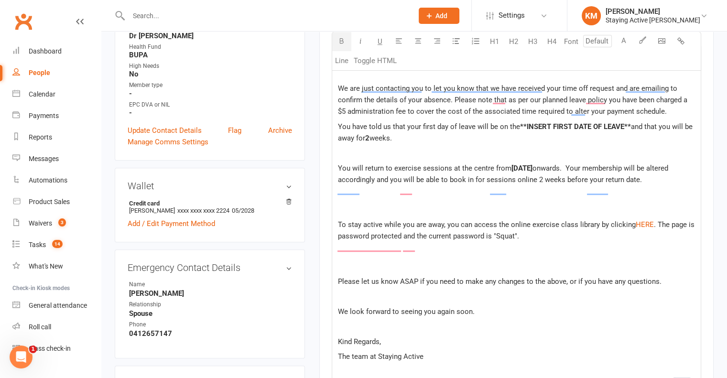
scroll to position [335, 0]
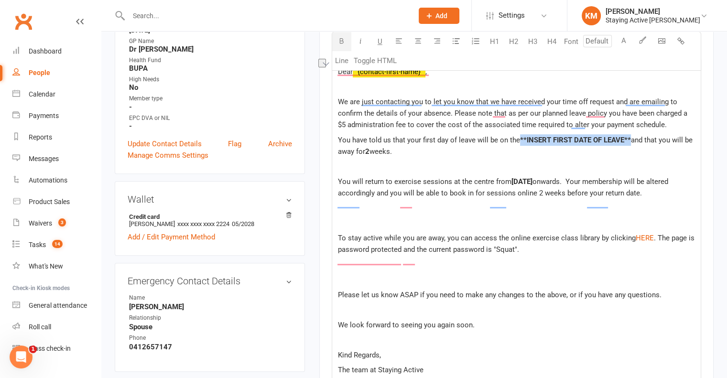
drag, startPoint x: 629, startPoint y: 136, endPoint x: 520, endPoint y: 139, distance: 109.0
click at [520, 139] on span "**INSERT FIRST DATE OF LEAVE**" at bounding box center [575, 140] width 111 height 9
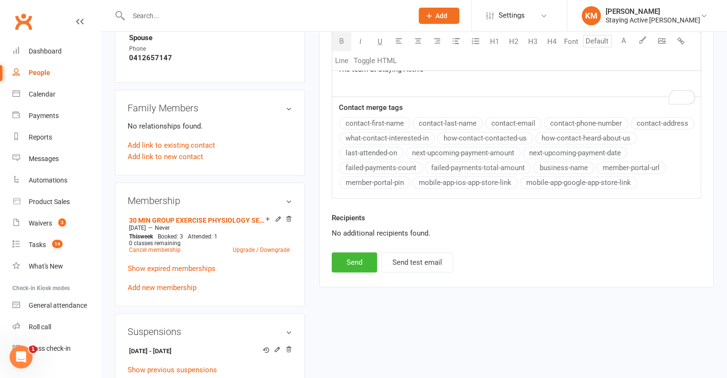
scroll to position [717, 0]
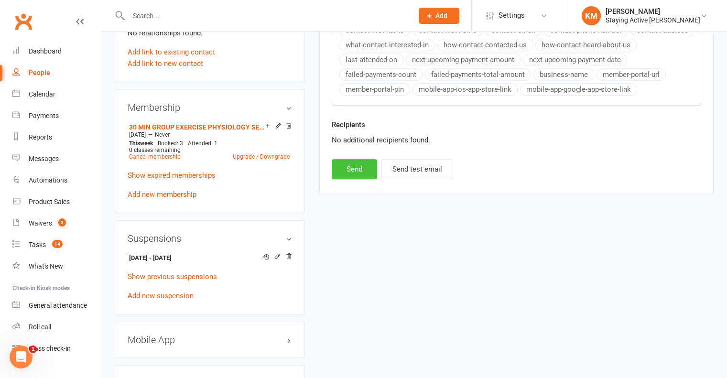
click at [344, 175] on button "Send" at bounding box center [354, 169] width 45 height 20
select select
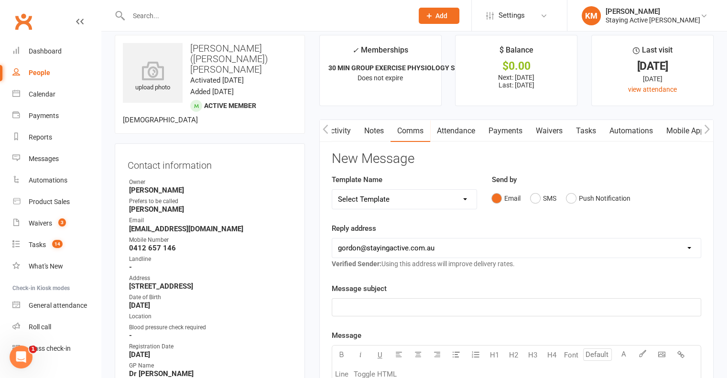
scroll to position [0, 0]
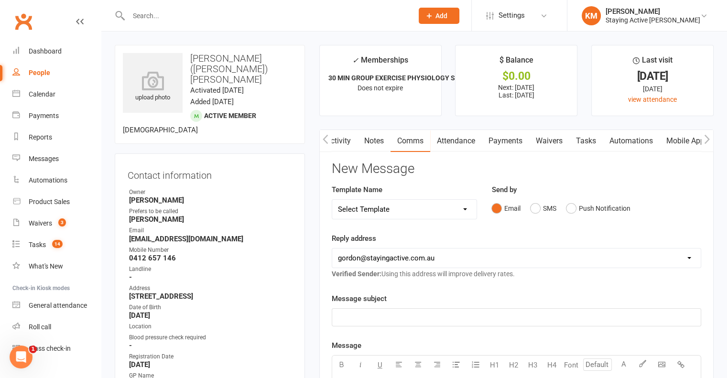
click at [200, 19] on input "text" at bounding box center [266, 15] width 281 height 13
paste input "Beatrice Louise Strachan"
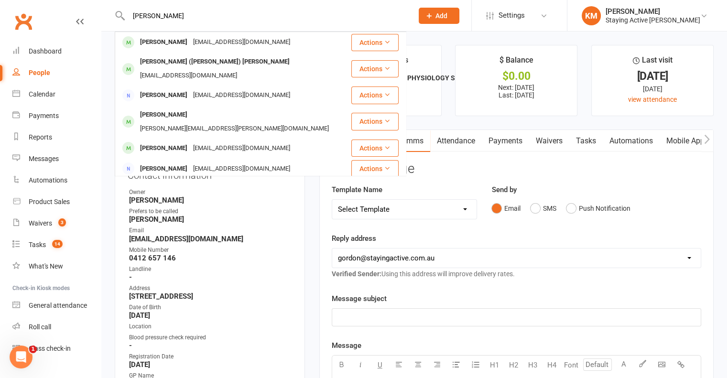
type input "Beatrice Louise Strachan"
click at [190, 40] on div "Beatrice Strachan" at bounding box center [163, 42] width 53 height 14
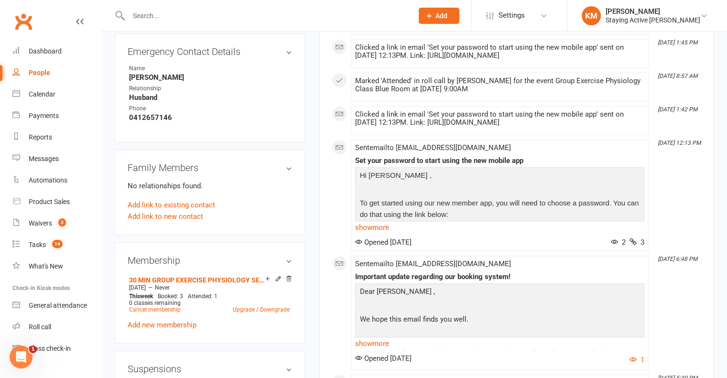
scroll to position [717, 0]
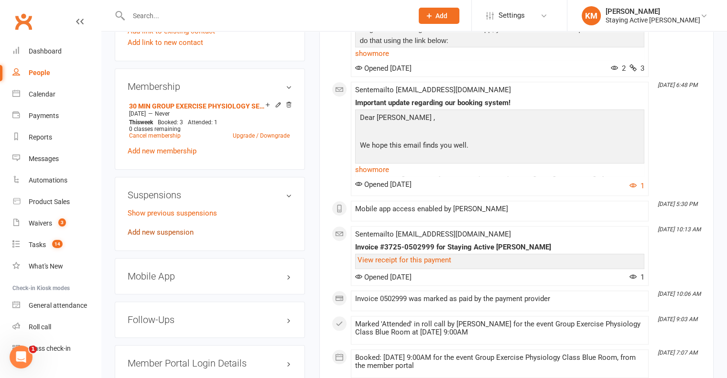
click at [168, 237] on link "Add new suspension" at bounding box center [161, 232] width 66 height 9
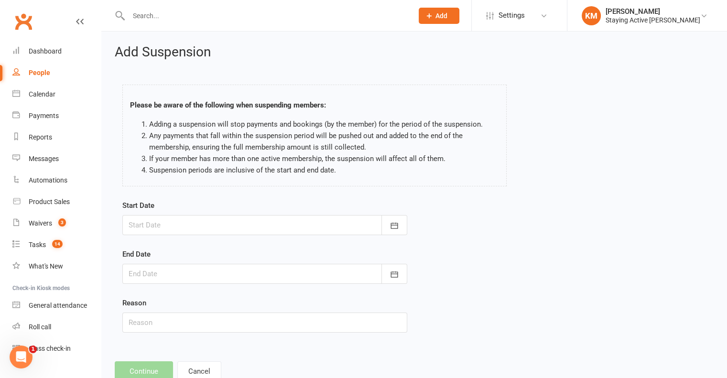
click at [171, 227] on div at bounding box center [264, 225] width 285 height 20
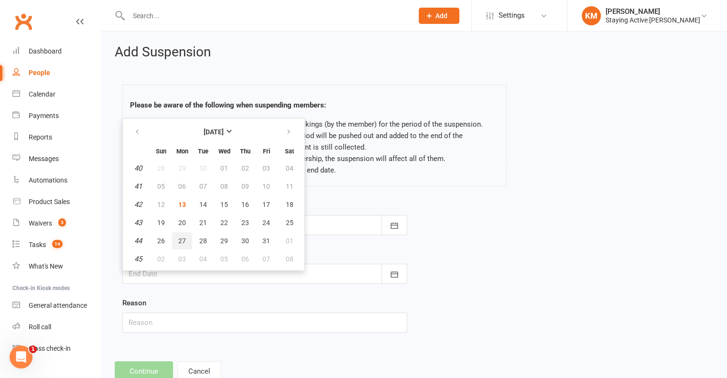
click at [181, 242] on span "27" at bounding box center [182, 241] width 8 height 8
type input "27 Oct 2025"
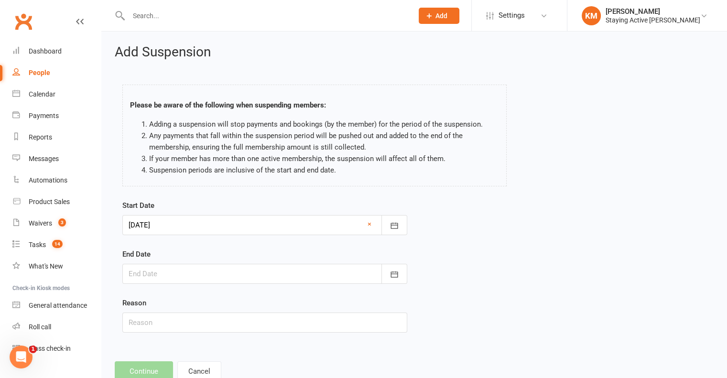
click at [172, 282] on div at bounding box center [264, 274] width 285 height 20
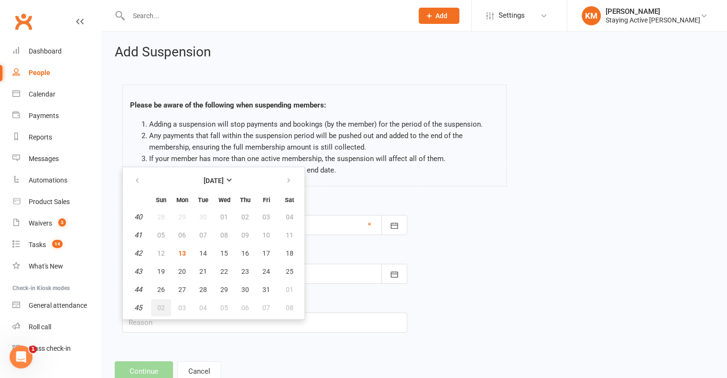
click at [157, 307] on span "02" at bounding box center [161, 308] width 8 height 8
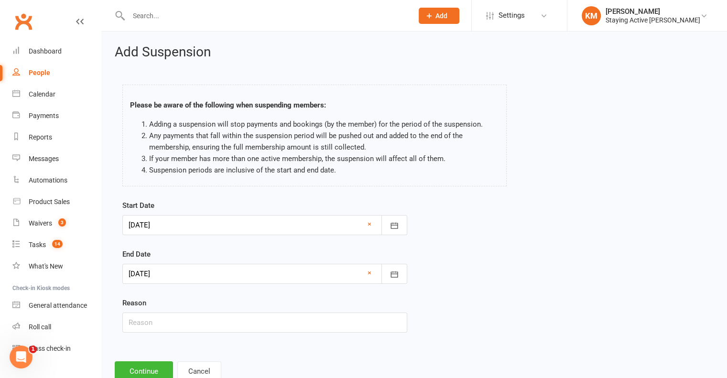
click at [164, 273] on div at bounding box center [264, 274] width 285 height 20
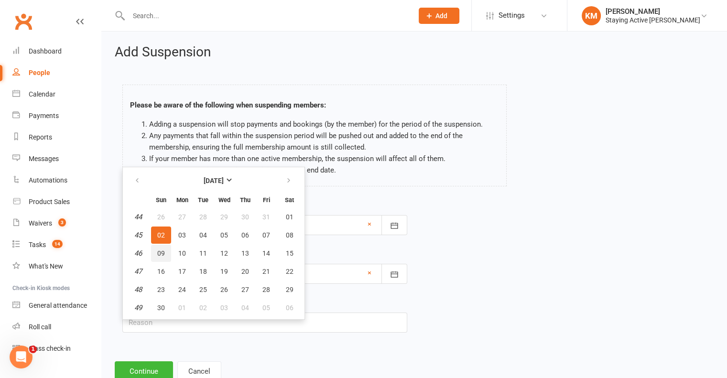
click at [160, 258] on button "09" at bounding box center [161, 253] width 20 height 17
type input "09 Nov 2025"
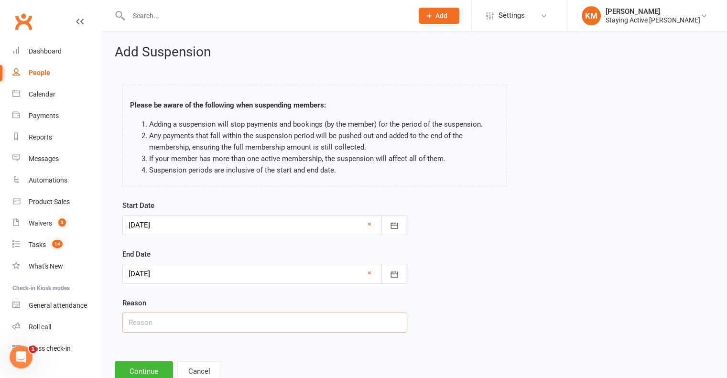
click at [156, 317] on input "text" at bounding box center [264, 323] width 285 height 20
type input "Holiday"
click at [146, 364] on button "Continue" at bounding box center [144, 371] width 58 height 20
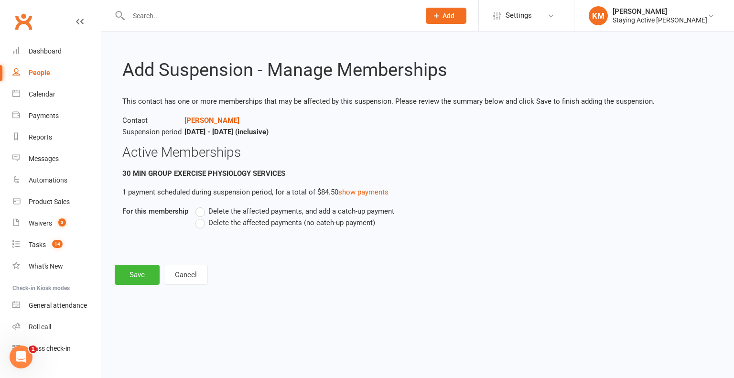
click at [218, 223] on span "Delete the affected payments (no catch-up payment)" at bounding box center [291, 222] width 167 height 10
click at [202, 217] on input "Delete the affected payments (no catch-up payment)" at bounding box center [199, 217] width 6 height 0
click at [148, 271] on button "Save" at bounding box center [137, 275] width 45 height 20
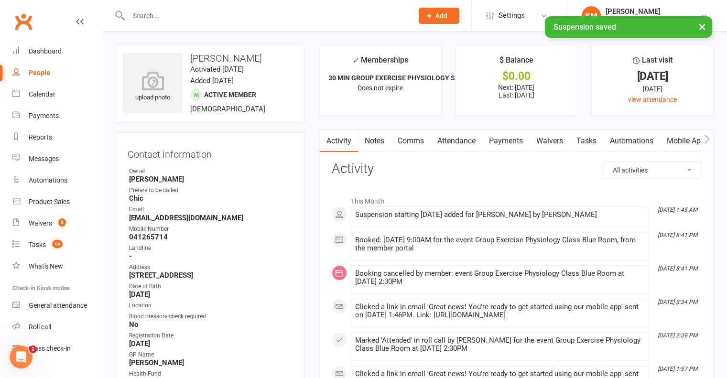
click at [415, 142] on link "Comms" at bounding box center [411, 141] width 40 height 22
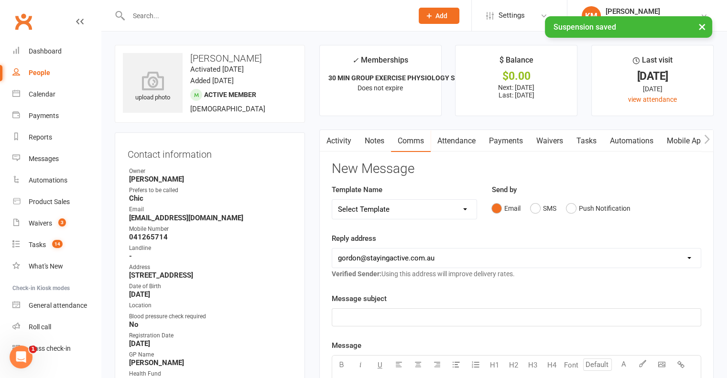
click at [387, 212] on select "Select Template [Email] 150 visits [Email] 6 month email [Email] 9:30am Zoom Cl…" at bounding box center [404, 209] width 145 height 19
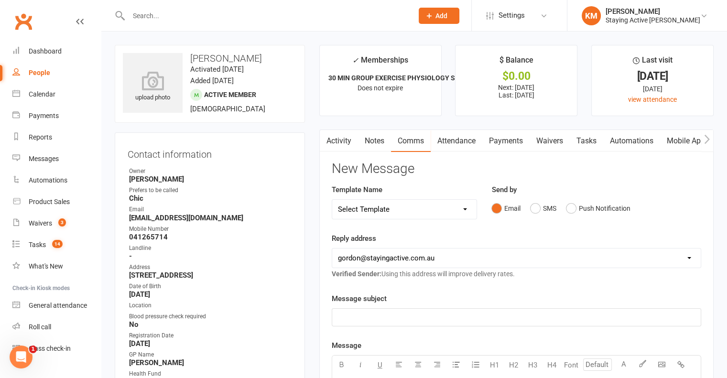
select select "12"
click at [332, 200] on select "Select Template [Email] 150 visits [Email] 6 month email [Email] 9:30am Zoom Cl…" at bounding box center [404, 209] width 145 height 19
click at [345, 230] on div "Template Name Select Template [Email] 150 visits [Email] 6 month email [Email] …" at bounding box center [405, 208] width 160 height 49
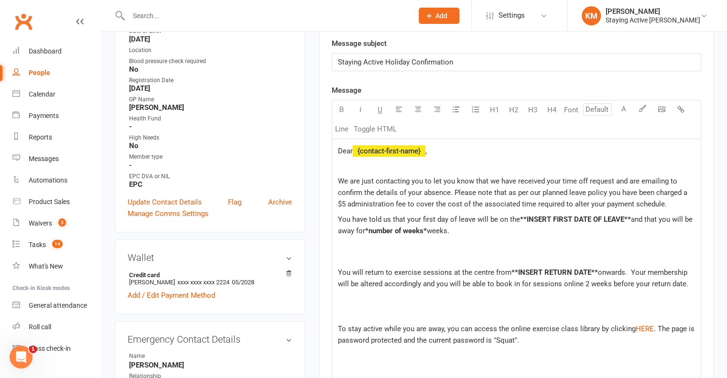
scroll to position [287, 0]
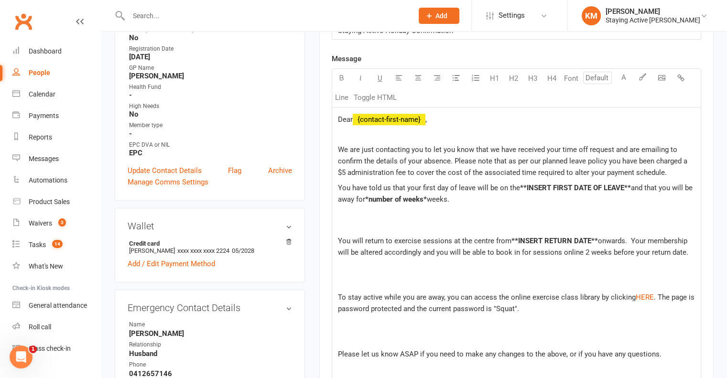
click at [352, 118] on span "Dear" at bounding box center [345, 119] width 15 height 9
drag, startPoint x: 428, startPoint y: 196, endPoint x: 367, endPoint y: 199, distance: 61.3
click at [367, 199] on p "You have told us that your first day of leave will be on the **INSERT FIRST DAT…" at bounding box center [516, 199] width 357 height 34
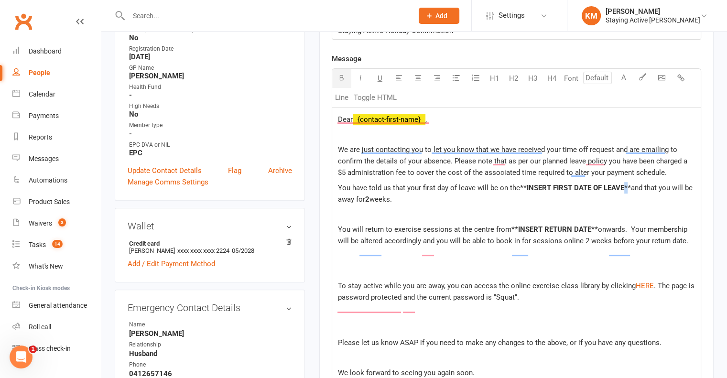
drag, startPoint x: 629, startPoint y: 183, endPoint x: 624, endPoint y: 184, distance: 5.0
click at [624, 184] on span "**INSERT FIRST DATE OF LEAVE**" at bounding box center [575, 188] width 111 height 9
drag, startPoint x: 631, startPoint y: 186, endPoint x: 520, endPoint y: 184, distance: 111.4
click at [520, 184] on p "You have told us that your first day of leave will be on the **INSERT FIRST DAT…" at bounding box center [516, 193] width 357 height 23
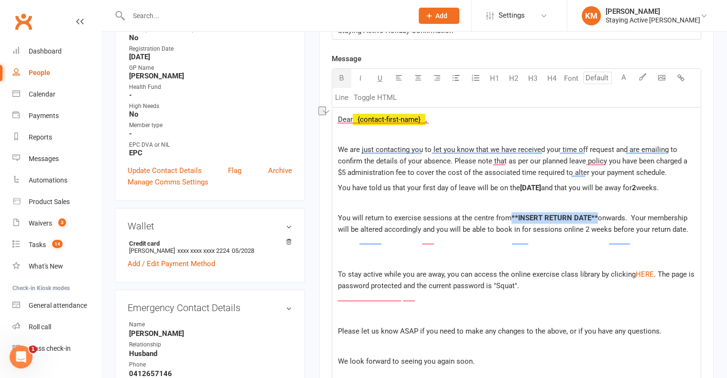
drag, startPoint x: 596, startPoint y: 228, endPoint x: 511, endPoint y: 225, distance: 85.6
click at [511, 225] on p "You will return to exercise sessions at the centre from **INSERT RETURN DATE** …" at bounding box center [516, 223] width 357 height 23
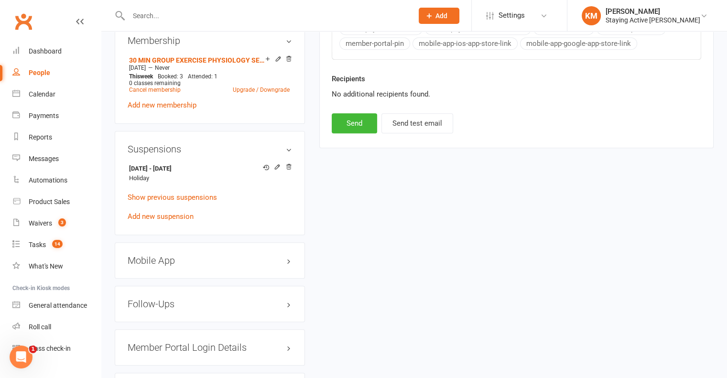
scroll to position [765, 0]
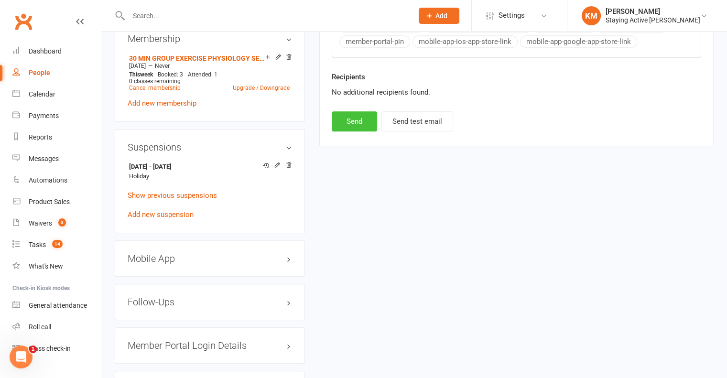
click at [344, 131] on button "Send" at bounding box center [354, 121] width 45 height 20
select select
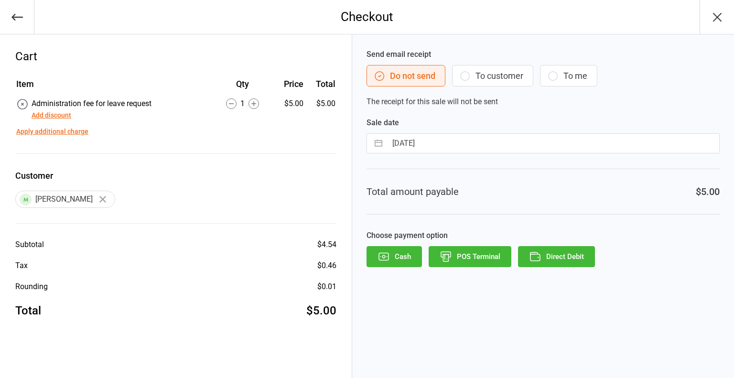
click at [570, 249] on button "Direct Debit" at bounding box center [556, 256] width 77 height 21
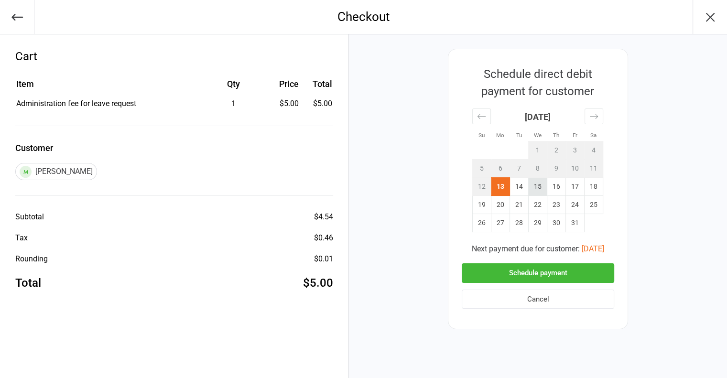
click at [535, 185] on td "15" at bounding box center [538, 187] width 19 height 18
click at [543, 265] on button "Schedule payment" at bounding box center [538, 273] width 152 height 20
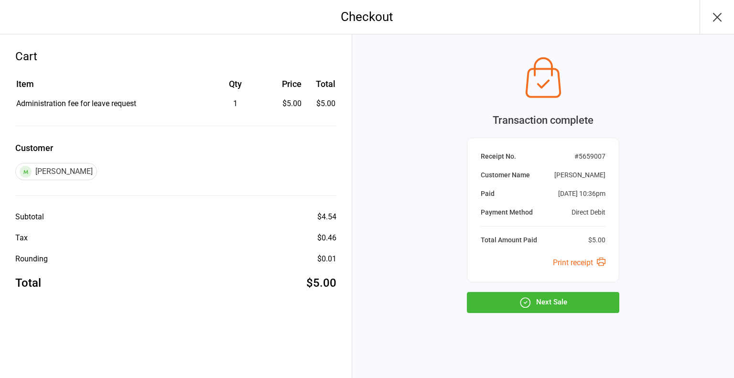
click at [567, 305] on button "Next Sale" at bounding box center [543, 302] width 152 height 21
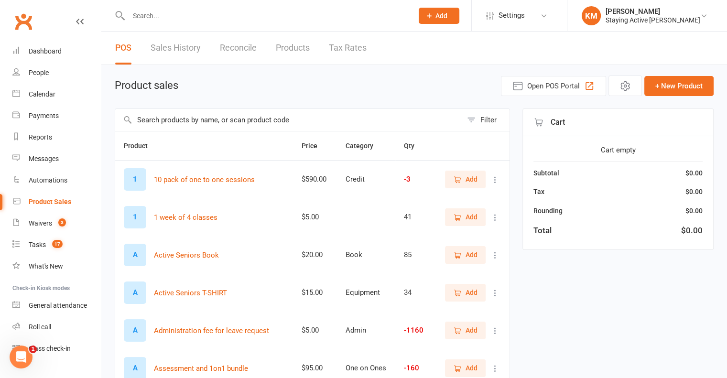
click at [252, 127] on input "text" at bounding box center [288, 120] width 347 height 22
type input "admin"
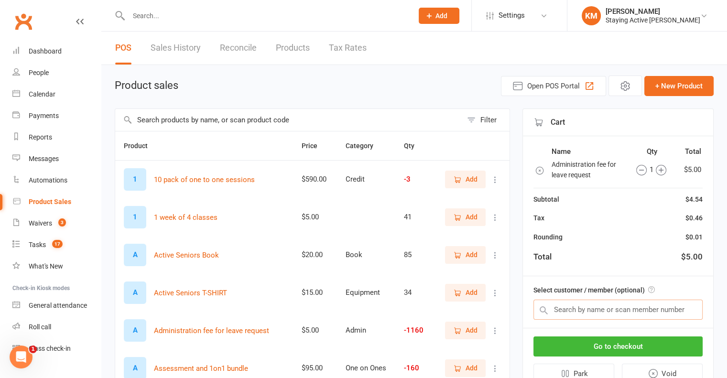
click at [644, 309] on input "text" at bounding box center [617, 310] width 169 height 20
paste input "Allan Bruce Strachan"
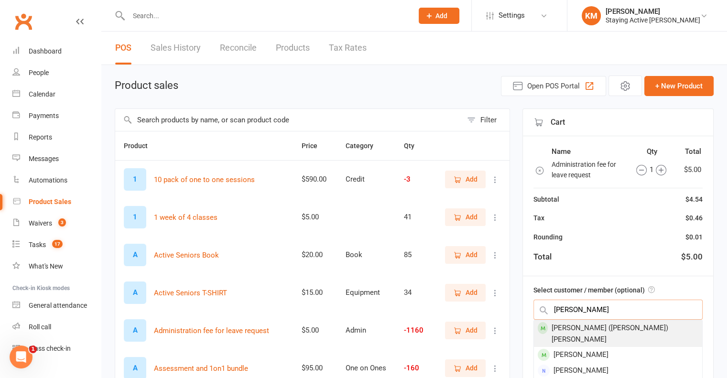
type input "Allan Bruce Strachan"
click at [604, 326] on div "Allan (Bruce) Strachan" at bounding box center [618, 333] width 168 height 27
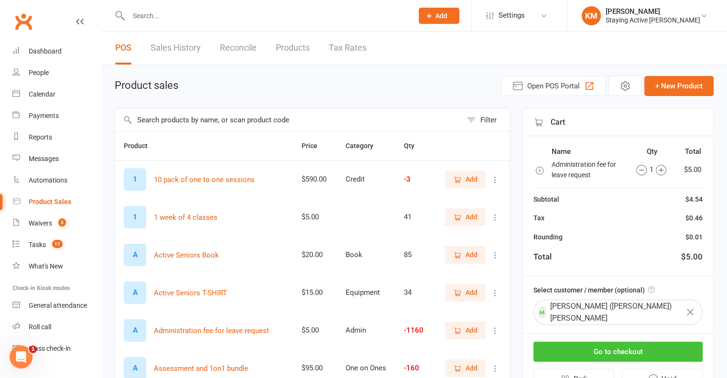
click at [604, 342] on button "Go to checkout" at bounding box center [617, 352] width 169 height 20
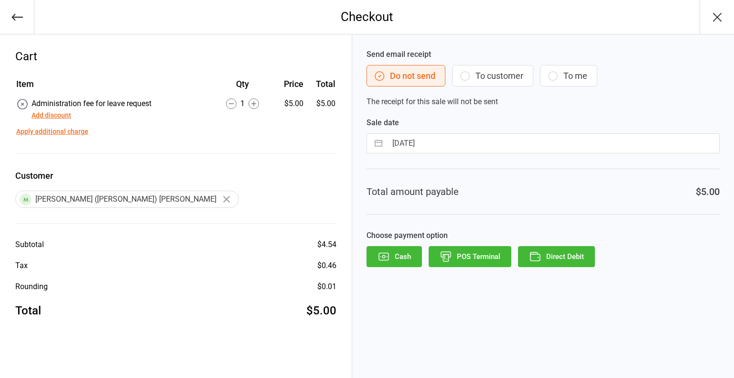
click at [555, 257] on button "Direct Debit" at bounding box center [556, 256] width 77 height 21
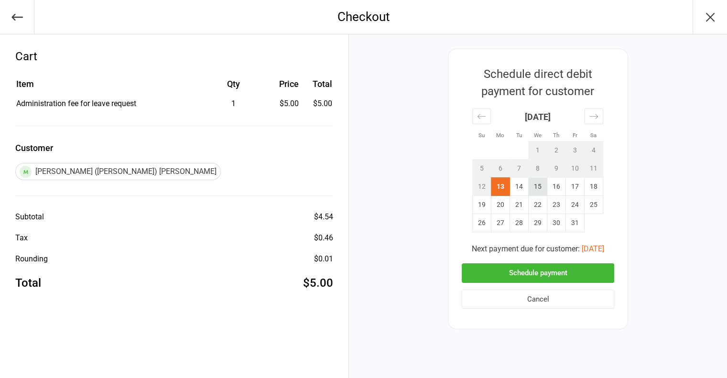
click at [544, 182] on td "15" at bounding box center [538, 187] width 19 height 18
click at [545, 279] on button "Schedule payment" at bounding box center [538, 273] width 152 height 20
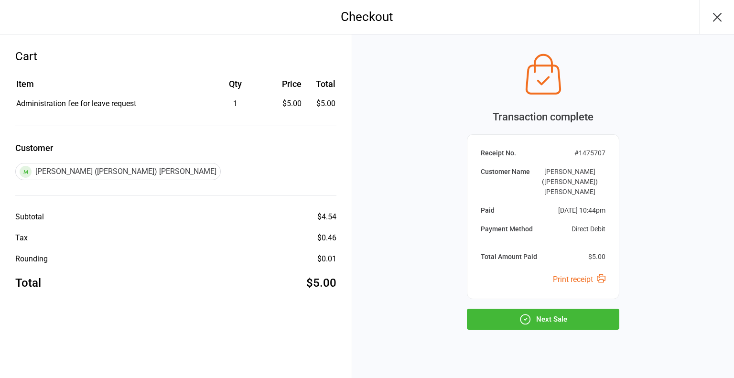
click at [539, 290] on div "Transaction complete Receipt No. # 1475707 Customer Name [PERSON_NAME] ([PERSON…" at bounding box center [543, 189] width 152 height 281
click at [536, 309] on button "Next Sale" at bounding box center [543, 319] width 152 height 21
